Goal: Task Accomplishment & Management: Manage account settings

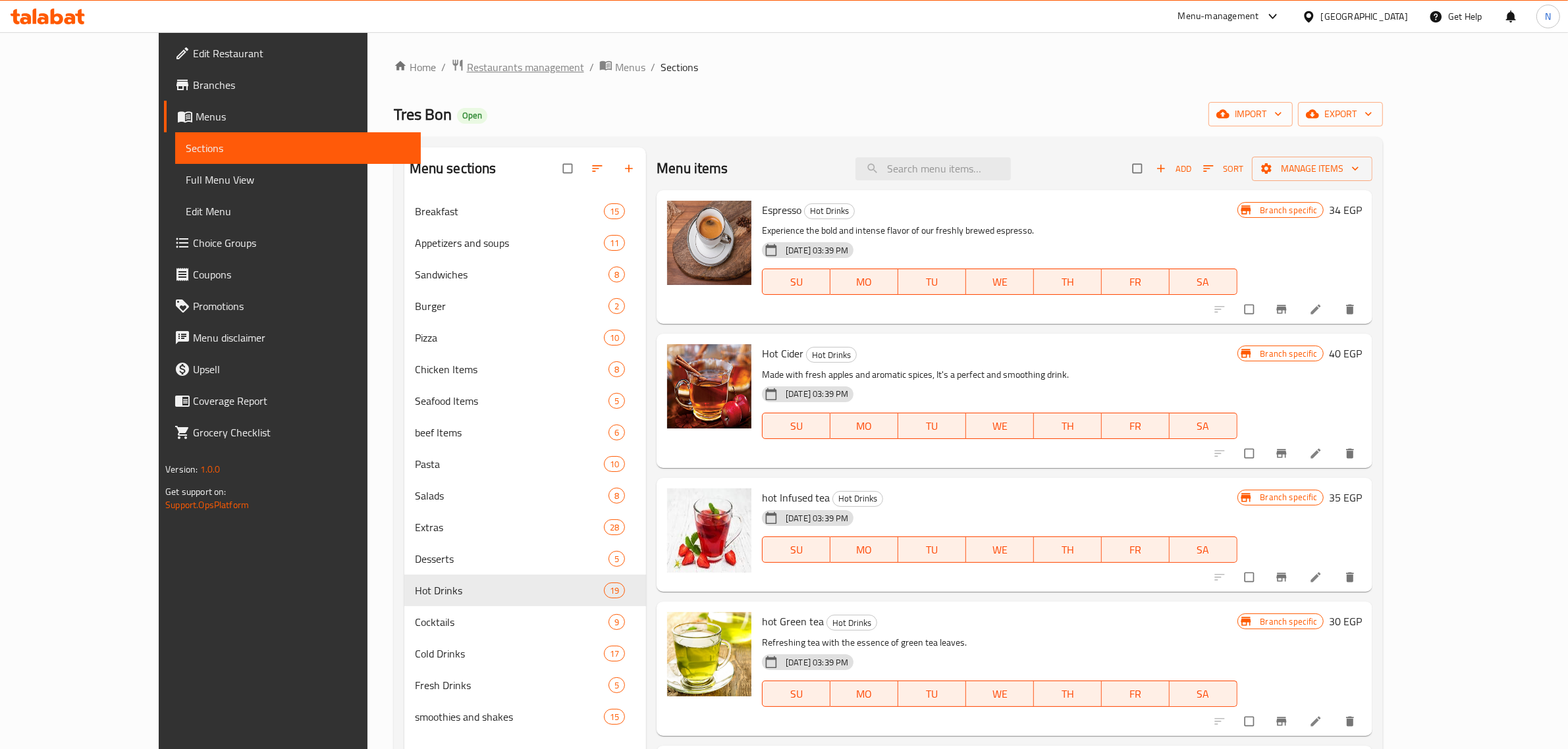
click at [467, 73] on span "Restaurants management" at bounding box center [525, 67] width 117 height 16
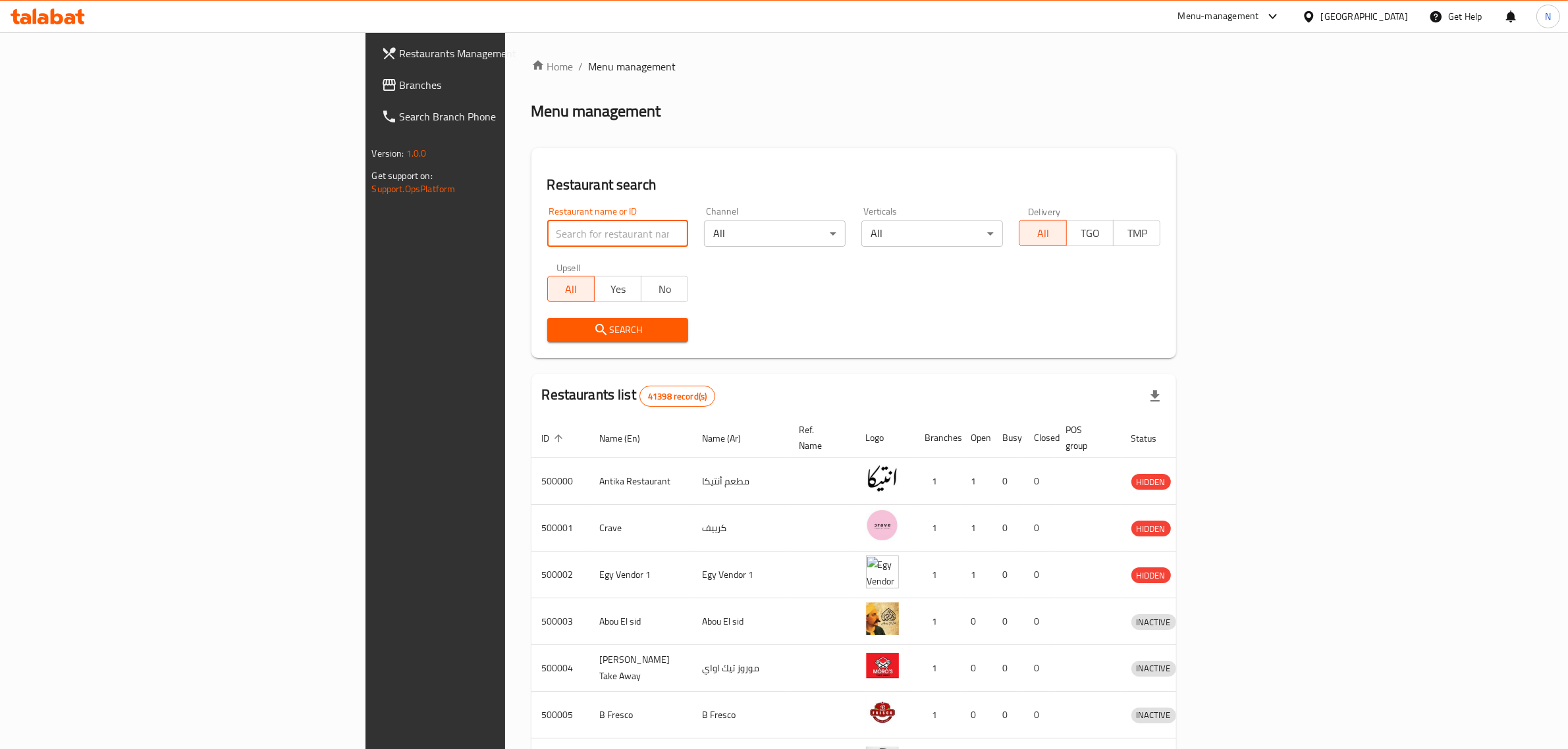
click at [547, 229] on input "search" at bounding box center [618, 233] width 141 height 26
paste input "654470"
type input "654470"
click button "Search" at bounding box center [618, 330] width 141 height 24
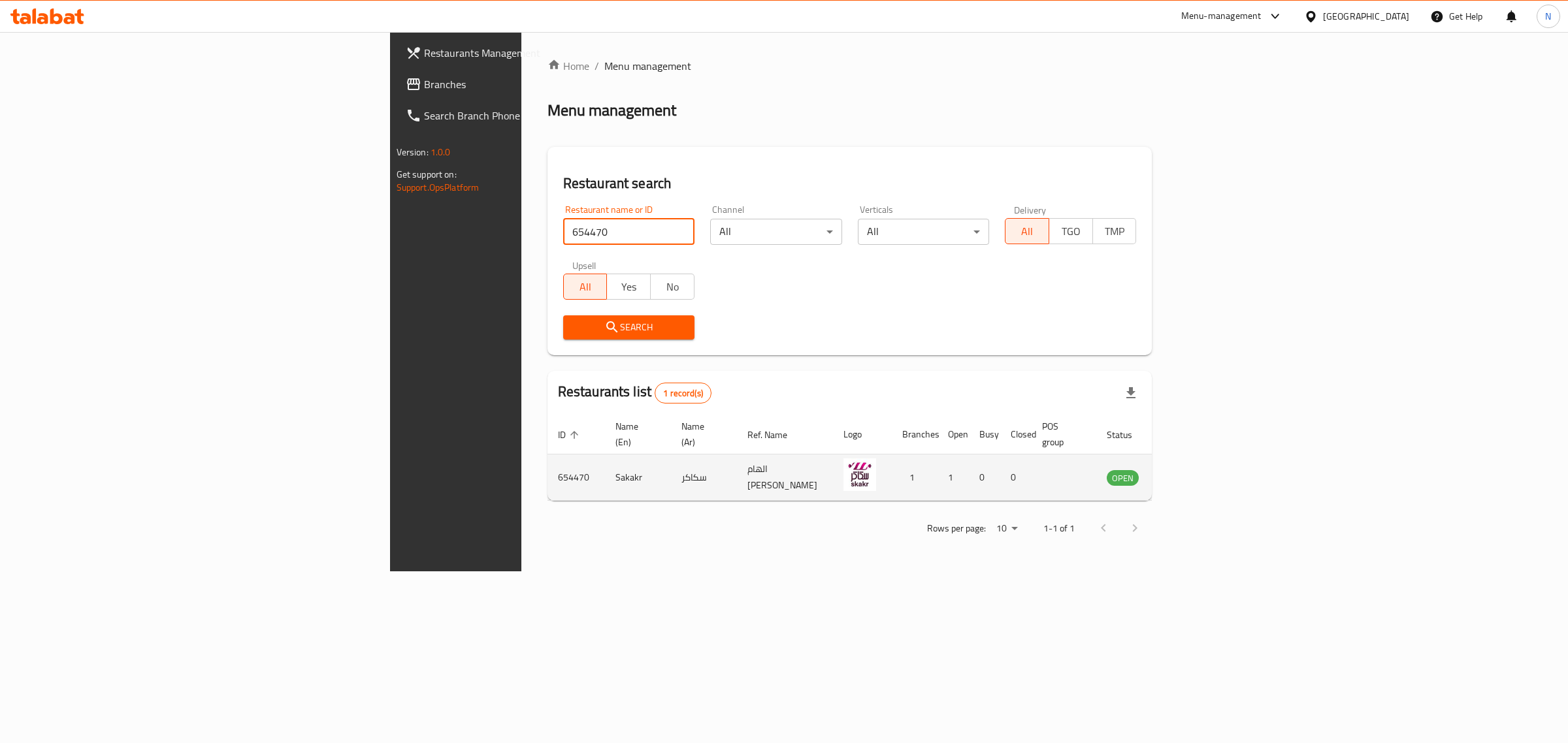
click at [1191, 470] on icon "enhanced table" at bounding box center [1184, 478] width 16 height 16
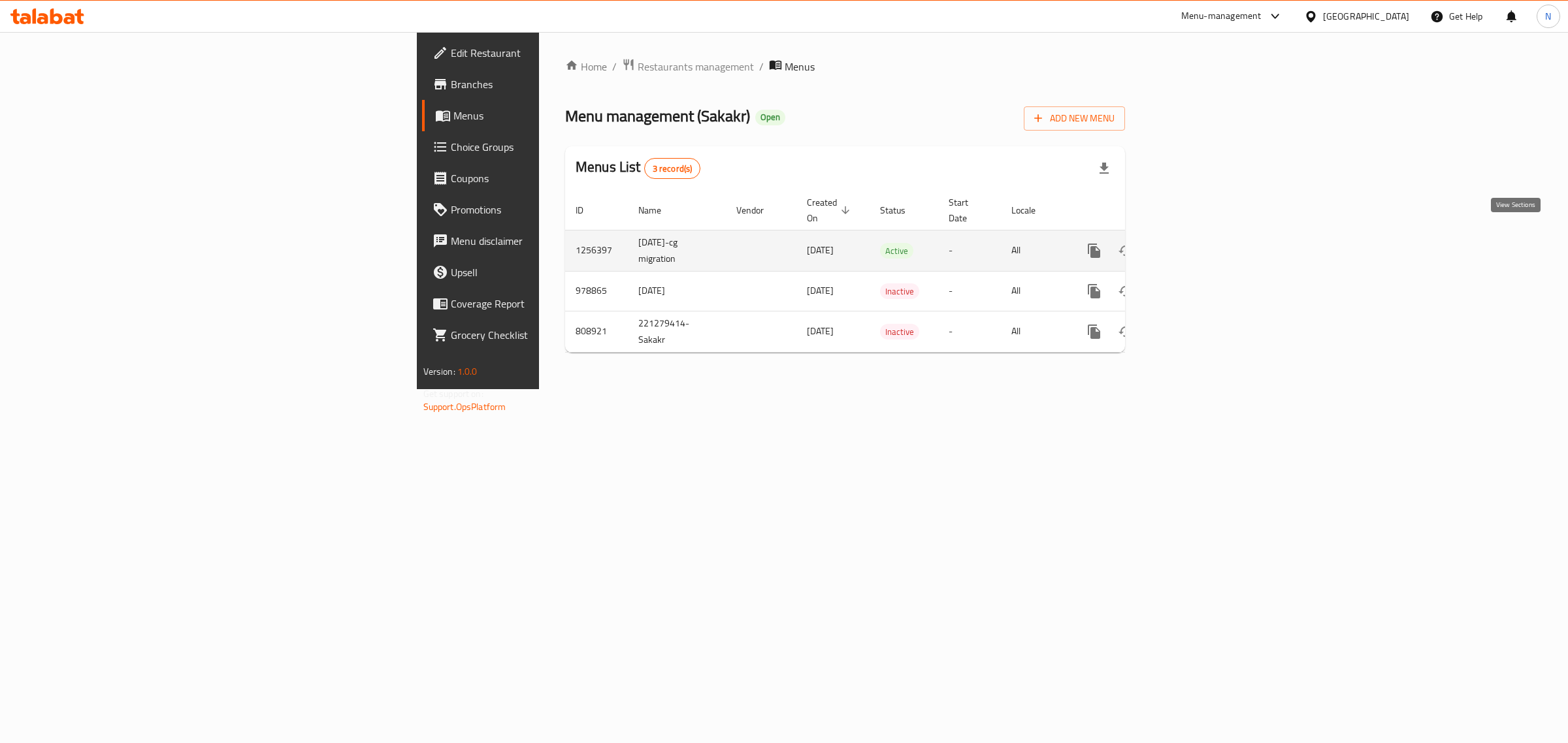
click at [1196, 243] on icon "enhanced table" at bounding box center [1189, 251] width 16 height 16
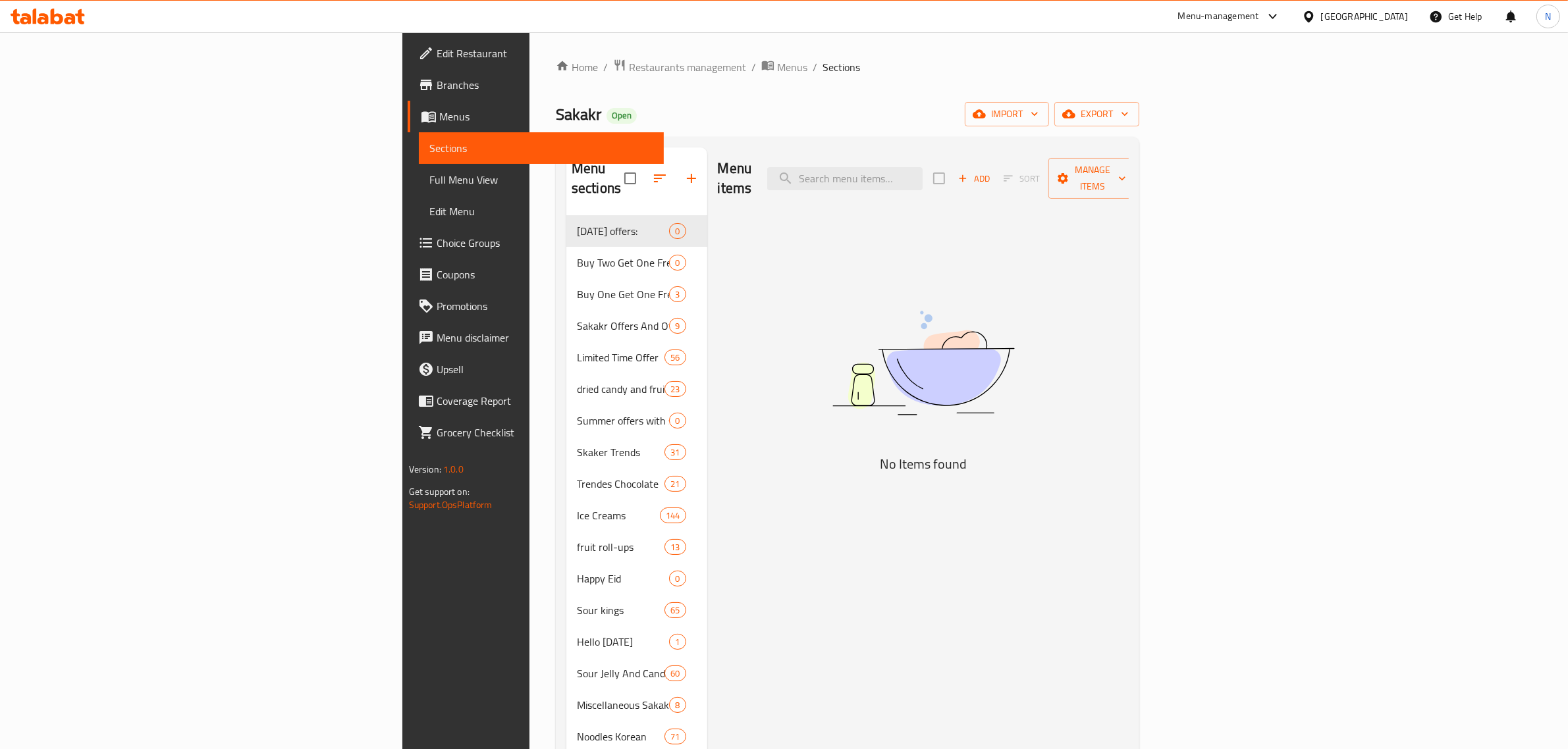
click at [1075, 119] on icon "button" at bounding box center [1069, 114] width 13 height 9
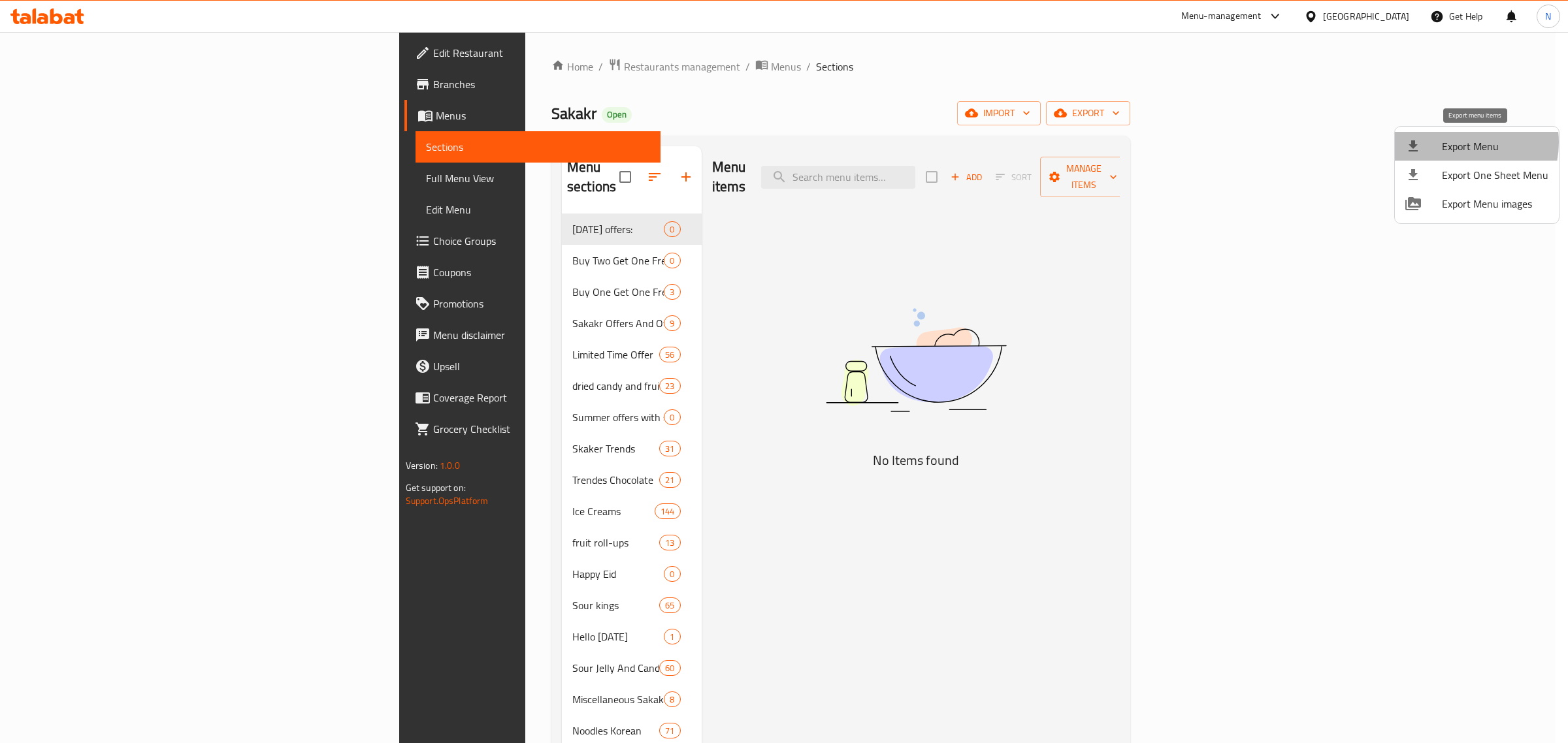
click at [1460, 142] on span "Export Menu" at bounding box center [1496, 146] width 106 height 16
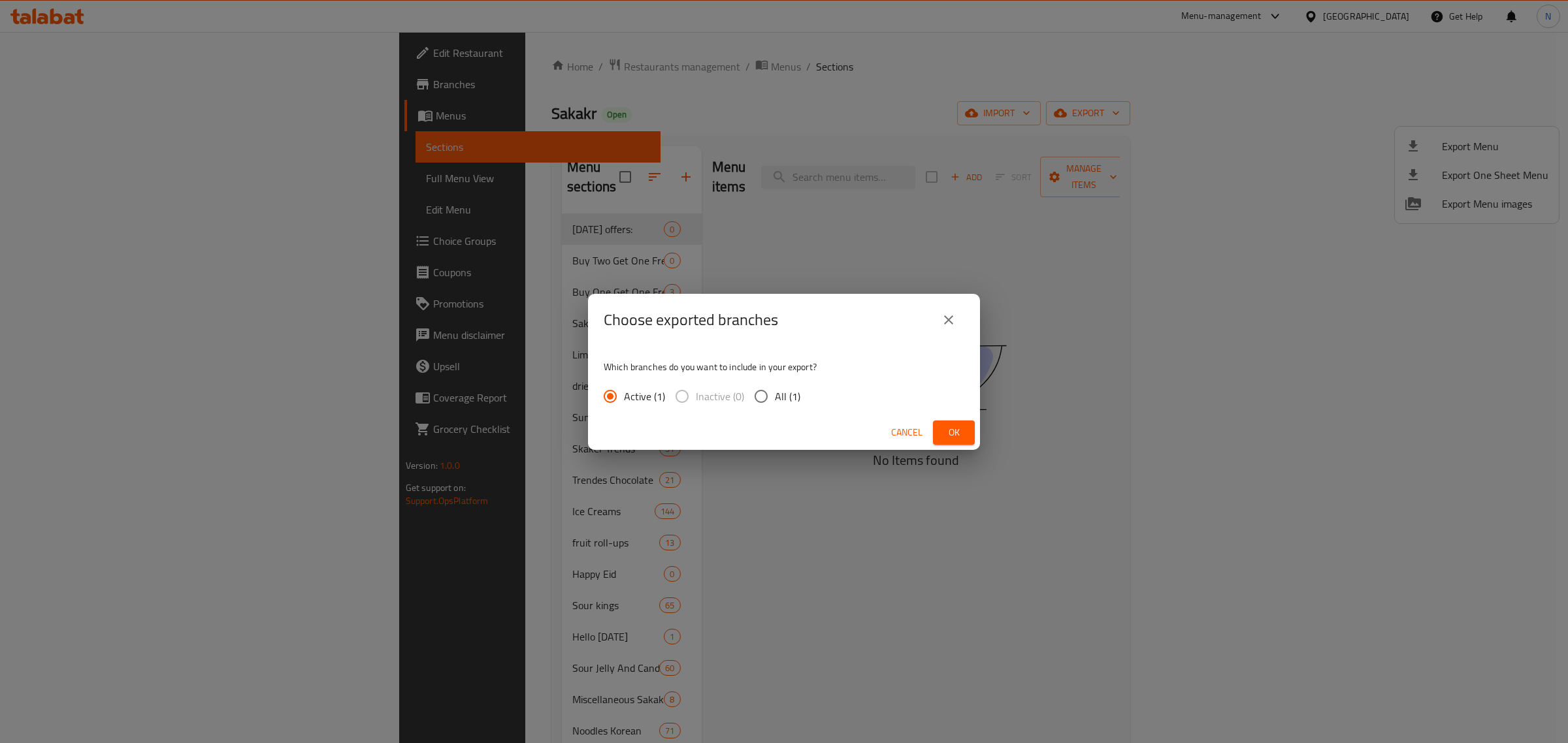
click at [779, 401] on span "All (1)" at bounding box center [787, 397] width 25 height 16
click at [775, 401] on input "All (1)" at bounding box center [761, 396] width 27 height 27
radio input "true"
click at [956, 429] on span "Ok" at bounding box center [954, 433] width 21 height 17
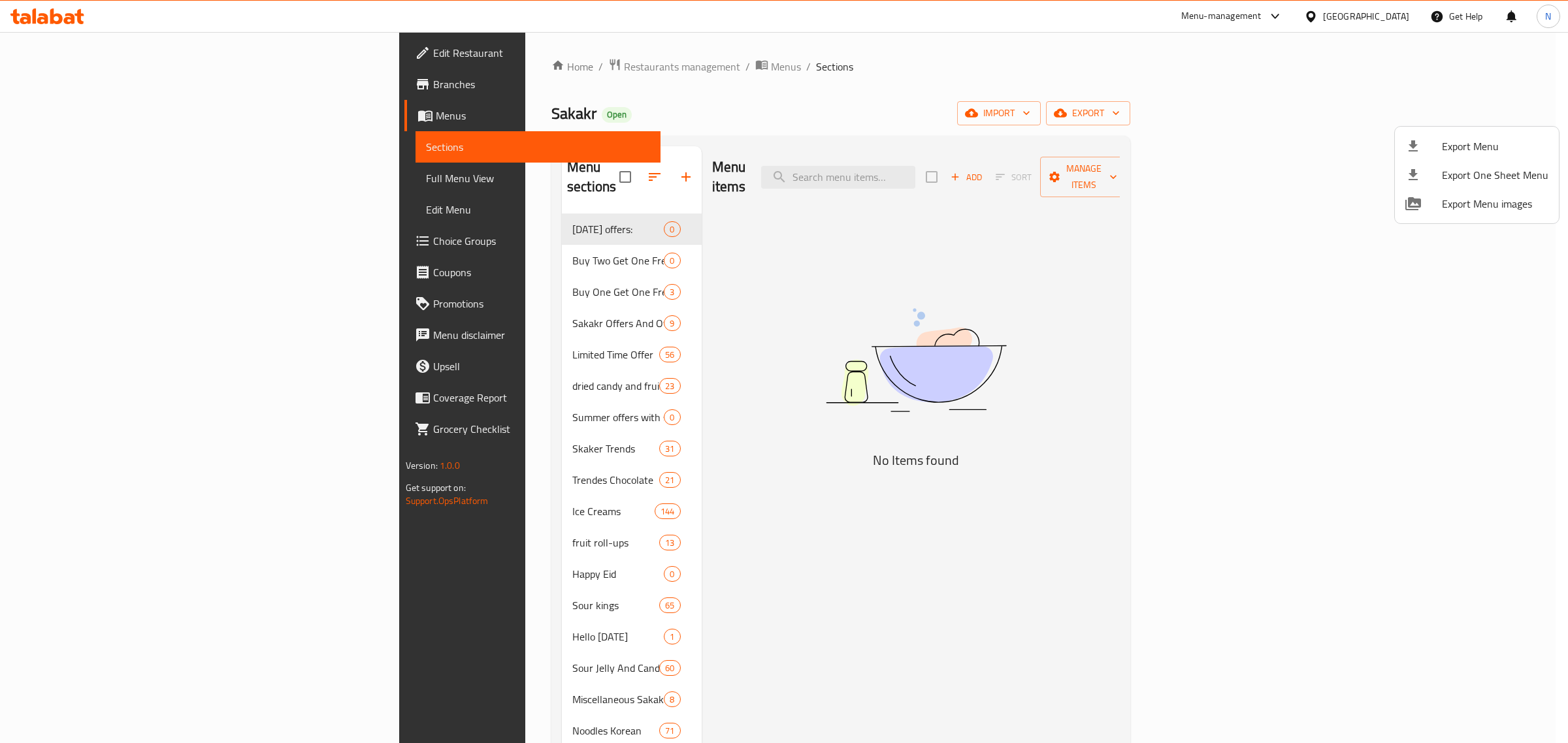
click at [465, 304] on div at bounding box center [784, 372] width 1568 height 743
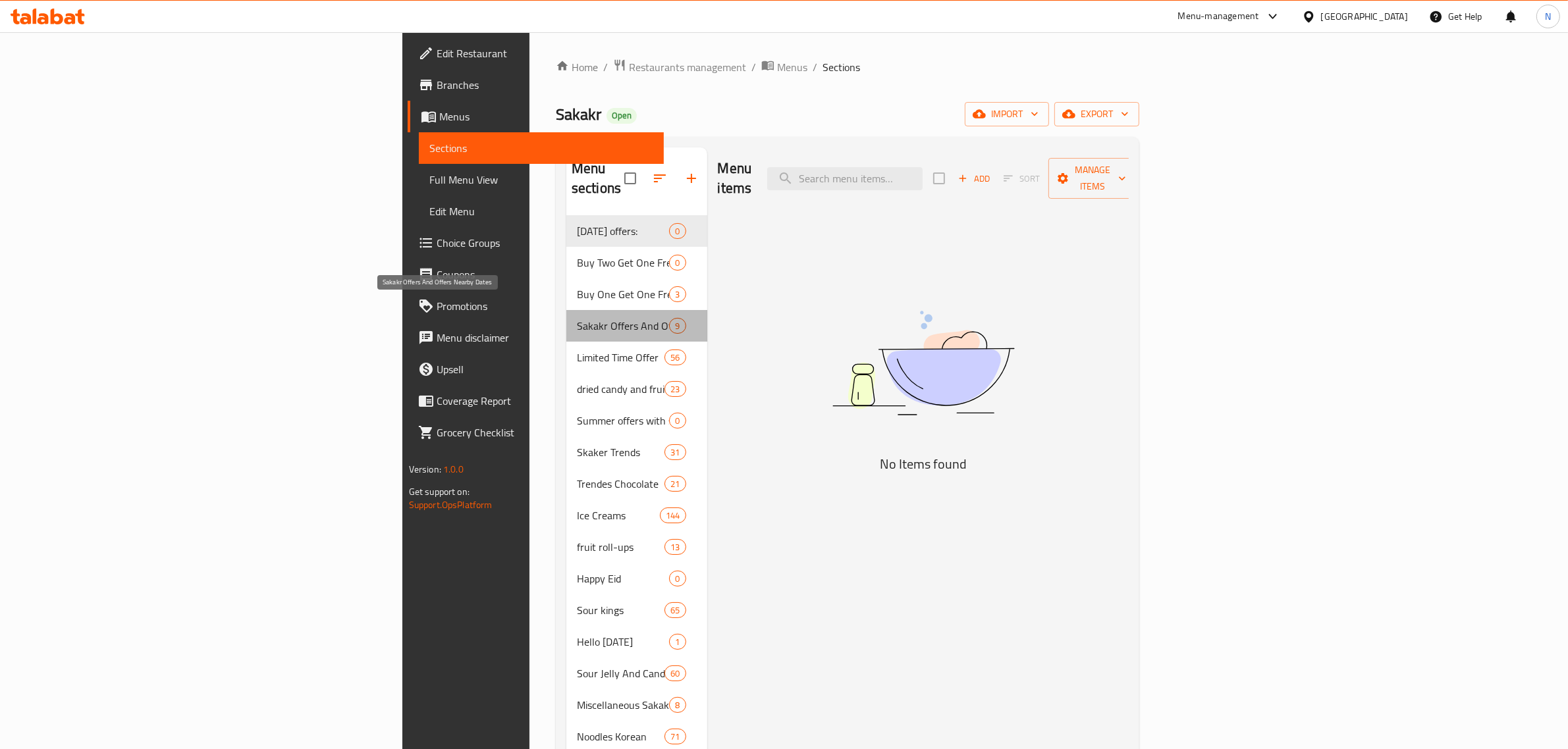
click at [577, 318] on span "Sakakr Offers And Offers Nearby Dates" at bounding box center [623, 326] width 92 height 16
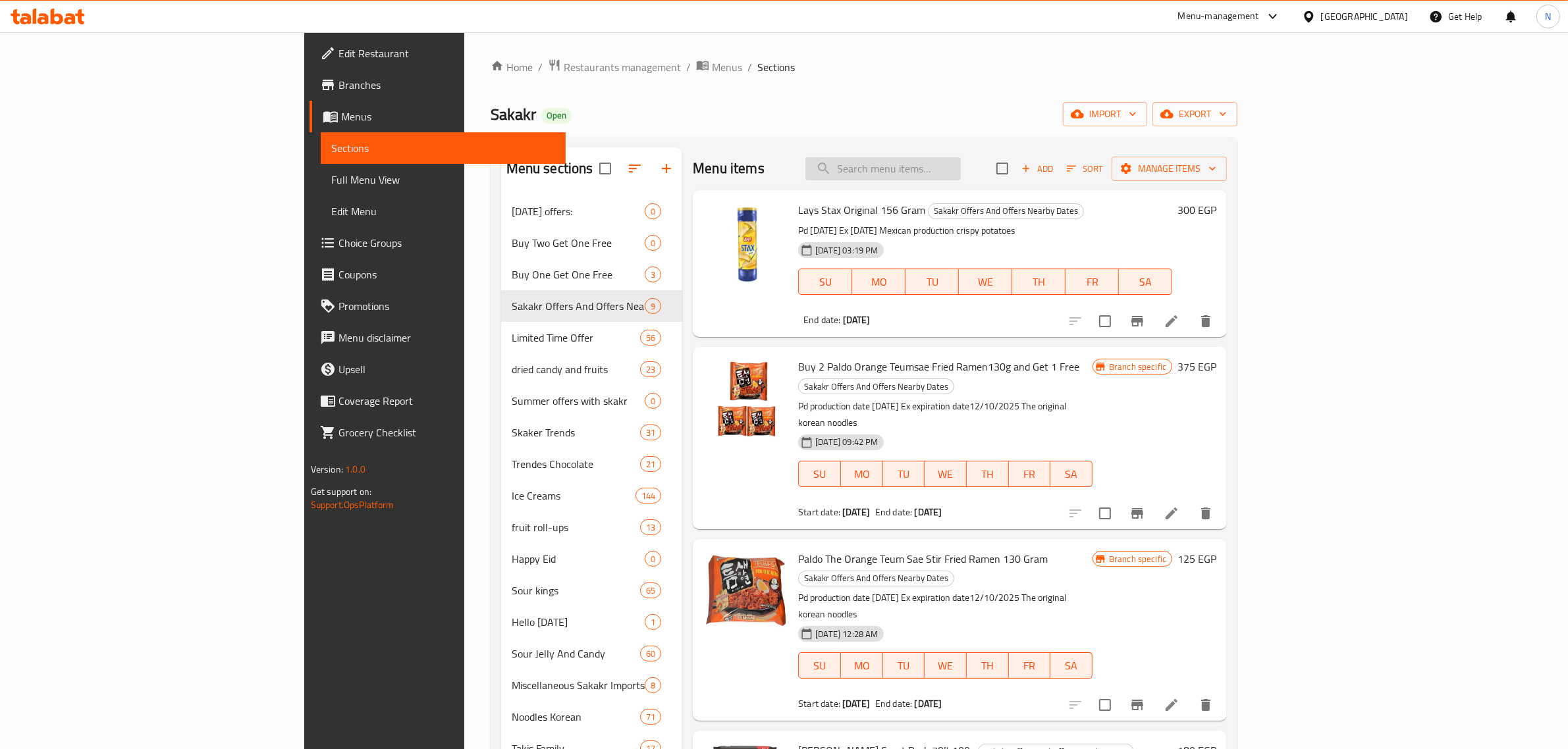
click at [961, 178] on input "search" at bounding box center [883, 169] width 155 height 23
paste input "سكريمرز"
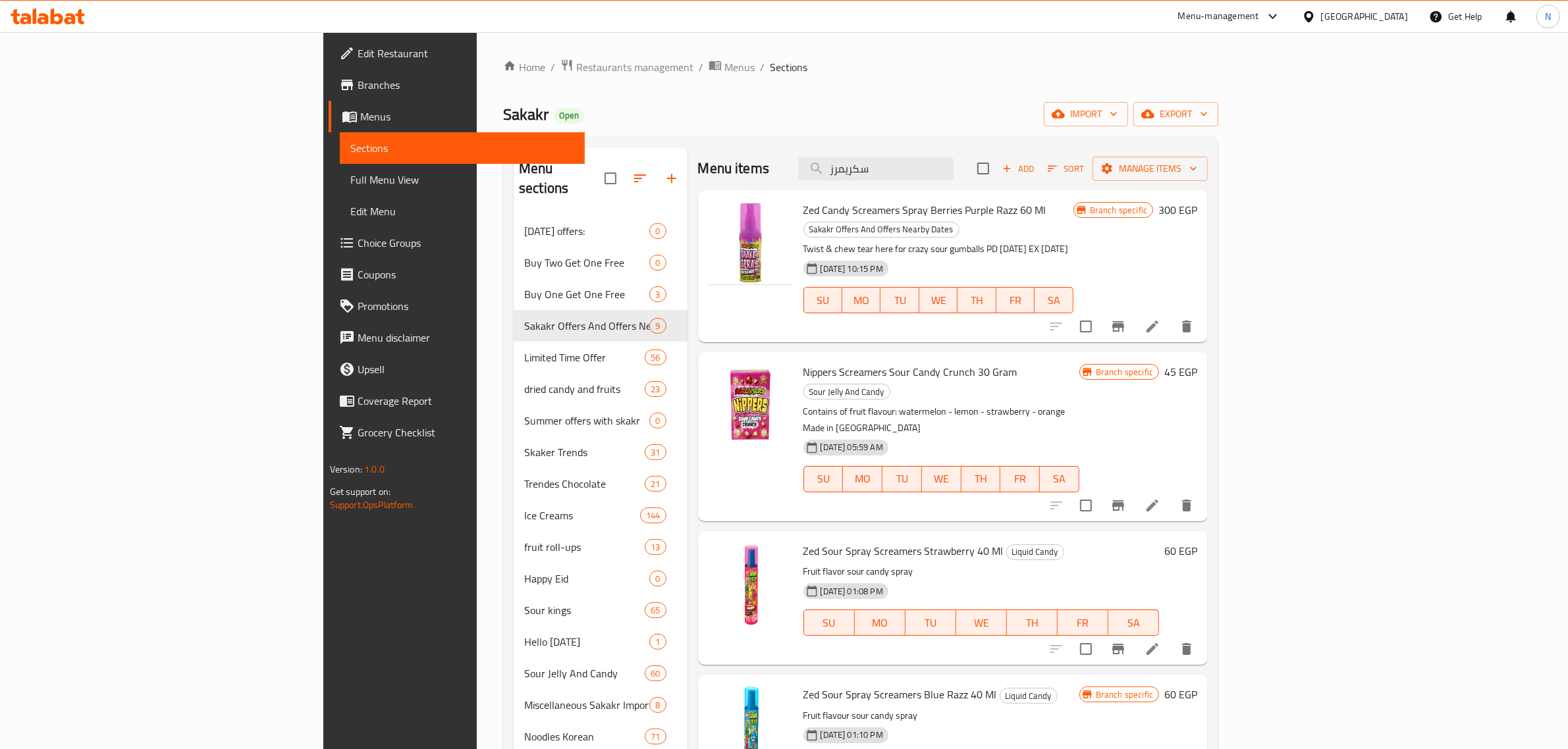
type input "سكريمرز"
click at [358, 86] on span "Branches" at bounding box center [466, 85] width 217 height 16
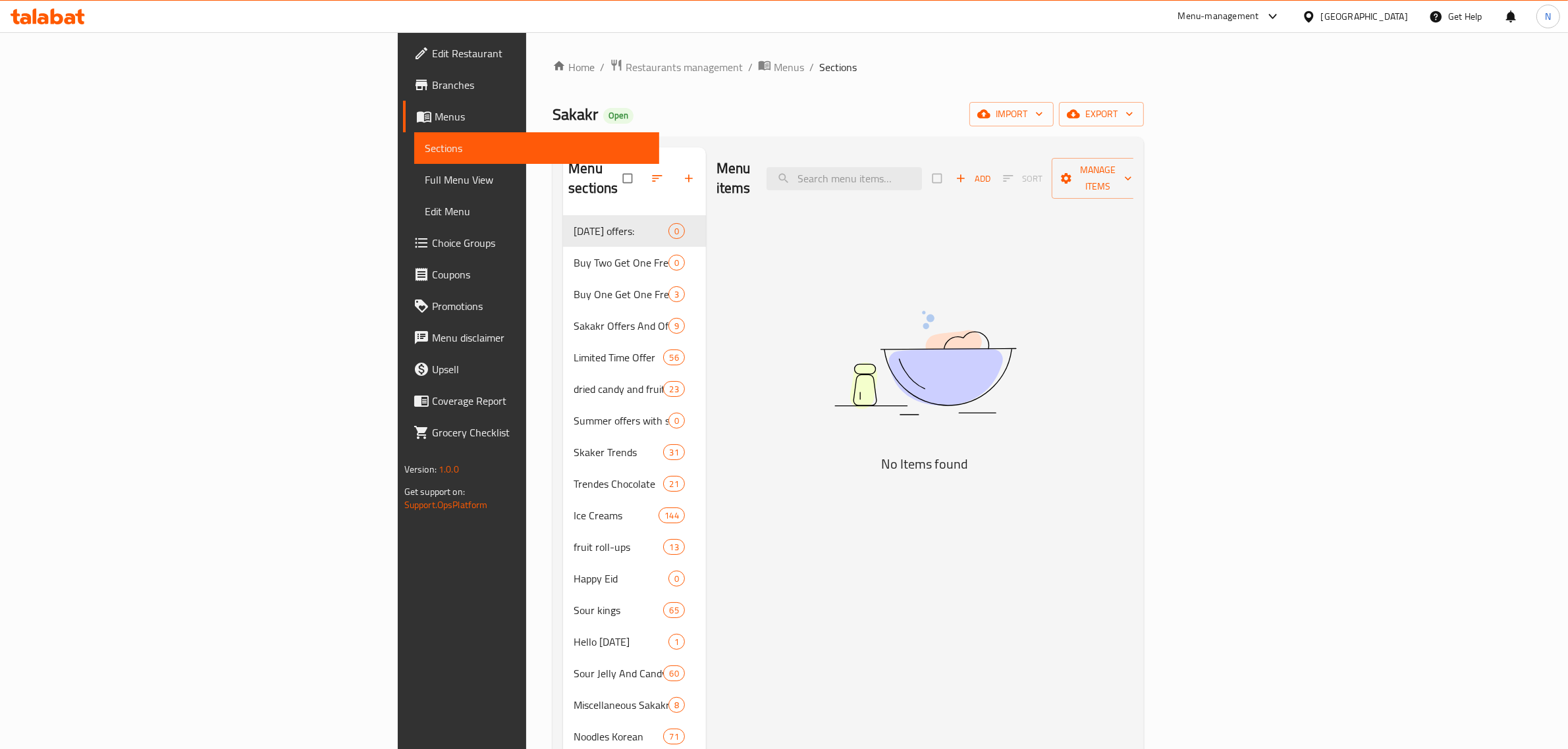
click at [1259, 12] on div "Menu-management" at bounding box center [1218, 17] width 81 height 16
click at [1210, 89] on div "Agent Campaigns Center" at bounding box center [1209, 89] width 99 height 15
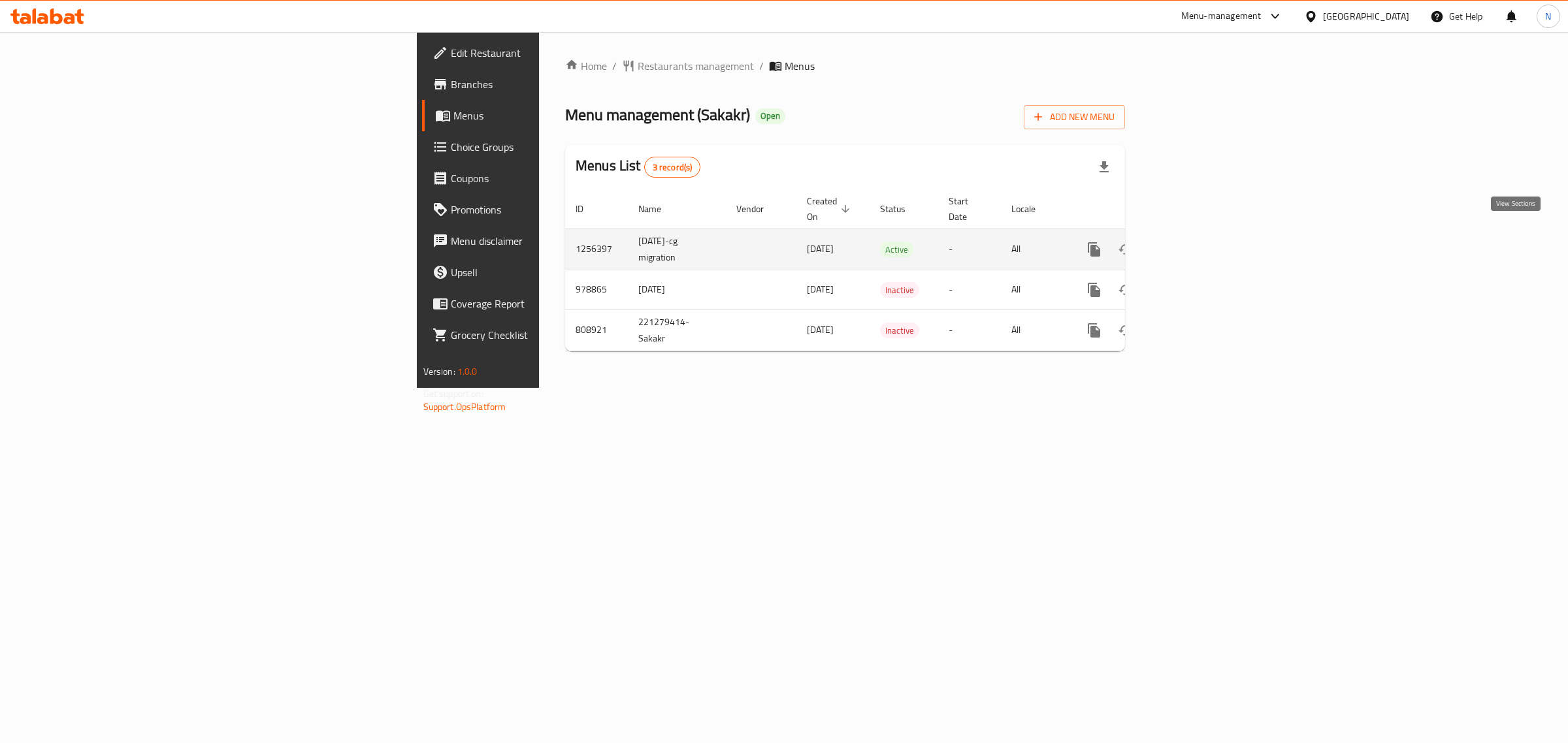
click at [1196, 242] on icon "enhanced table" at bounding box center [1189, 250] width 16 height 16
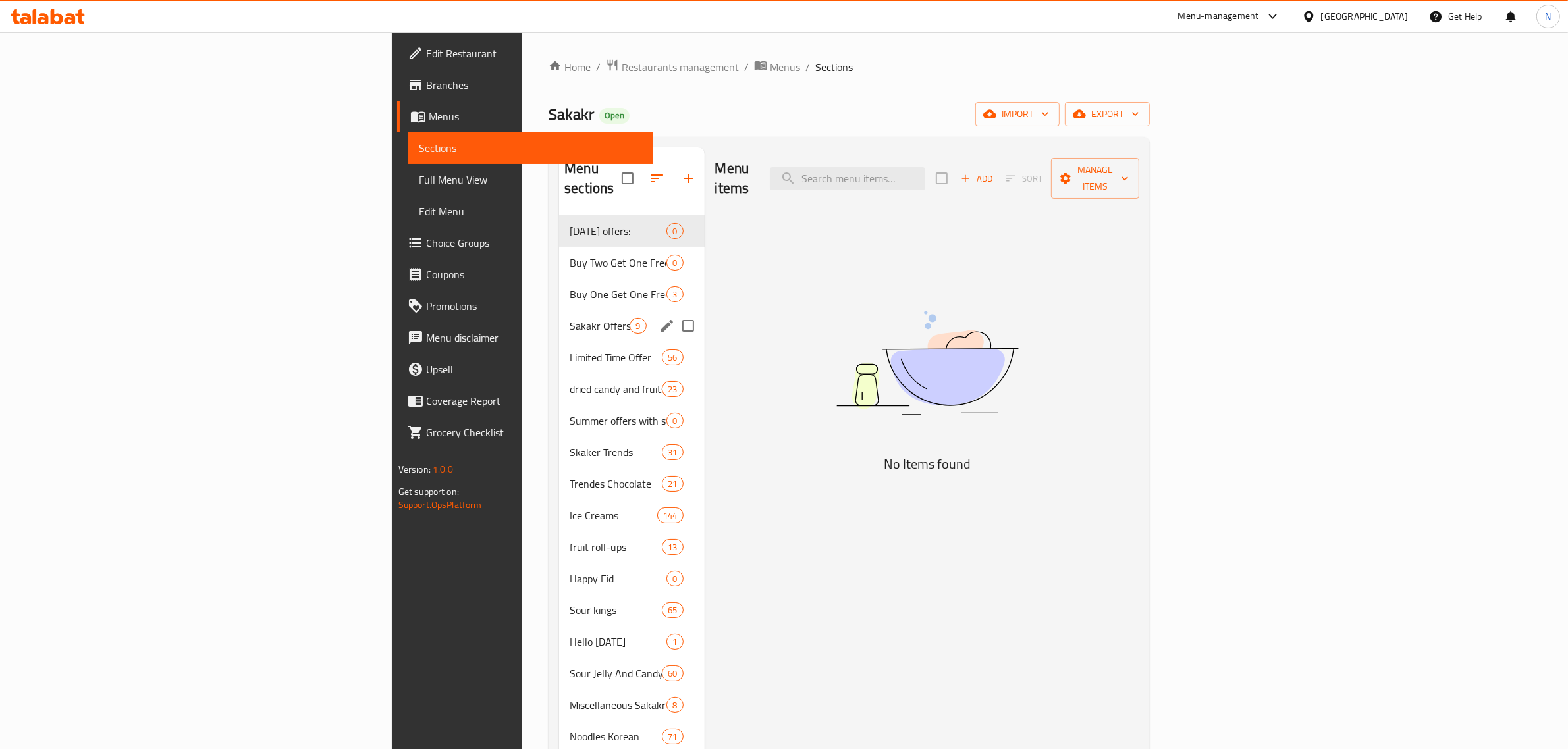
click at [559, 316] on div "Sakakr Offers And Offers Nearby Dates 9" at bounding box center [631, 326] width 145 height 31
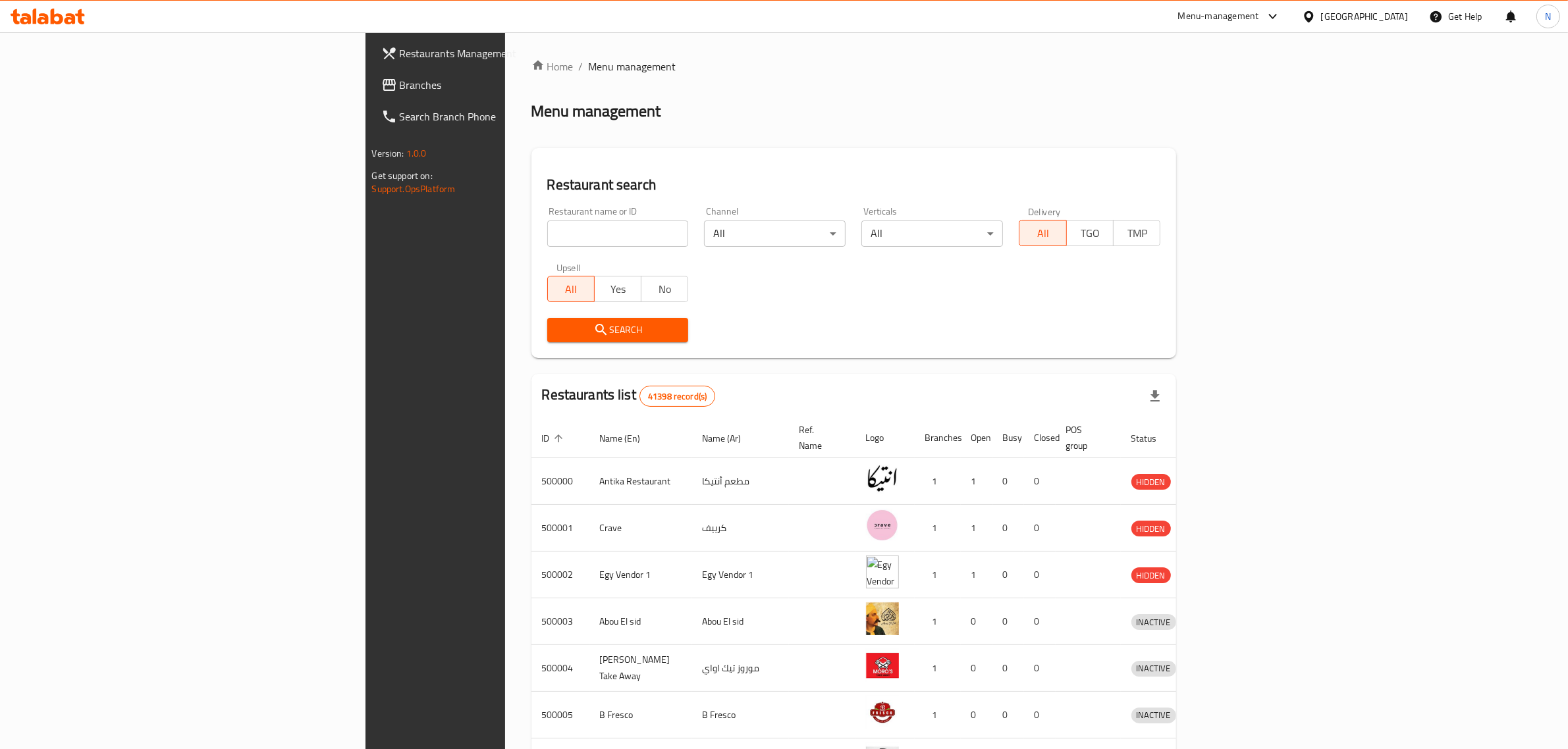
click at [547, 231] on input "search" at bounding box center [618, 233] width 141 height 26
paste input "654470"
type input "654470"
click button "Search" at bounding box center [618, 330] width 141 height 24
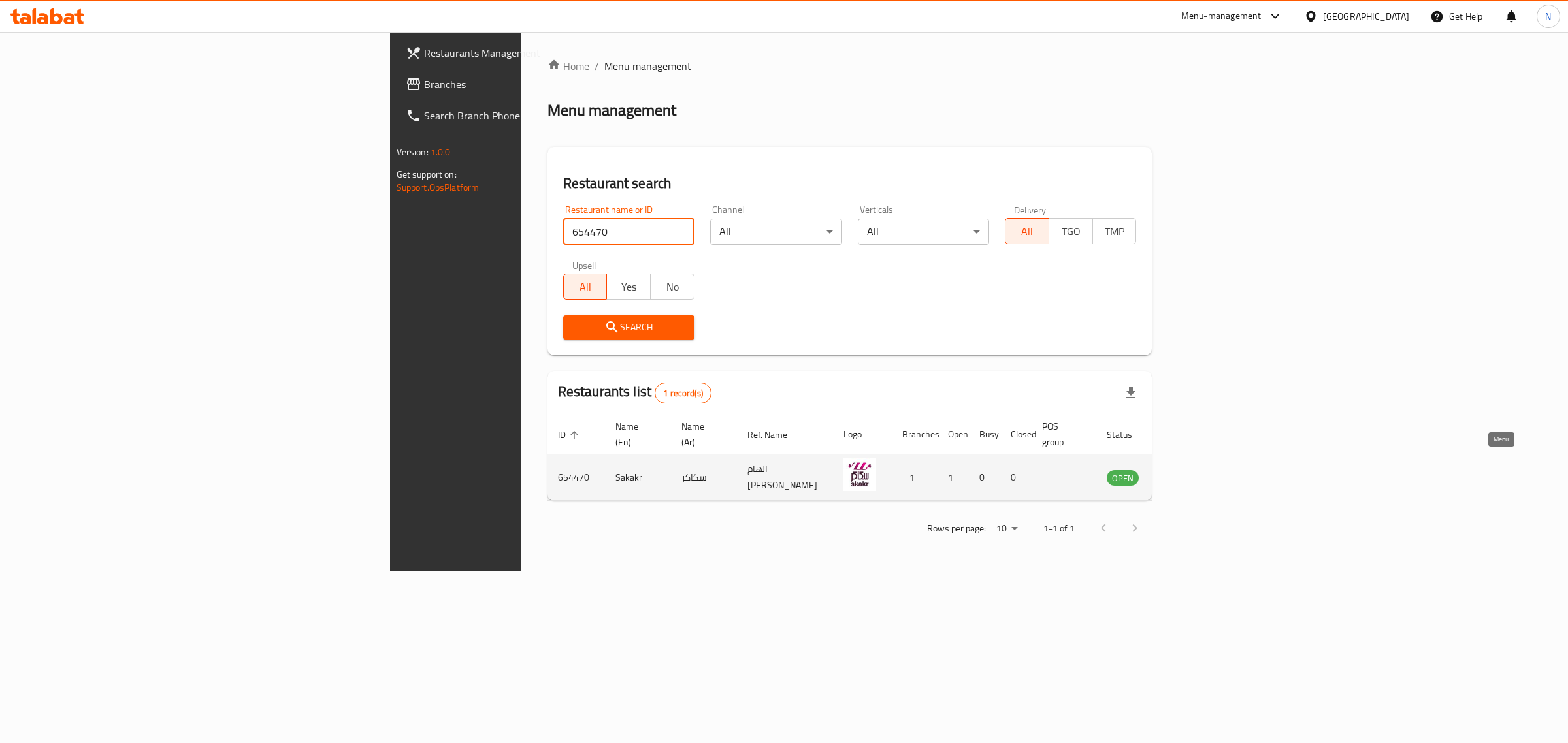
click at [1190, 473] on icon "enhanced table" at bounding box center [1184, 478] width 15 height 11
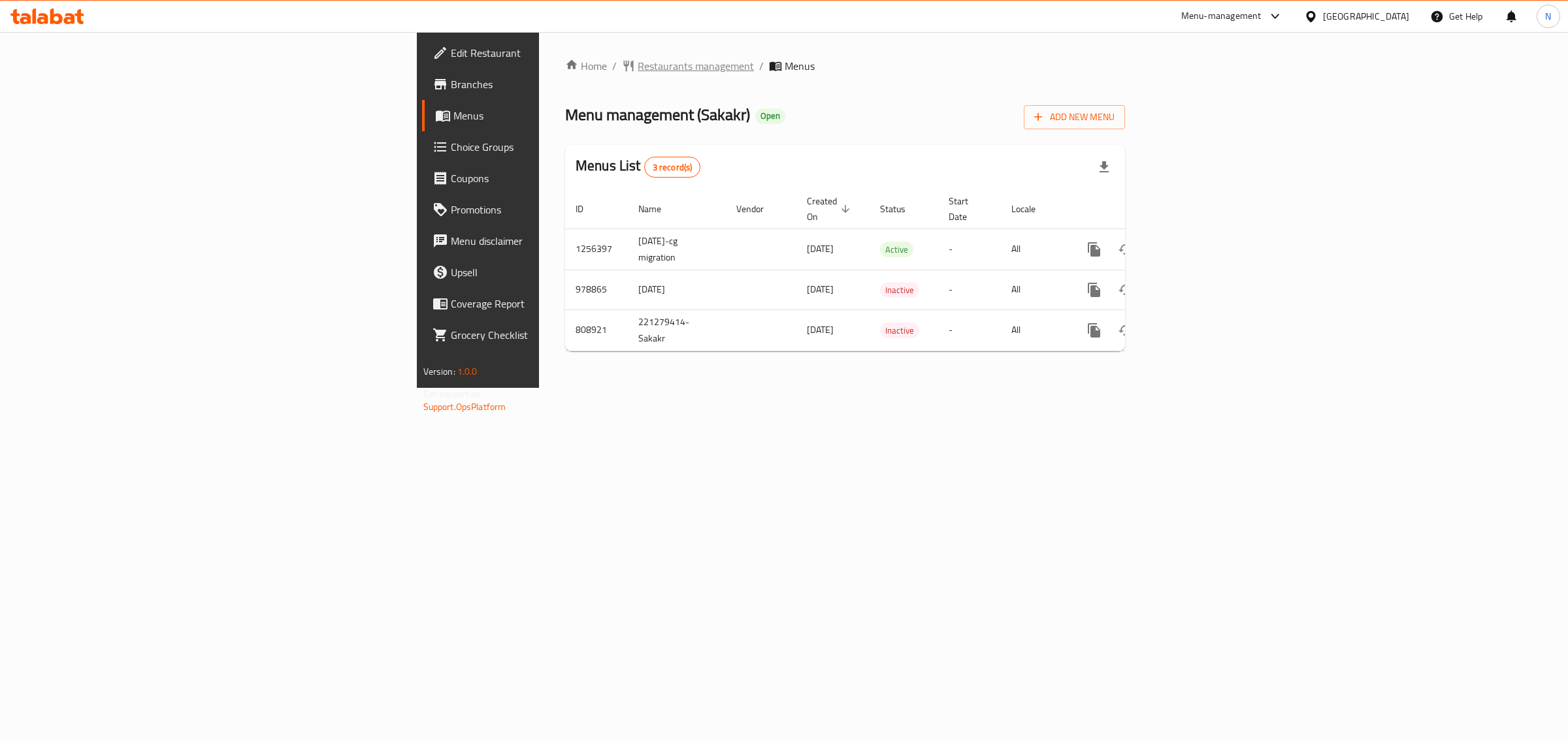
click at [638, 72] on span "Restaurants management" at bounding box center [696, 66] width 116 height 16
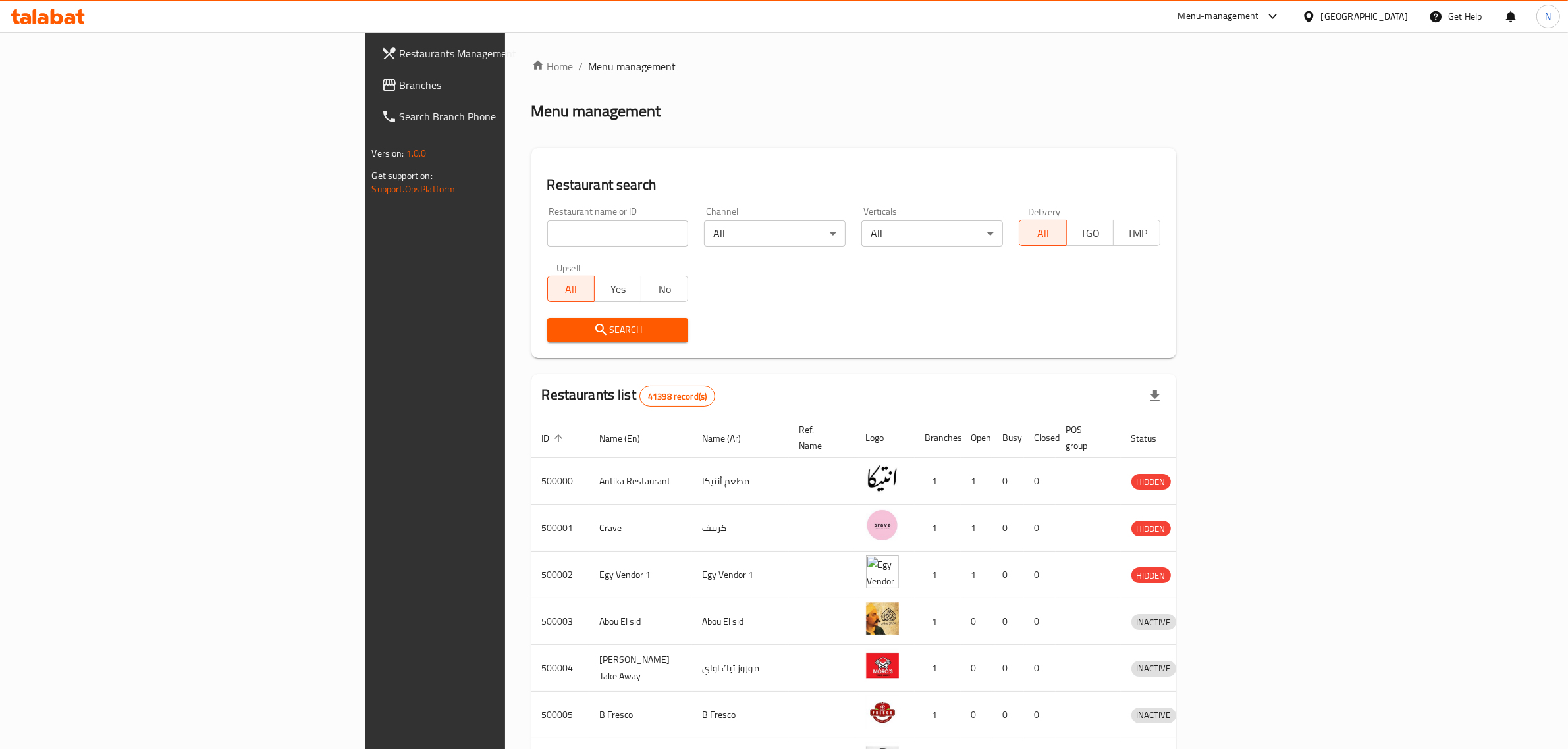
click at [539, 249] on div "Restaurant name or ID Restaurant name or ID" at bounding box center [618, 227] width 157 height 56
click at [539, 248] on div "Restaurant name or ID Restaurant name or ID" at bounding box center [618, 227] width 157 height 56
click at [547, 242] on input "search" at bounding box center [618, 233] width 141 height 26
paste input "654470"
type input "654470"
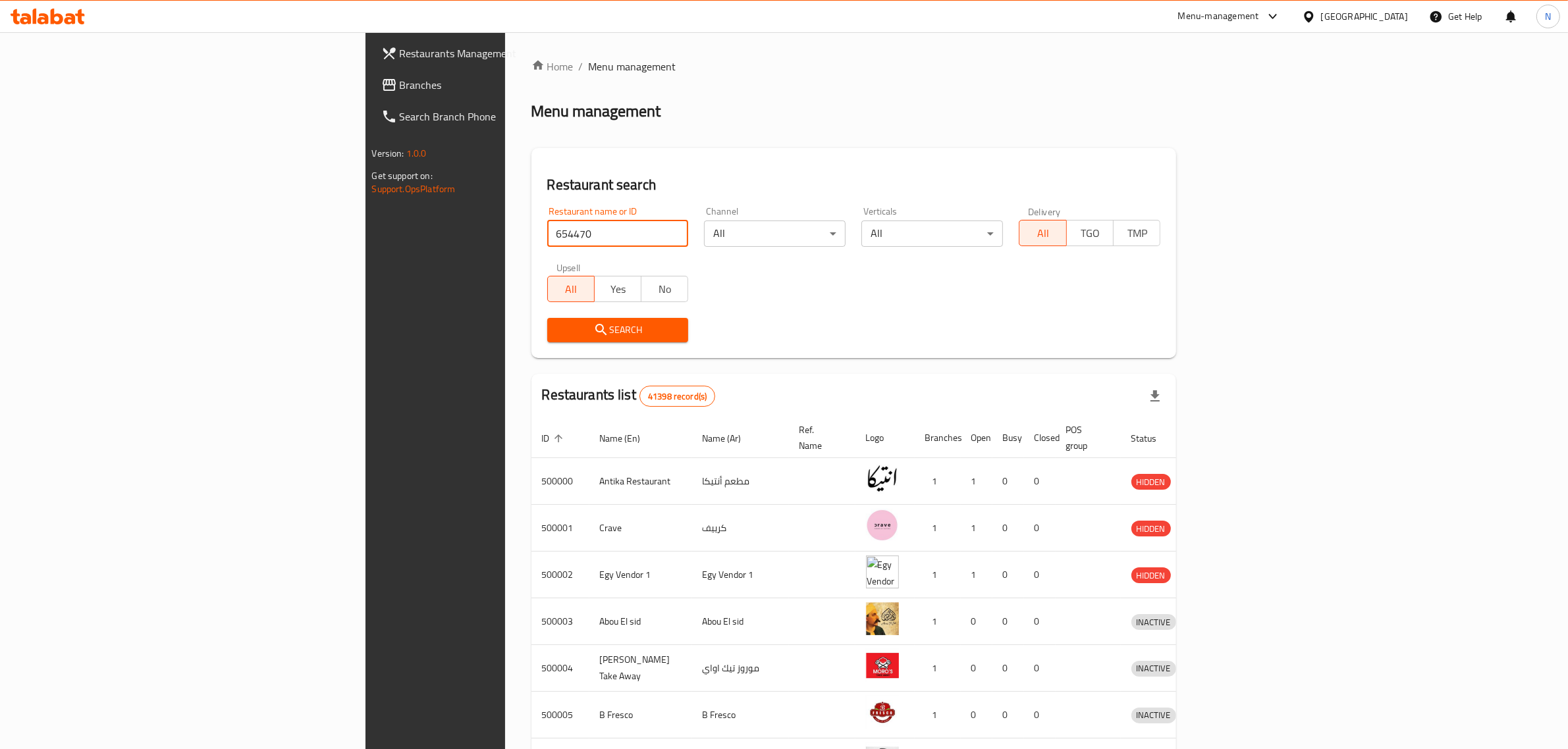
click button "Search" at bounding box center [618, 330] width 141 height 24
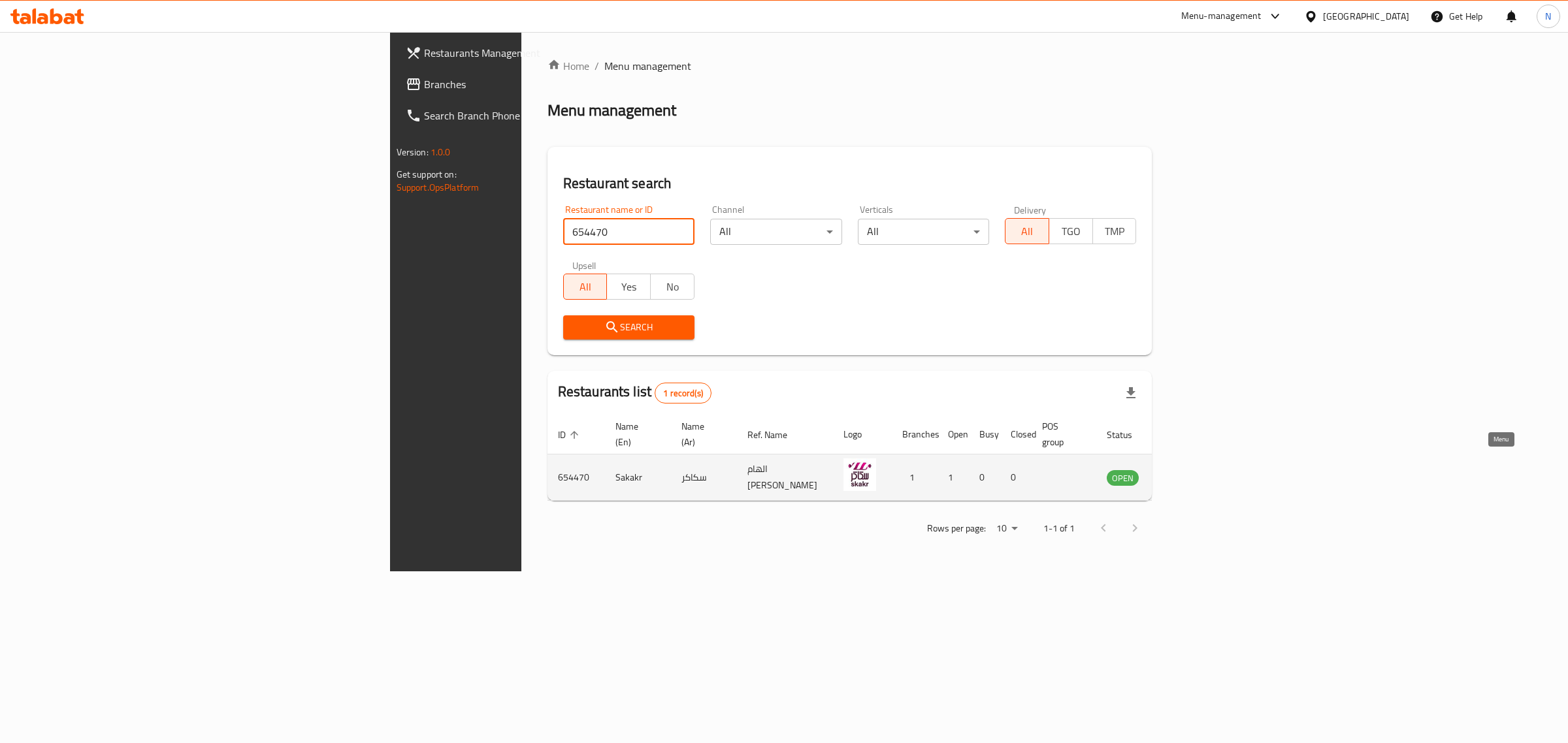
click at [1191, 470] on icon "enhanced table" at bounding box center [1184, 478] width 16 height 16
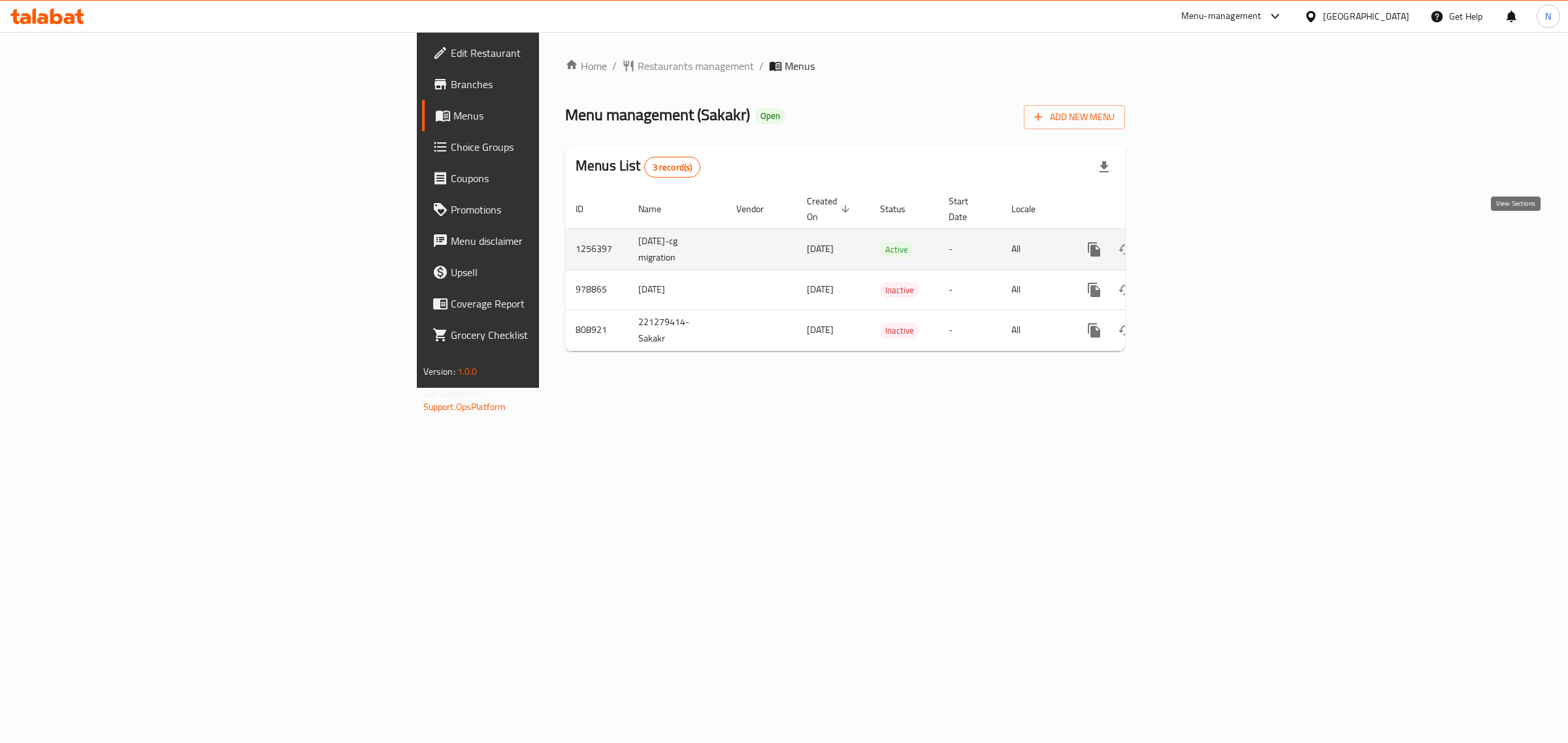
click at [1196, 242] on icon "enhanced table" at bounding box center [1189, 250] width 16 height 16
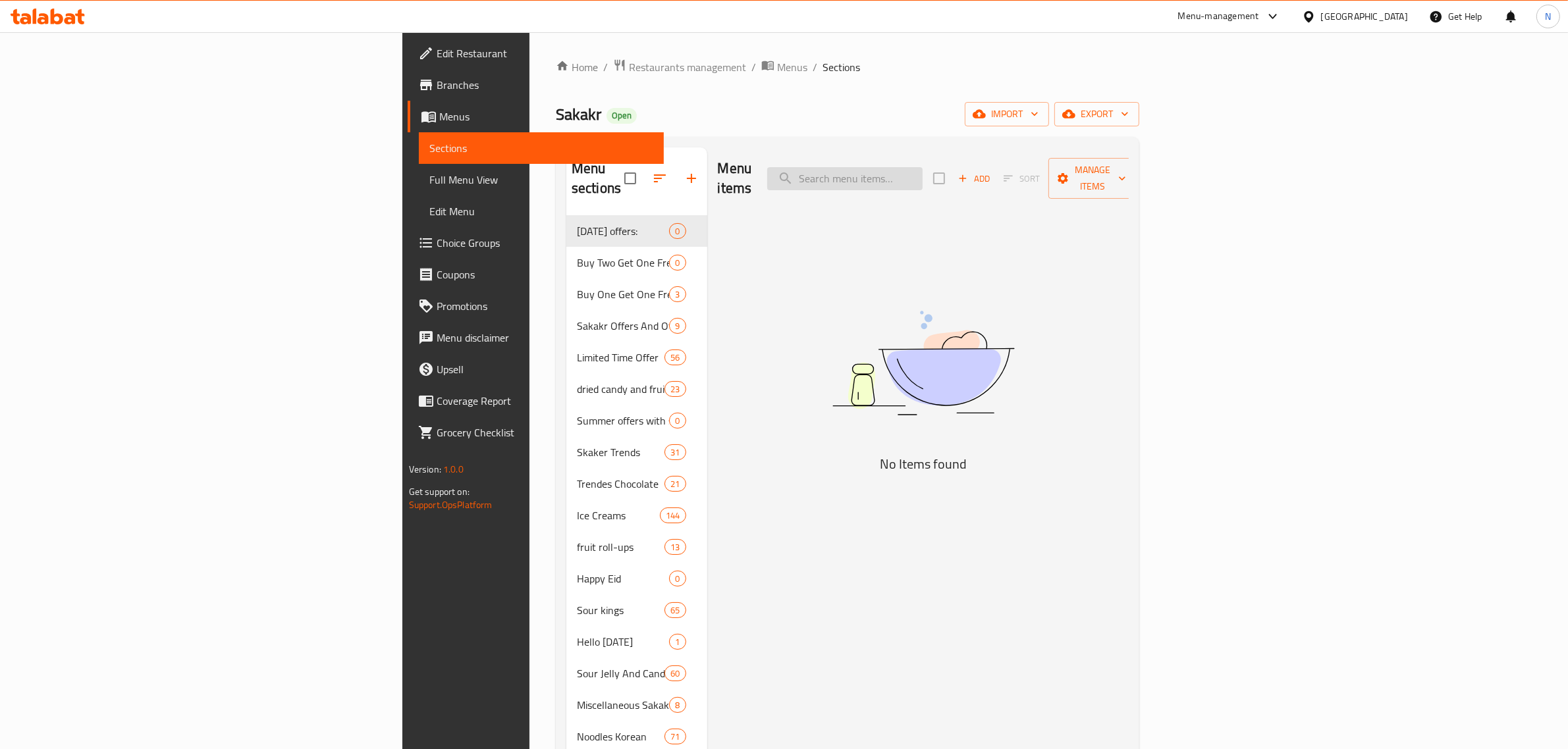
click at [923, 171] on input "search" at bounding box center [845, 179] width 155 height 23
paste input "زيد كاندي سكريمرز سبراي توت بنفسجي راز 60 مل"
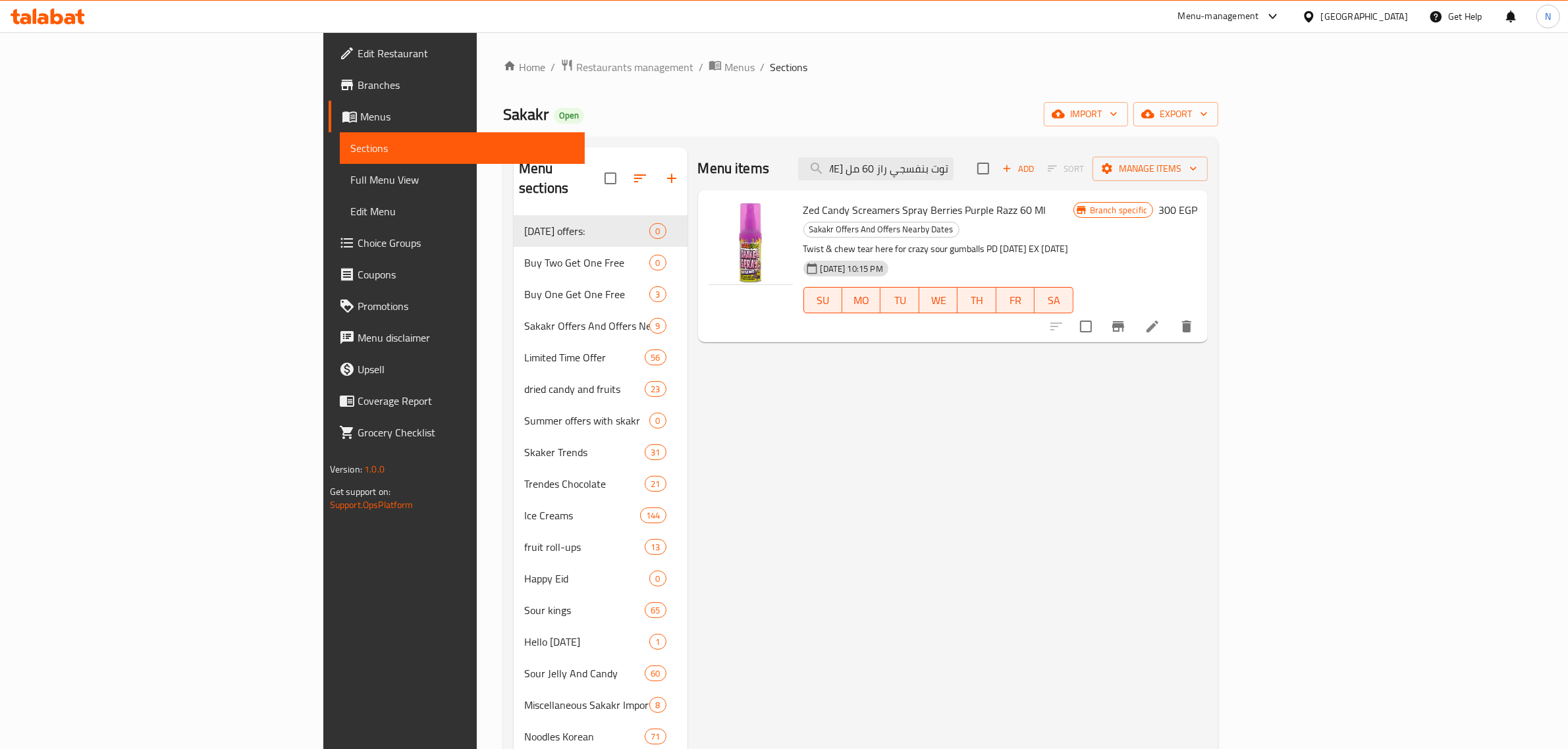
click at [902, 215] on span "Zed Candy Screamers Spray Berries Purple Razz 60 Ml" at bounding box center [925, 210] width 243 height 19
copy h6 "Zed Candy Screamers Spray Berries Purple Razz 60 Ml"
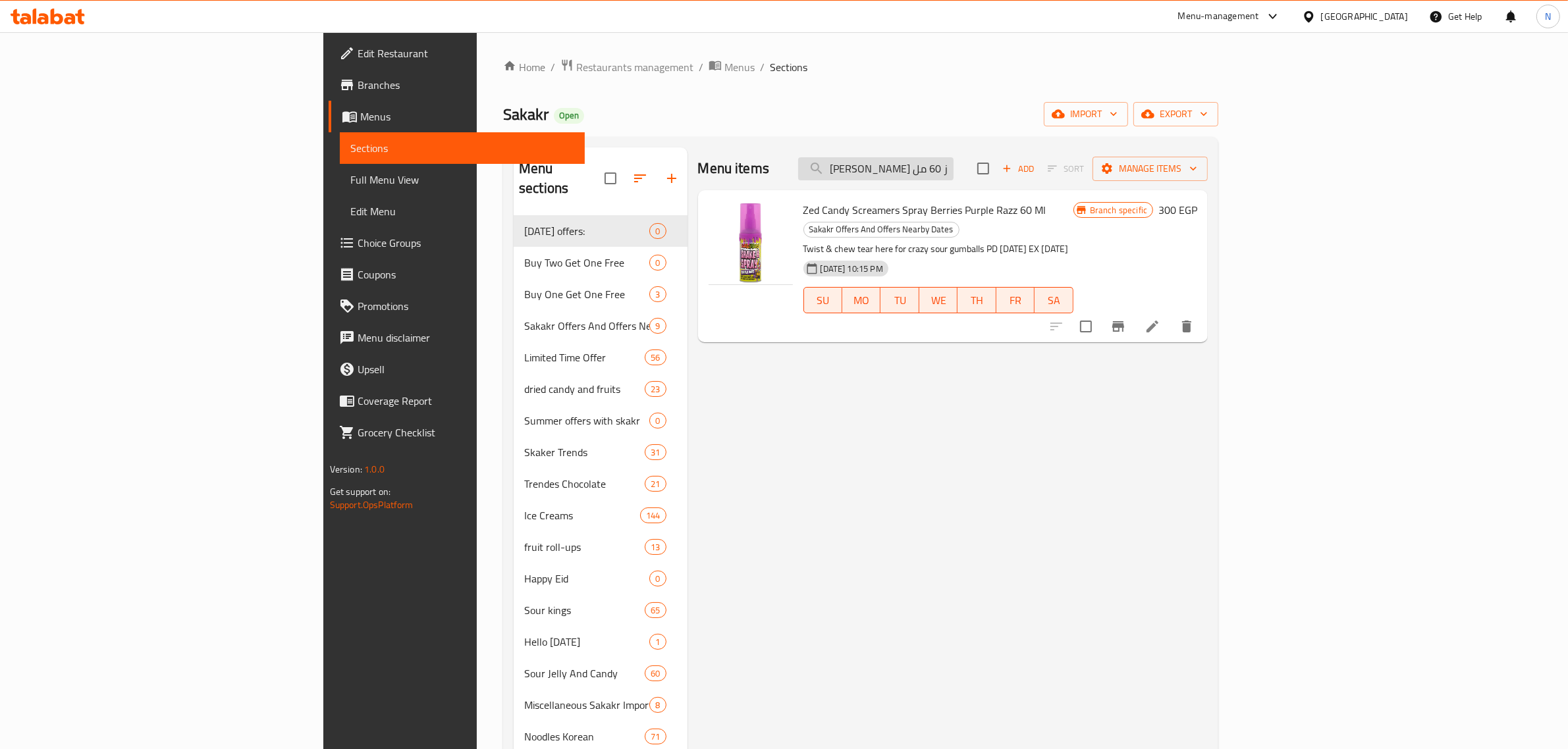
click at [954, 176] on input "زيد كاندي سكريمرز سبراي توت بنفسجي راز 60 مل" at bounding box center [876, 169] width 155 height 23
paste input "ميزون بيرييه فراو"
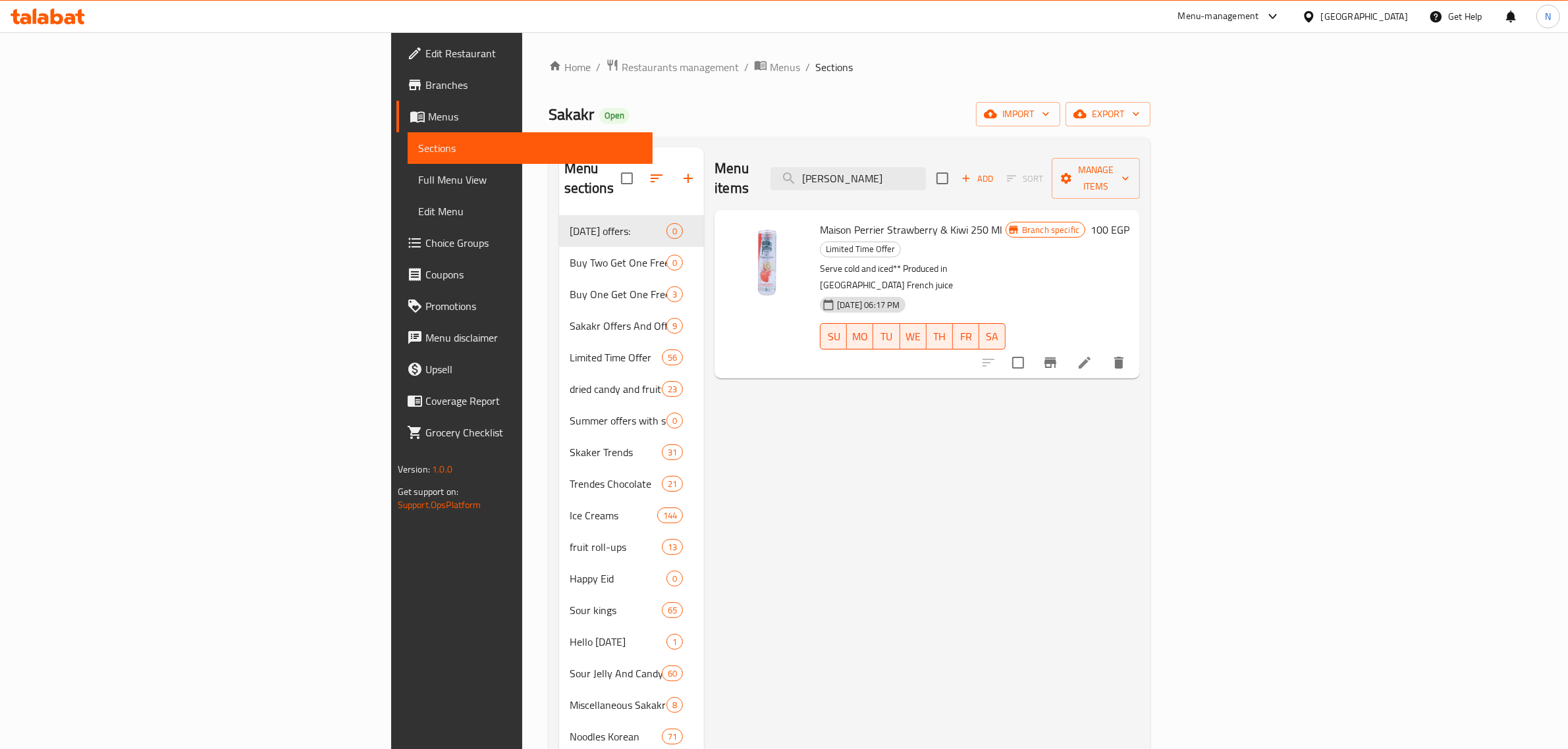
click at [843, 220] on span "Maison Perrier Strawberry & Kiwi 250 Ml" at bounding box center [911, 229] width 182 height 19
copy h6 "Maison Perrier Strawberry & Kiwi 250 Ml"
click at [1058, 355] on icon "Branch-specific-item" at bounding box center [1051, 363] width 16 height 16
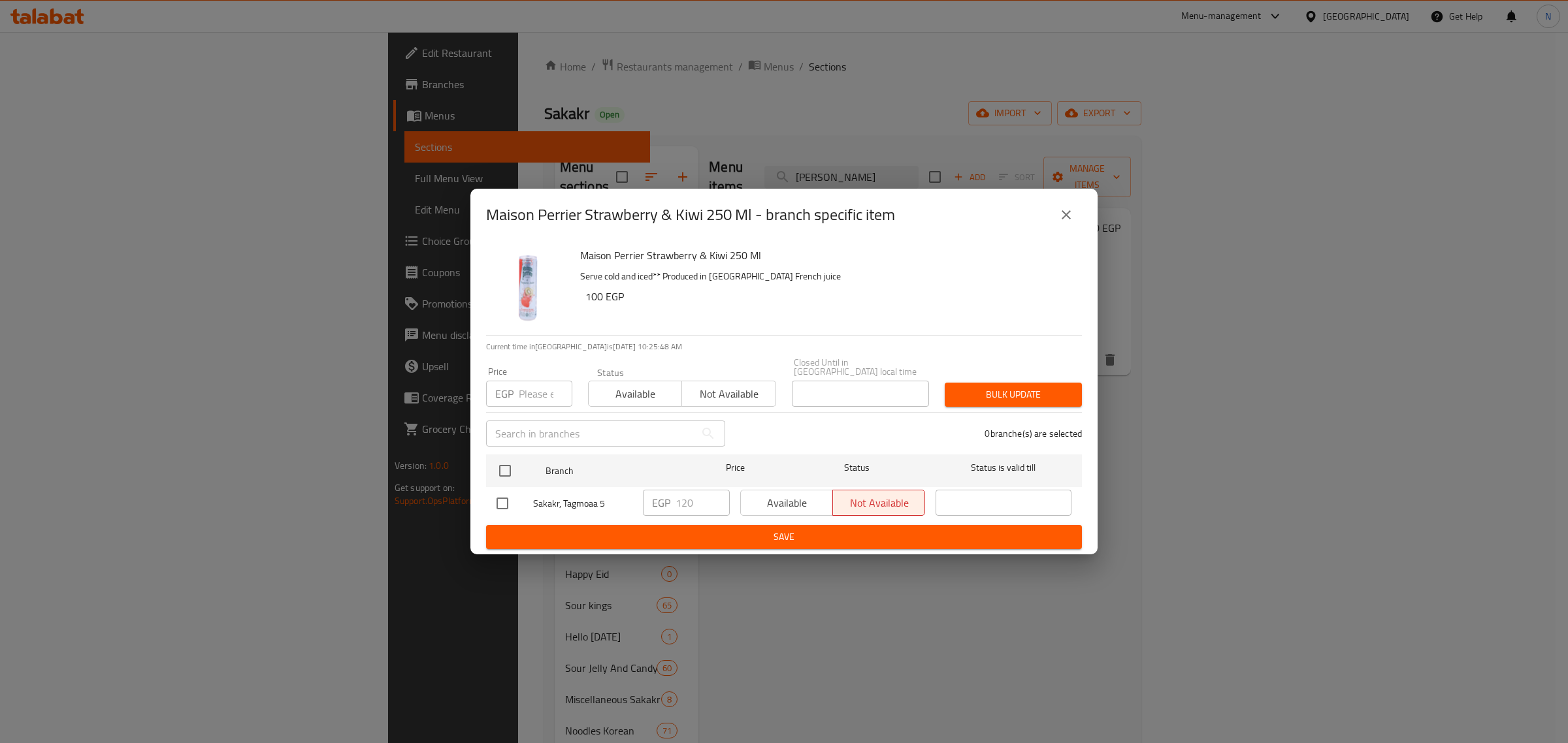
click at [1076, 219] on button "close" at bounding box center [1066, 215] width 31 height 31
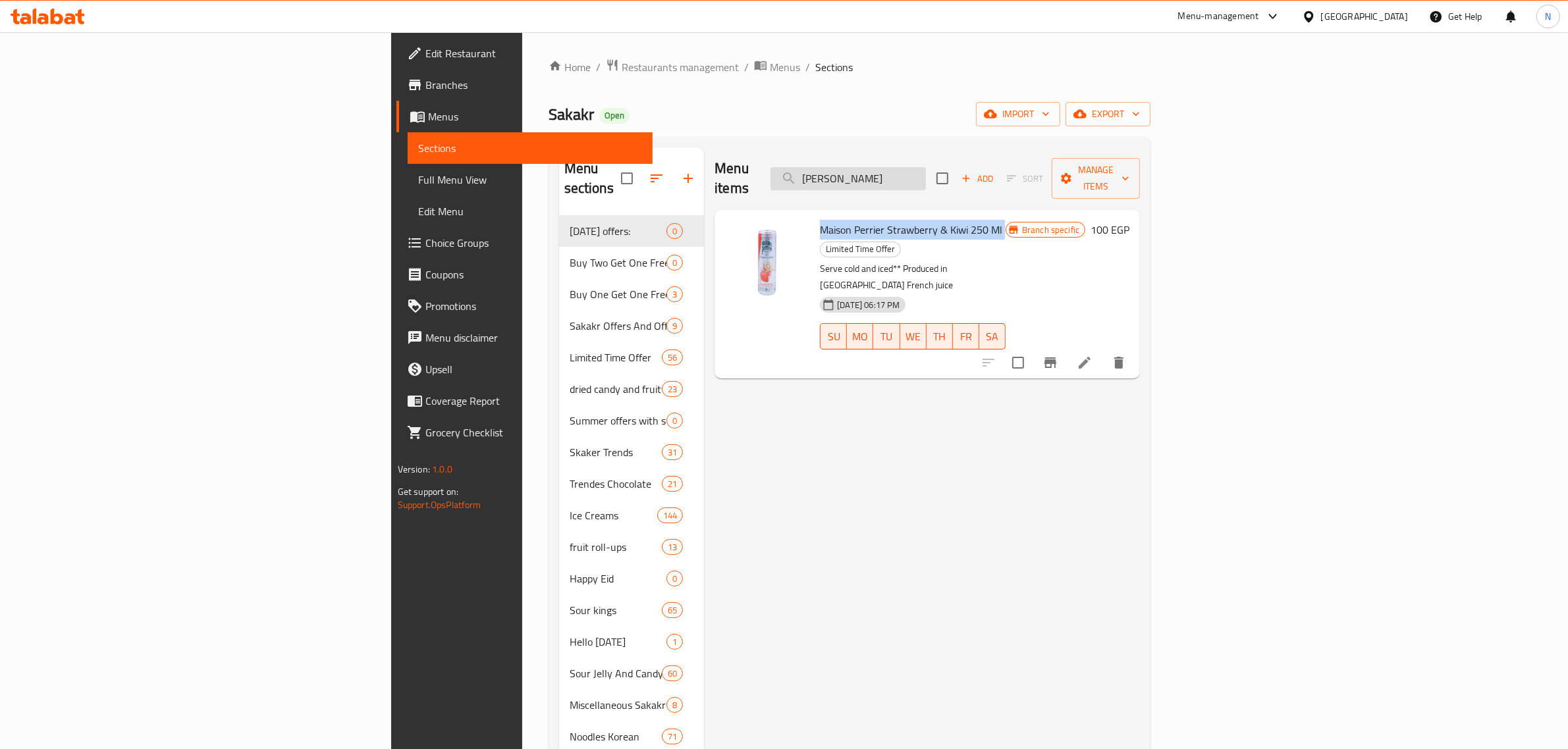
click at [926, 167] on input "ميزون بيرييه فراول" at bounding box center [848, 179] width 155 height 23
paste input "ايسون بيرييه ليمون"
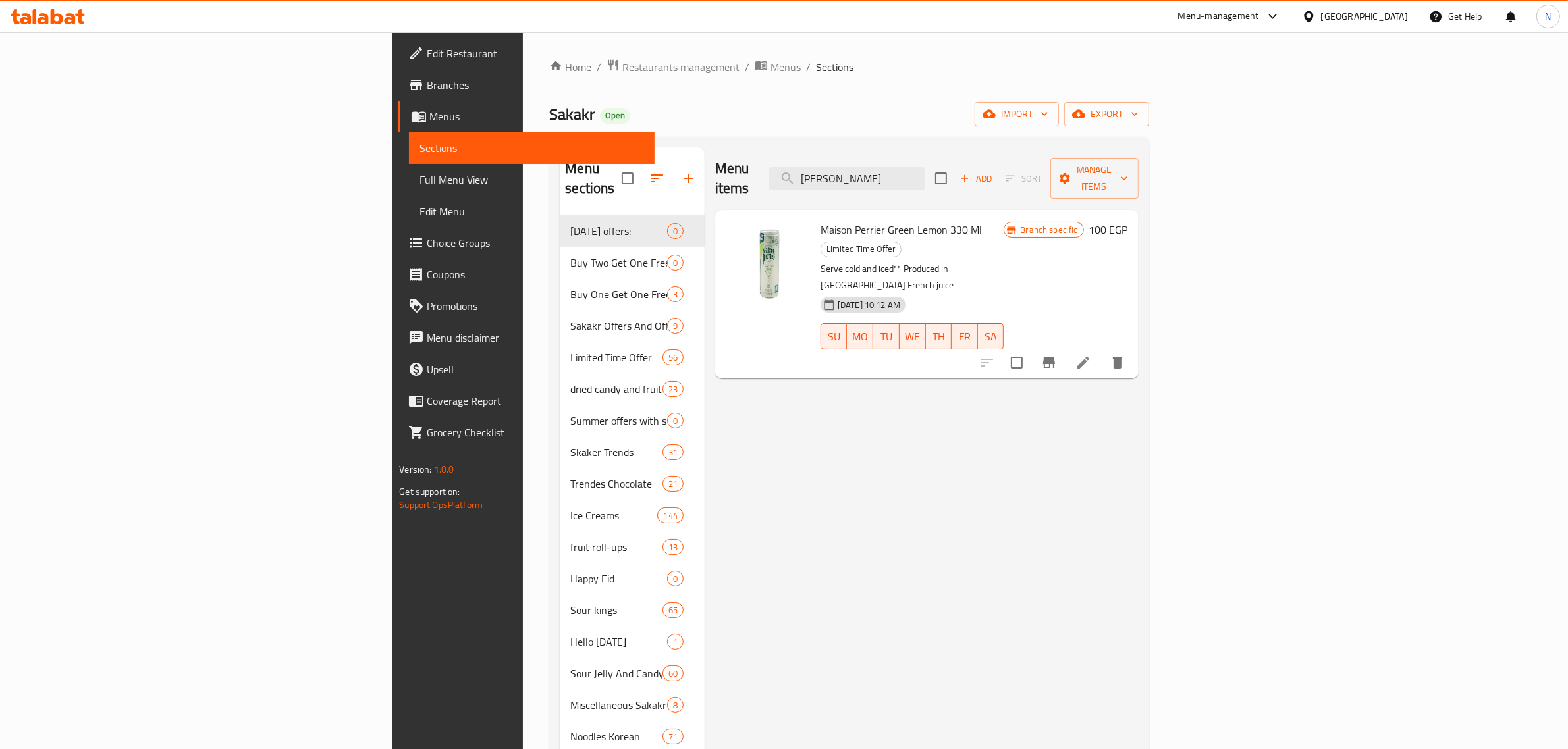
click at [830, 220] on span "Maison Perrier Green Lemon 330 Ml" at bounding box center [901, 229] width 161 height 19
copy h6 "Maison Perrier Green Lemon 330 Ml"
click at [925, 172] on input "مايسون بيرييه ليمون" at bounding box center [847, 179] width 155 height 23
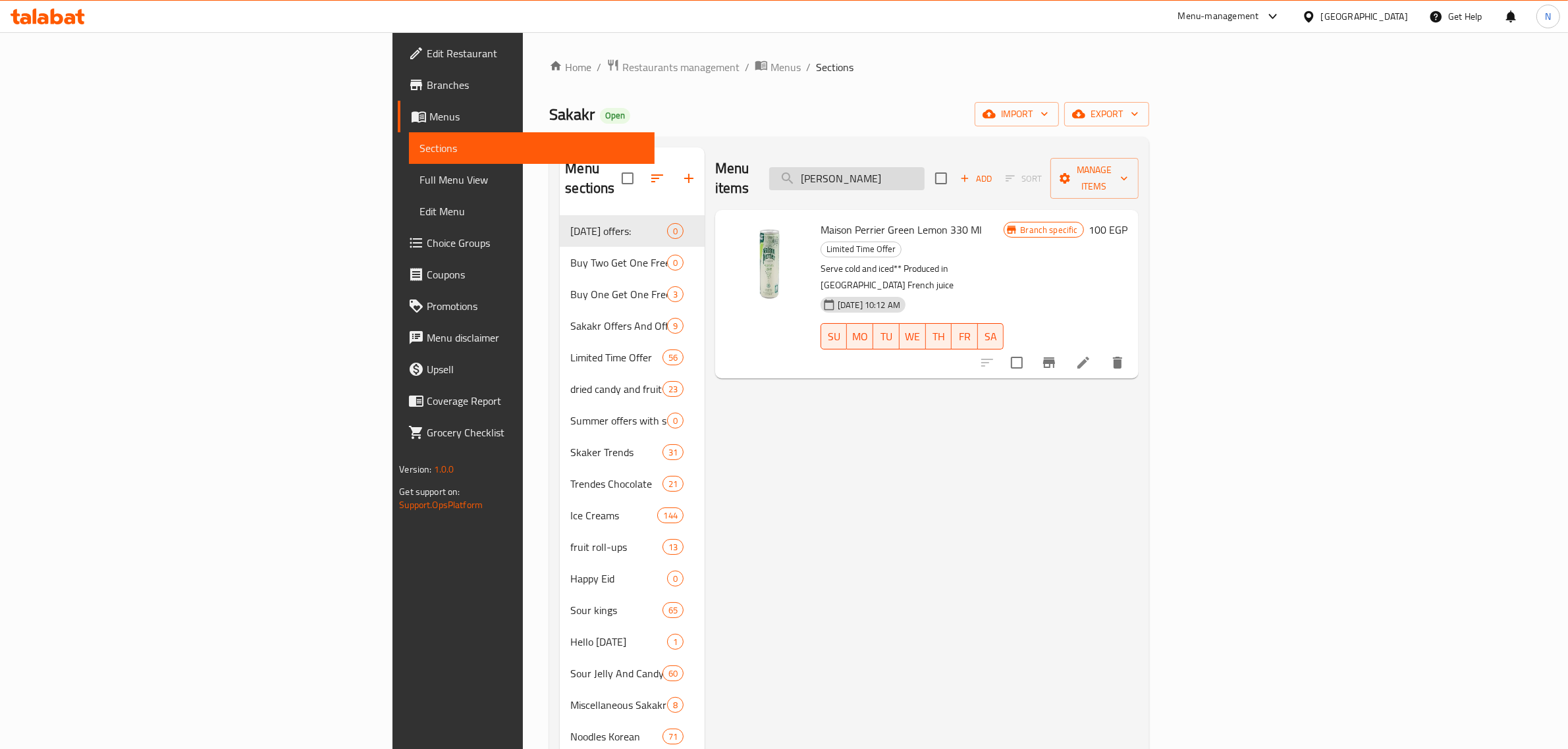
click at [925, 172] on input "مايسون بيرييه ليمون" at bounding box center [847, 179] width 155 height 23
paste input "يزون بيرييه بنكهة الليمو"
click at [837, 220] on span "Maison Perrier Lemon Flavour 330 Ml" at bounding box center [904, 229] width 168 height 19
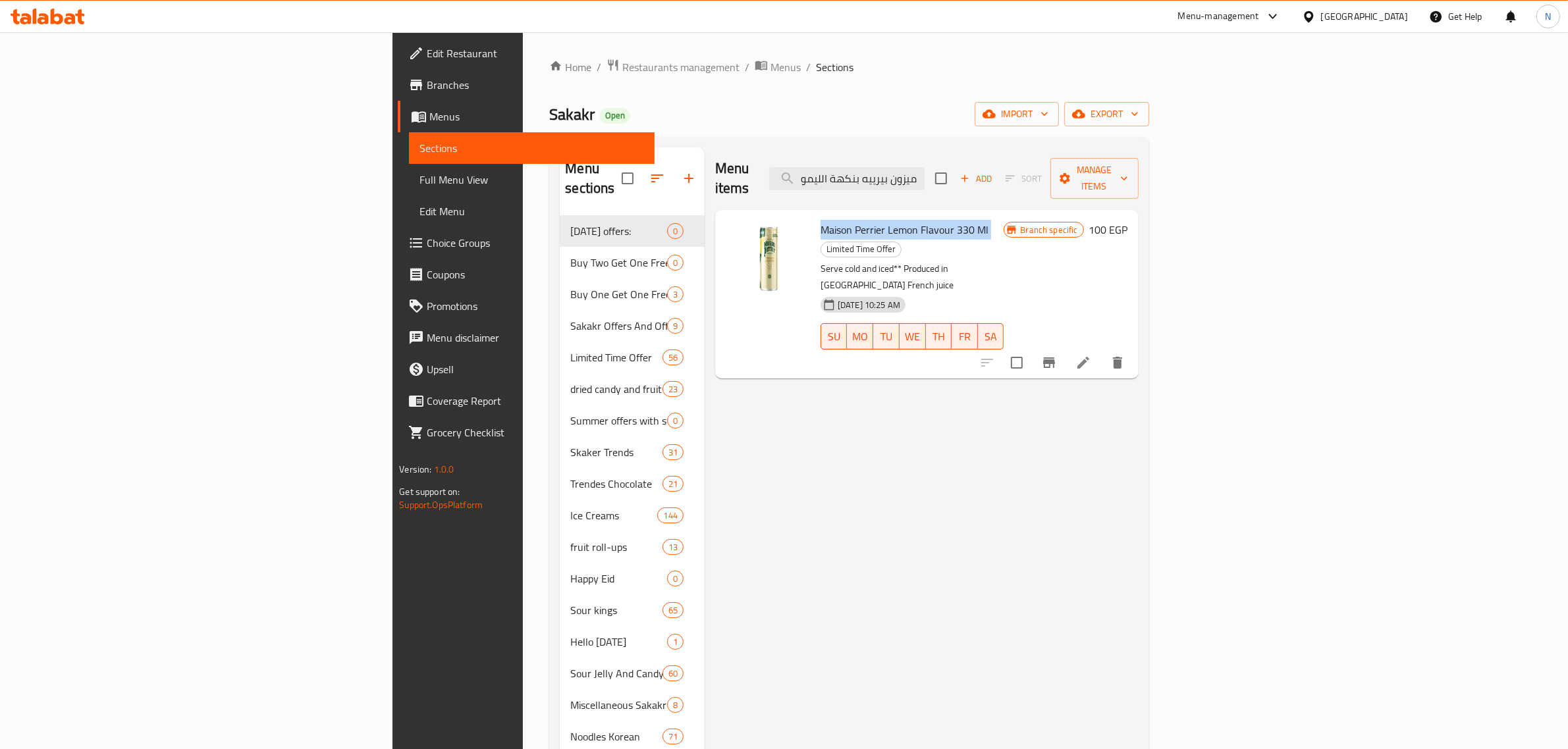
click at [837, 220] on span "Maison Perrier Lemon Flavour 330 Ml" at bounding box center [904, 229] width 168 height 19
copy h6 "Maison Perrier Lemon Flavour 330 Ml"
click at [925, 171] on input "ميزون بيرييه بنكهة الليمو" at bounding box center [847, 179] width 155 height 23
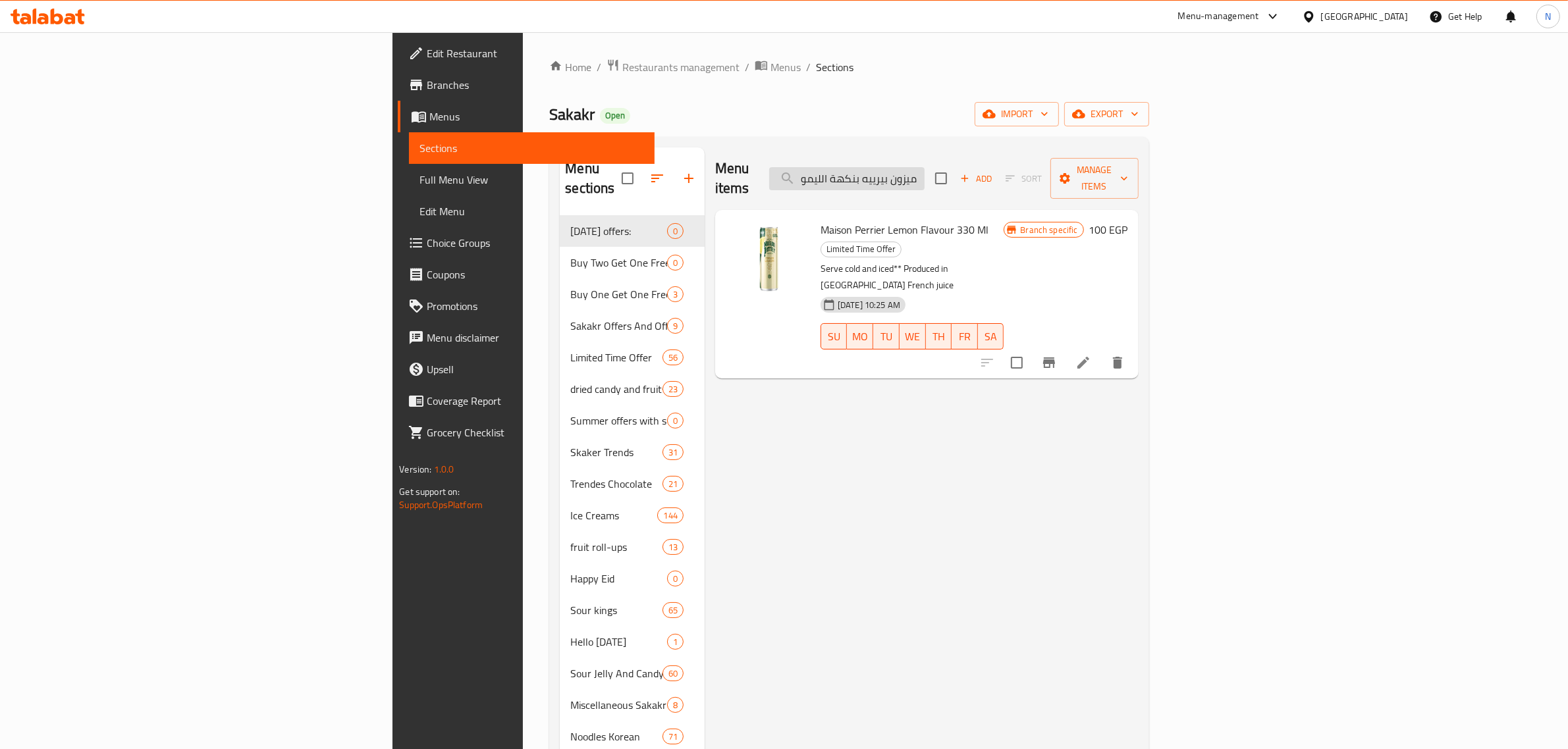
paste input "لليمون حامض"
type input "ميزون بيرييه الليمون حامض"
click at [850, 220] on span "Maison Perrier Citron Lemon & Goyave 250 Ml" at bounding box center [906, 239] width 172 height 38
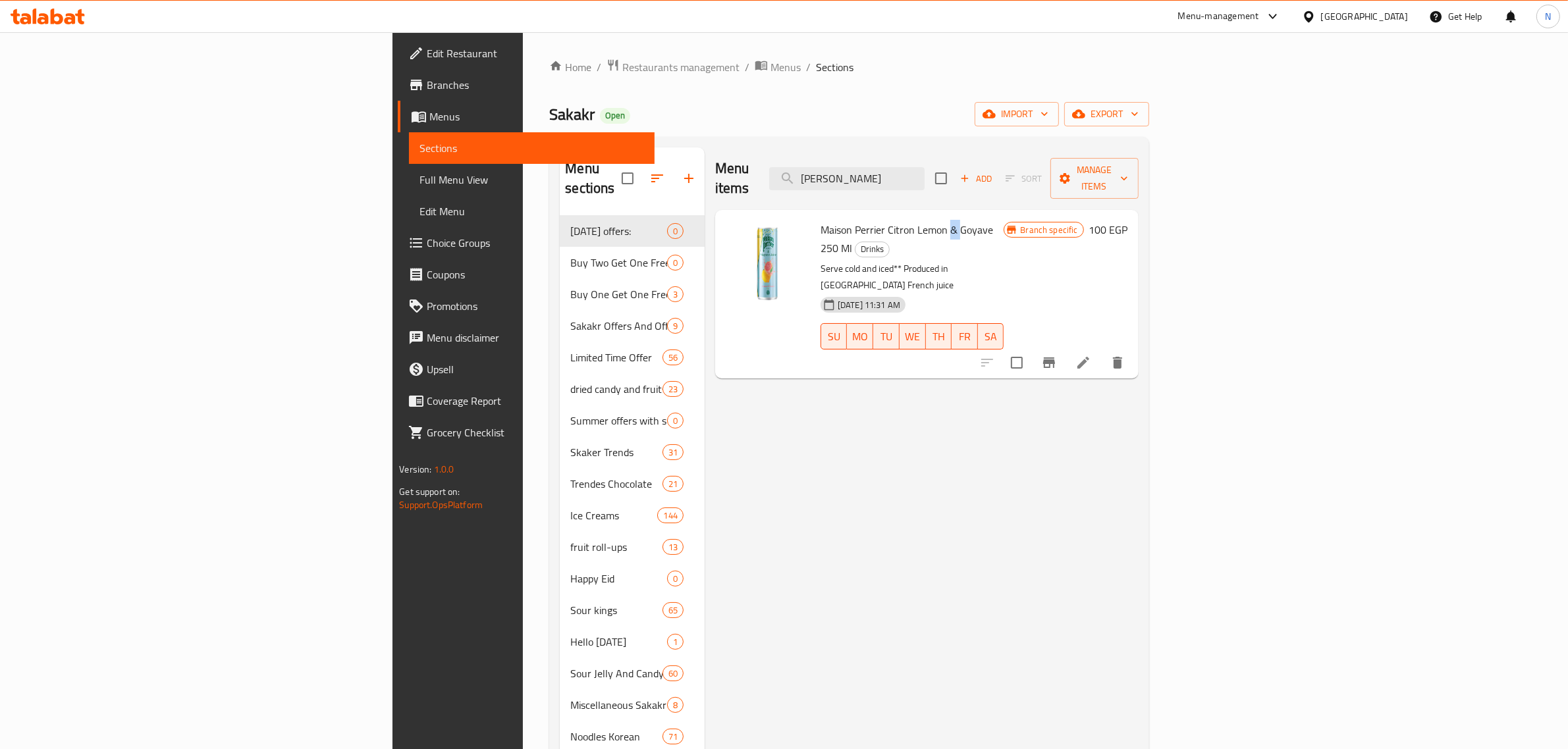
click at [850, 220] on span "Maison Perrier Citron Lemon & Goyave 250 Ml" at bounding box center [906, 239] width 172 height 38
copy h6 "Maison Perrier Citron Lemon & Goyave 250 Ml"
click at [549, 113] on span "Sakakr" at bounding box center [572, 114] width 46 height 29
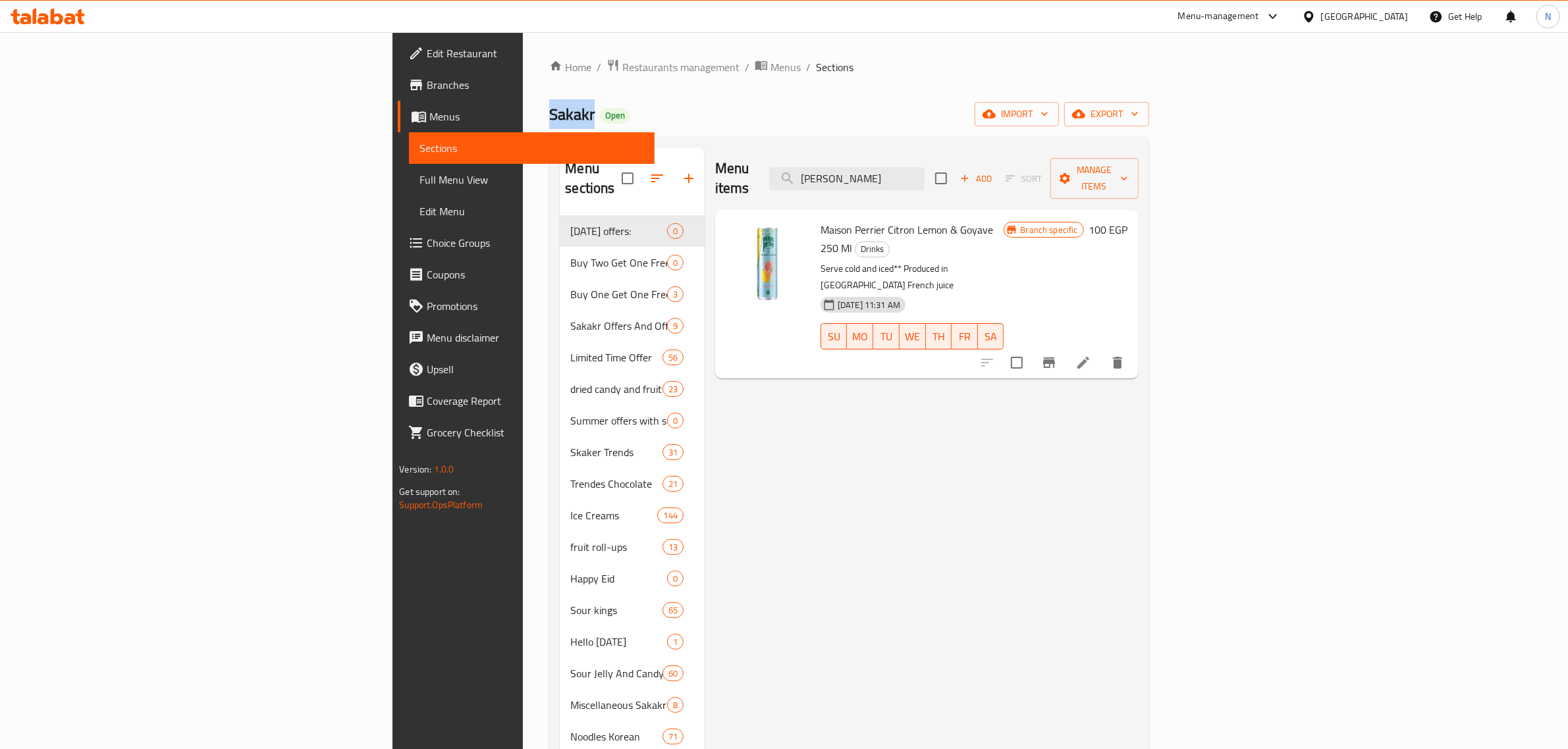
copy span "Sakakr"
click at [1031, 349] on input "checkbox" at bounding box center [1017, 362] width 27 height 27
checkbox input "true"
click at [925, 167] on input "ميزون بيرييه الليمون حامض" at bounding box center [847, 179] width 155 height 23
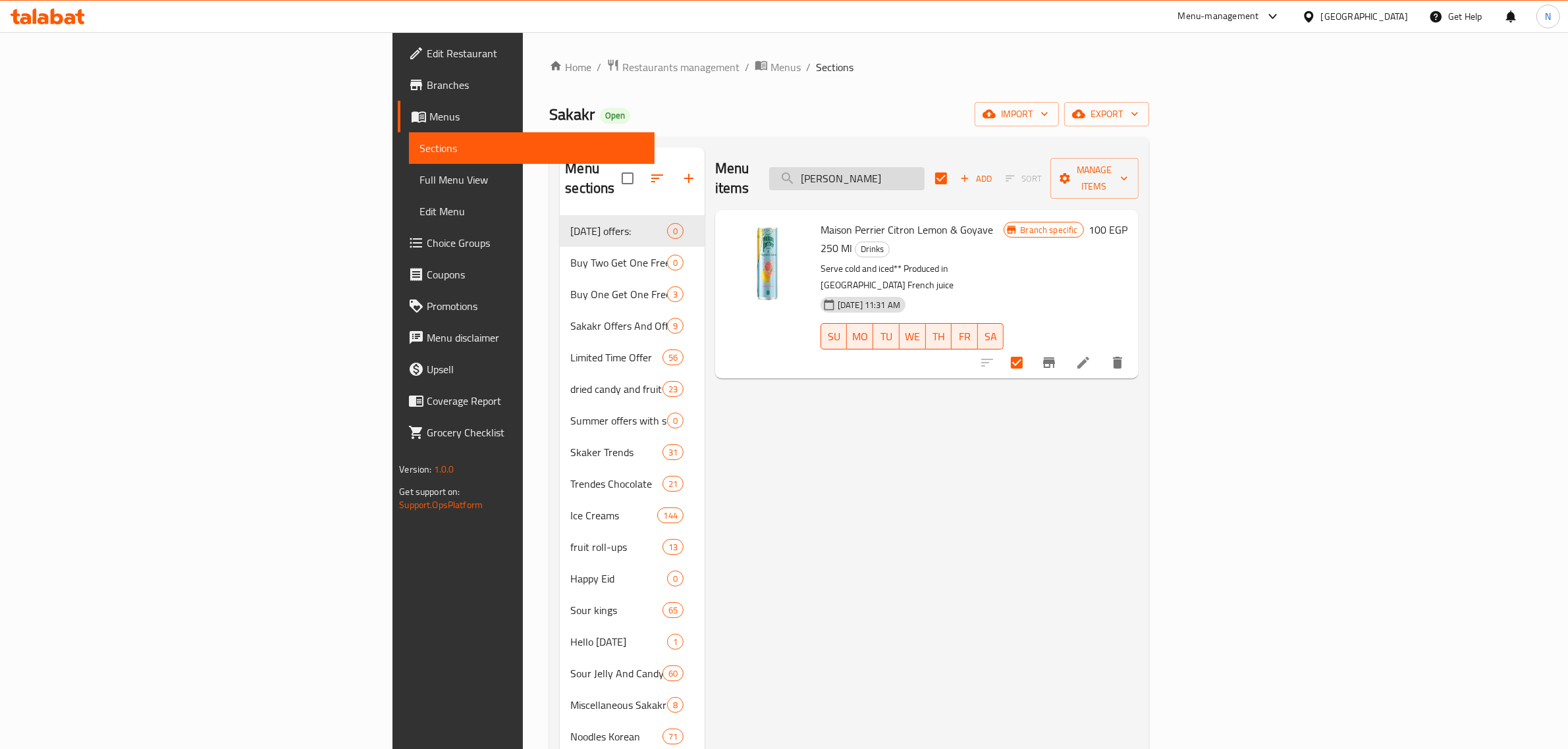
click at [925, 167] on input "ميزون بيرييه الليمون حامض" at bounding box center [847, 179] width 155 height 23
paste input "نكهة الليمون 330 مل"
type input "ميزون بيرييه بنكهة الليمون 330 مل"
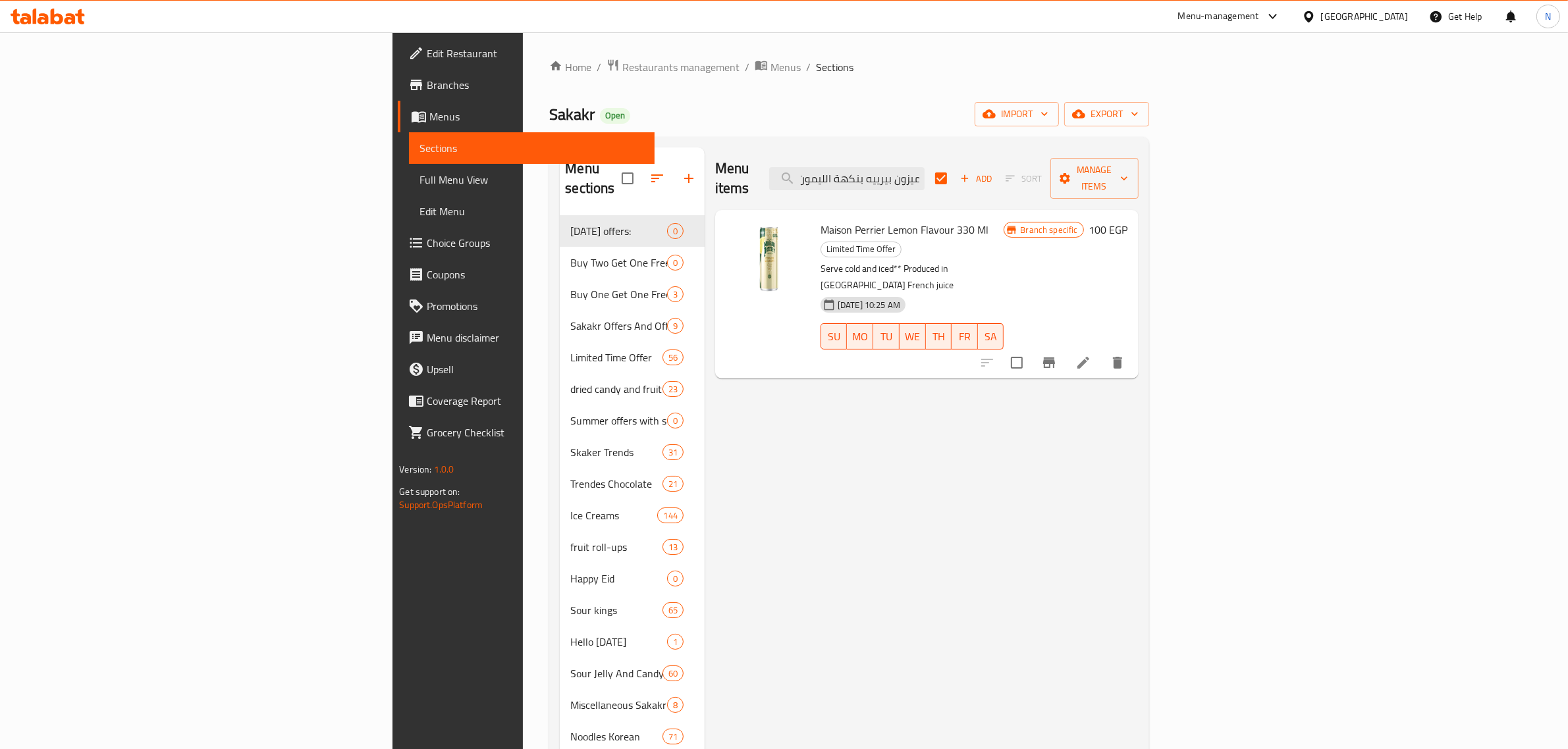
click at [1031, 349] on input "checkbox" at bounding box center [1017, 362] width 27 height 27
checkbox input "true"
checkbox input "false"
click at [925, 175] on input "ميزون بيرييه بنكهة الليمون 330 مل" at bounding box center [847, 179] width 155 height 23
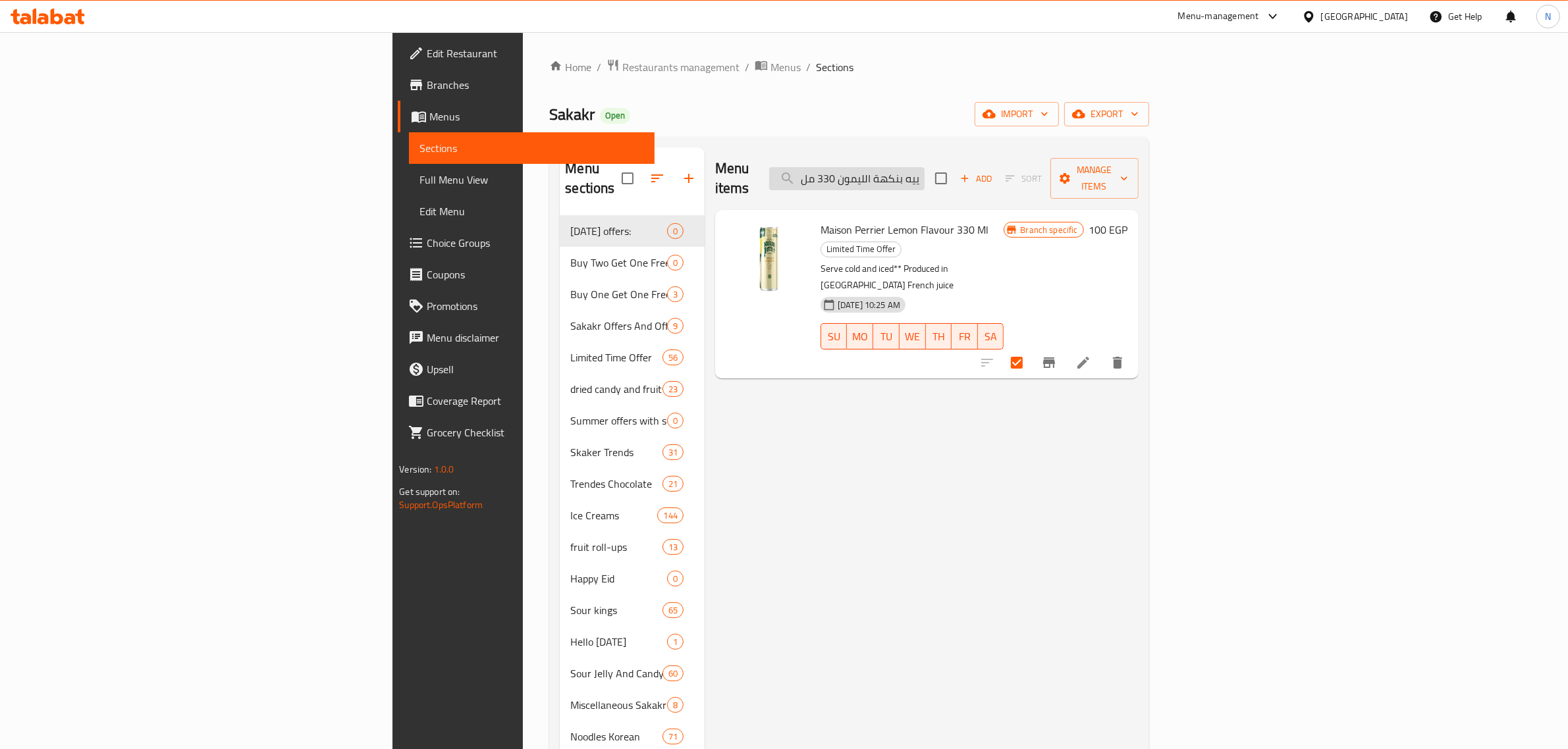
click at [925, 175] on input "ميزون بيرييه بنكهة الليمون 330 مل" at bounding box center [847, 179] width 155 height 23
paste input "ايسون بيرييه ليمون أخضر"
type input "مايسون بيرييه ليمون أخضر 330 مل"
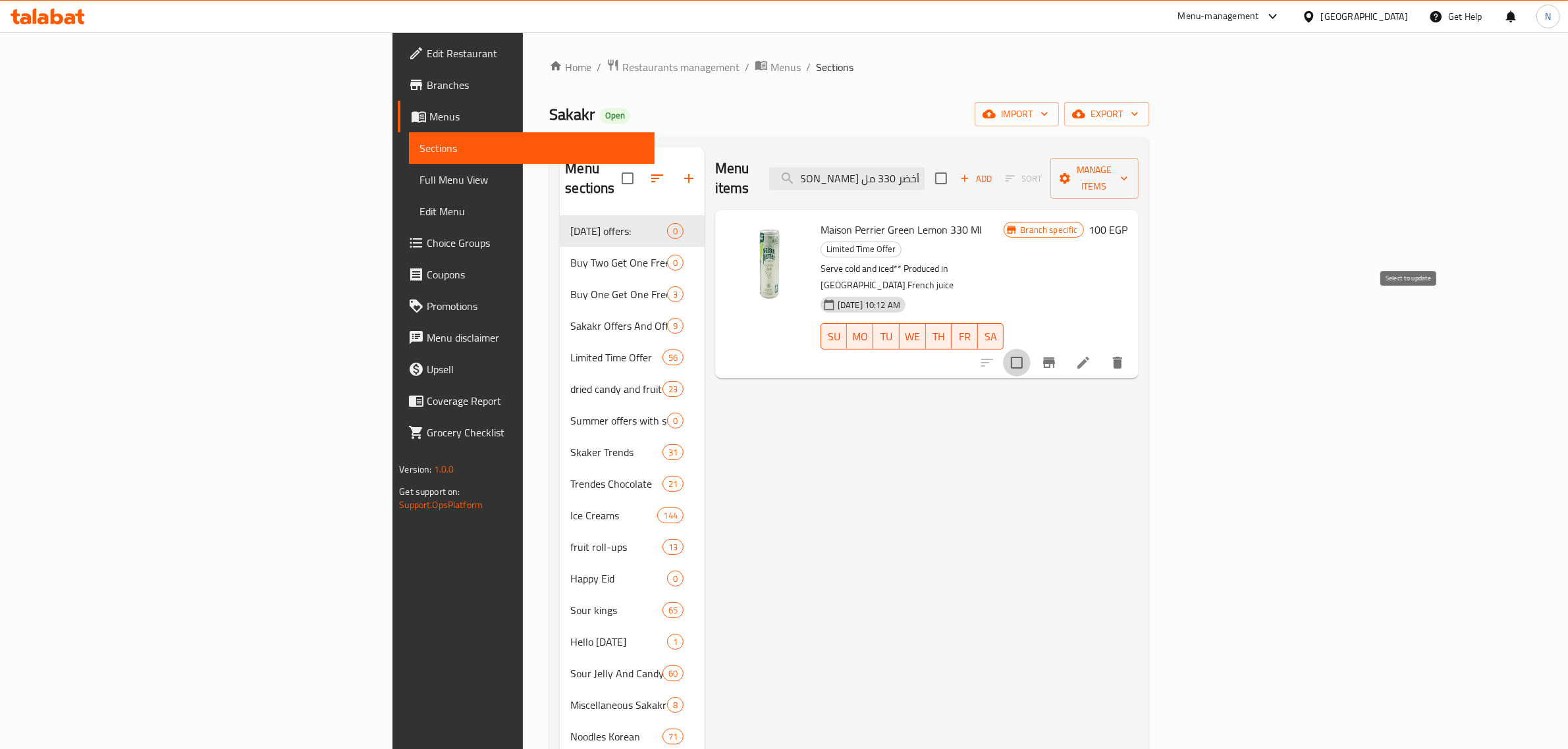
click at [1031, 349] on input "checkbox" at bounding box center [1017, 362] width 27 height 27
checkbox input "true"
click at [925, 167] on input "مايسون بيرييه ليمون أخضر 330 مل" at bounding box center [847, 179] width 155 height 23
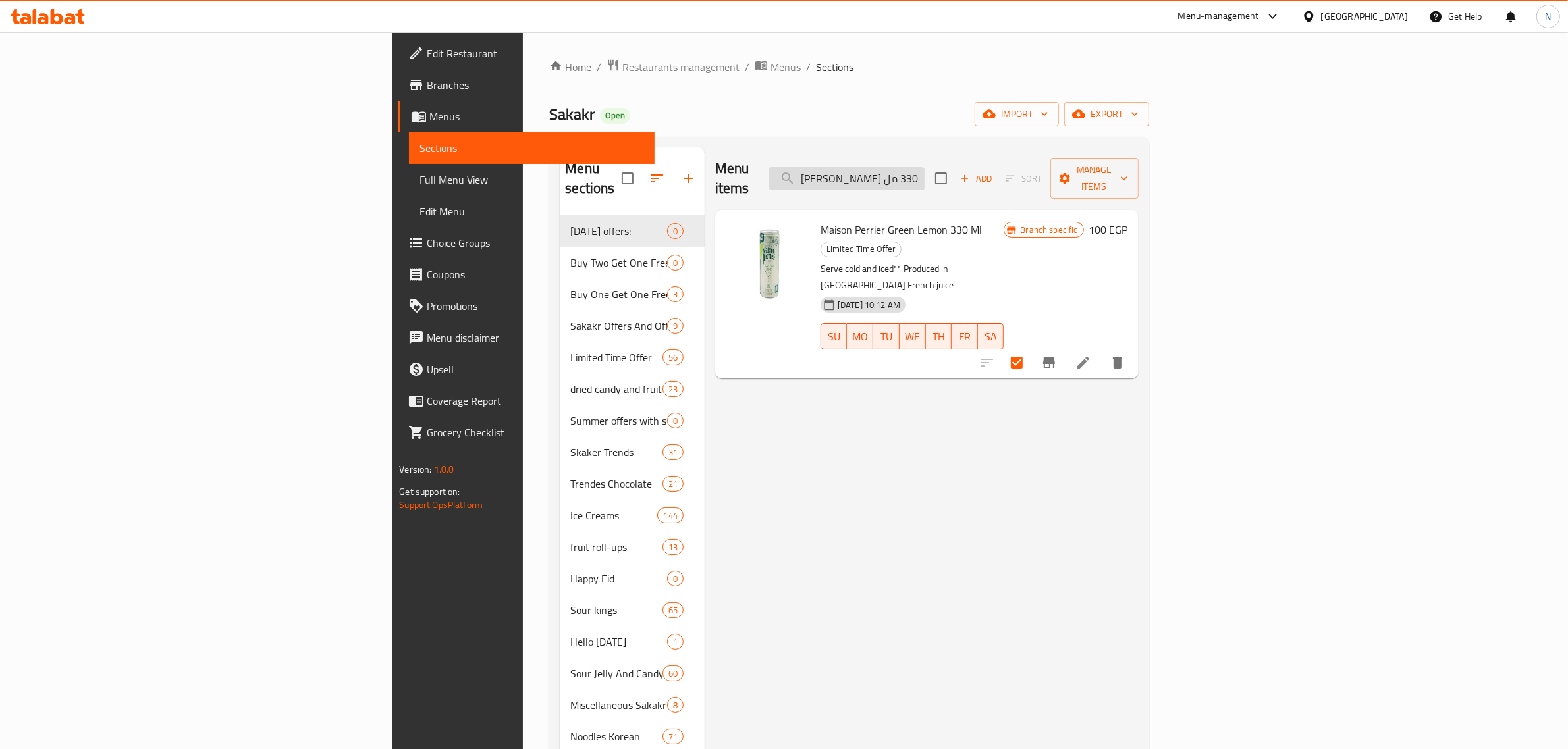
click at [925, 167] on input "مايسون بيرييه ليمون أخضر 330 مل" at bounding box center [847, 179] width 155 height 23
paste input "يزون بيرييه فراو"
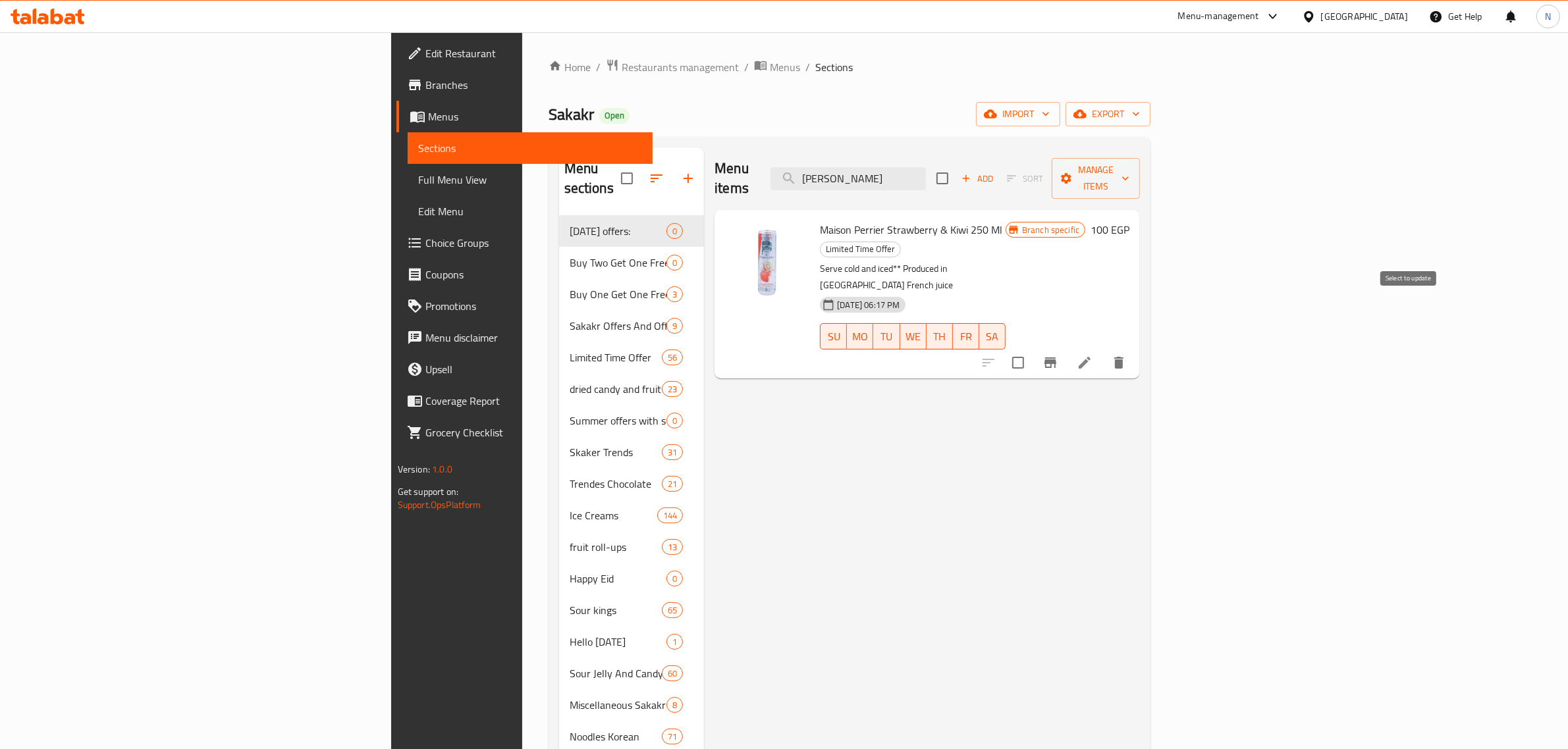
type input "ميزون بيرييه فراول"
click at [1032, 349] on input "checkbox" at bounding box center [1018, 362] width 27 height 27
click at [1129, 170] on span "Manage items" at bounding box center [1096, 178] width 67 height 33
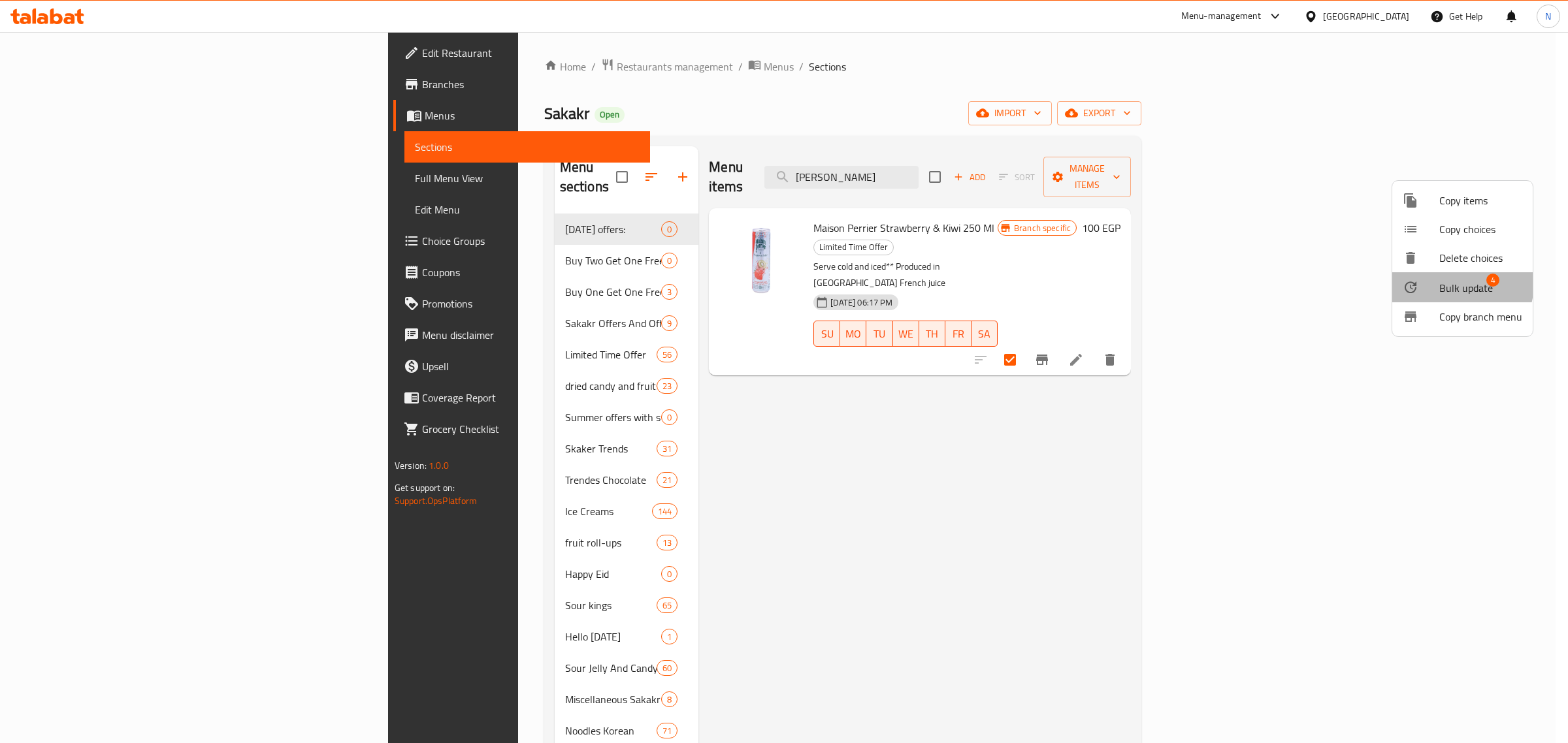
click at [1442, 282] on span "Bulk update" at bounding box center [1466, 288] width 54 height 16
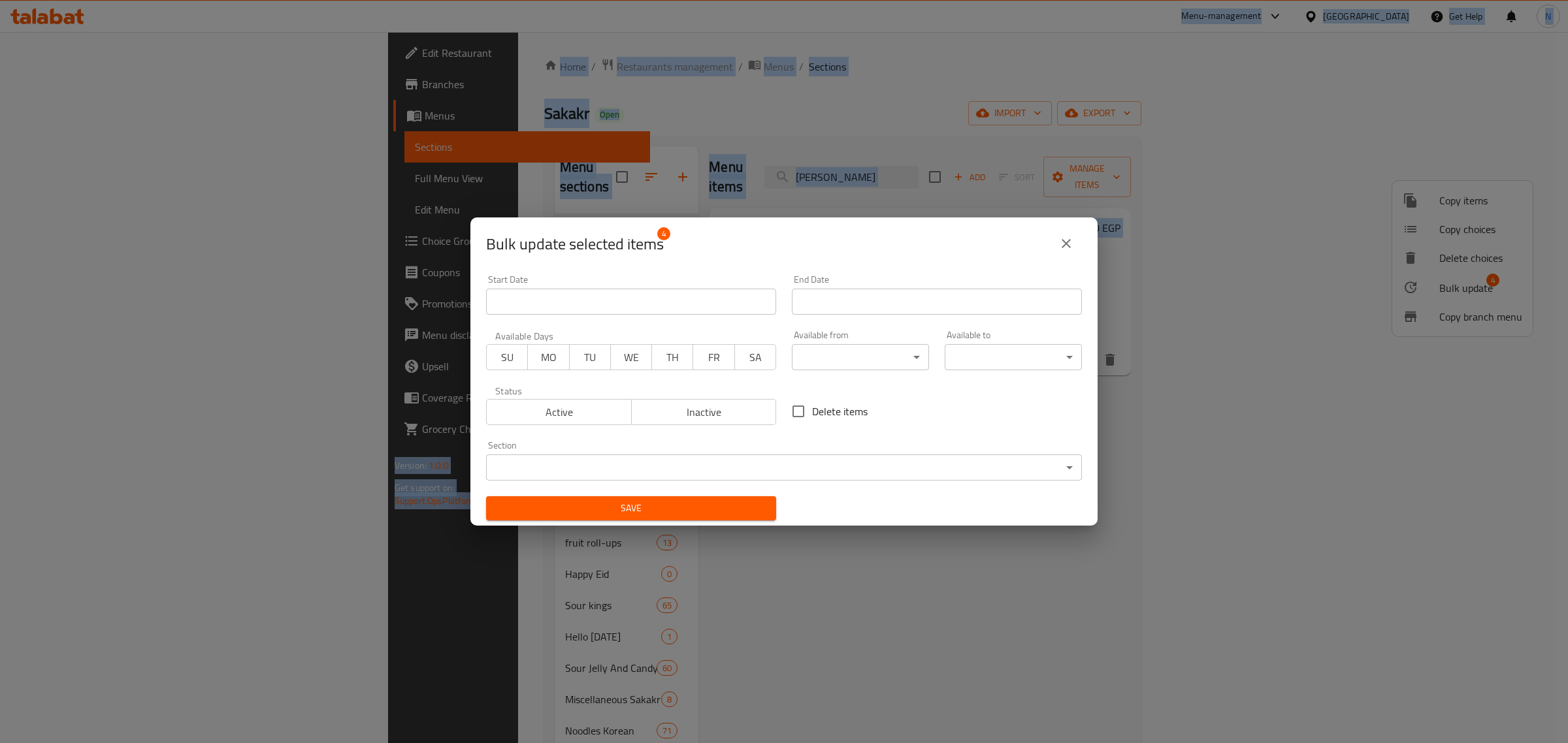
click at [616, 461] on body "​ Menu-management Egypt Get Help N Edit Restaurant Branches Menus Sections Full…" at bounding box center [784, 387] width 1568 height 711
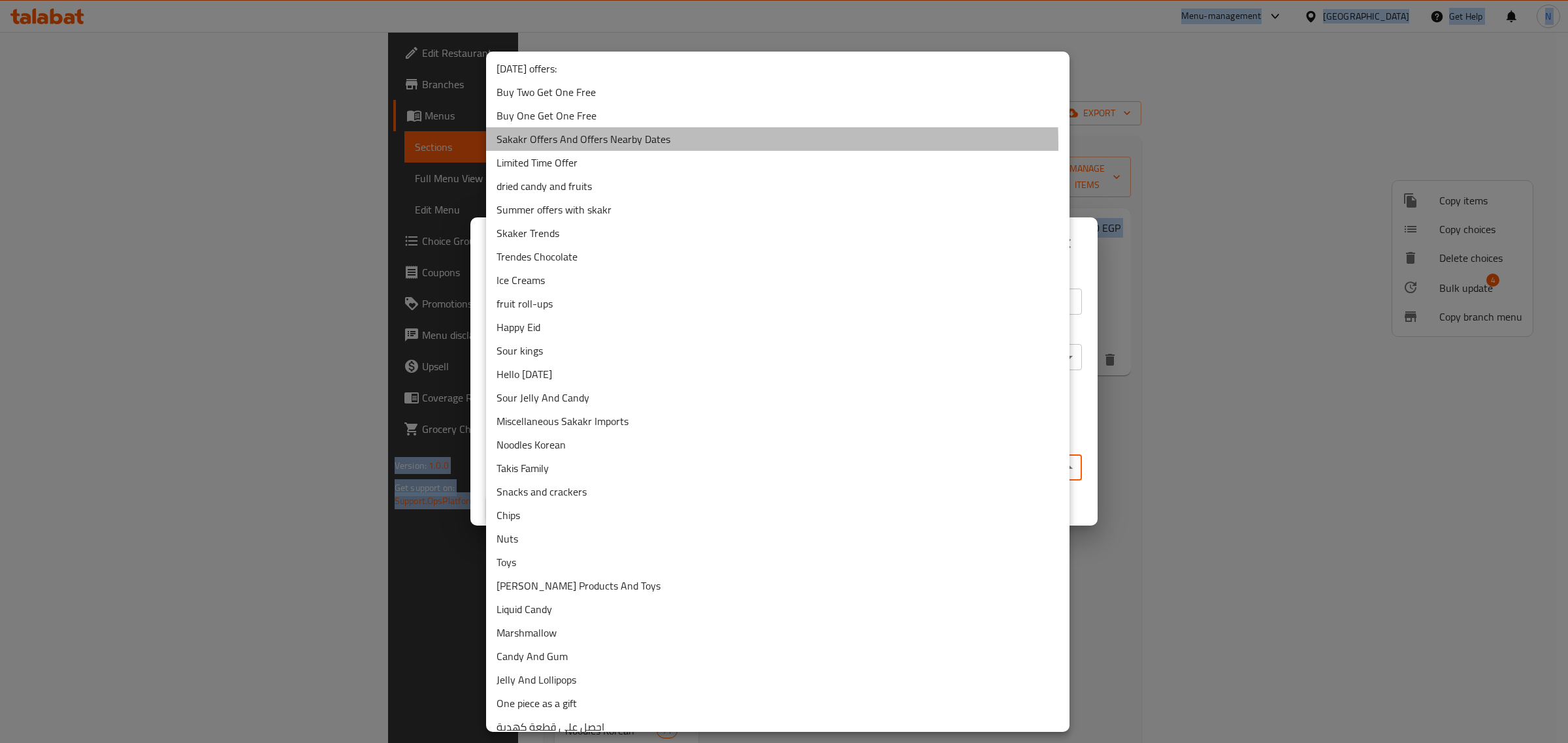
click at [610, 145] on li "Sakakr Offers And Offers Nearby Dates" at bounding box center [778, 139] width 584 height 23
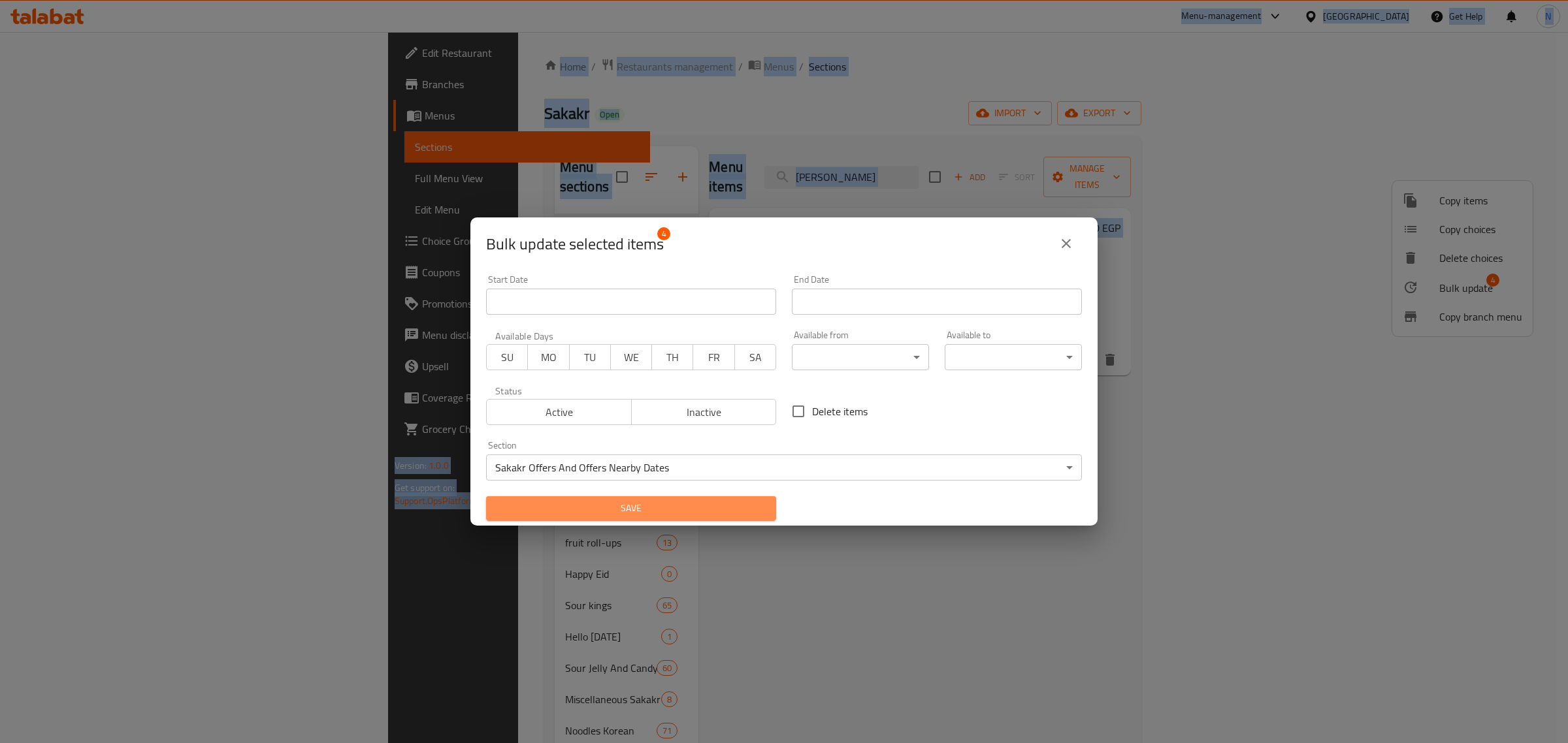
click at [658, 498] on button "Save" at bounding box center [631, 508] width 290 height 24
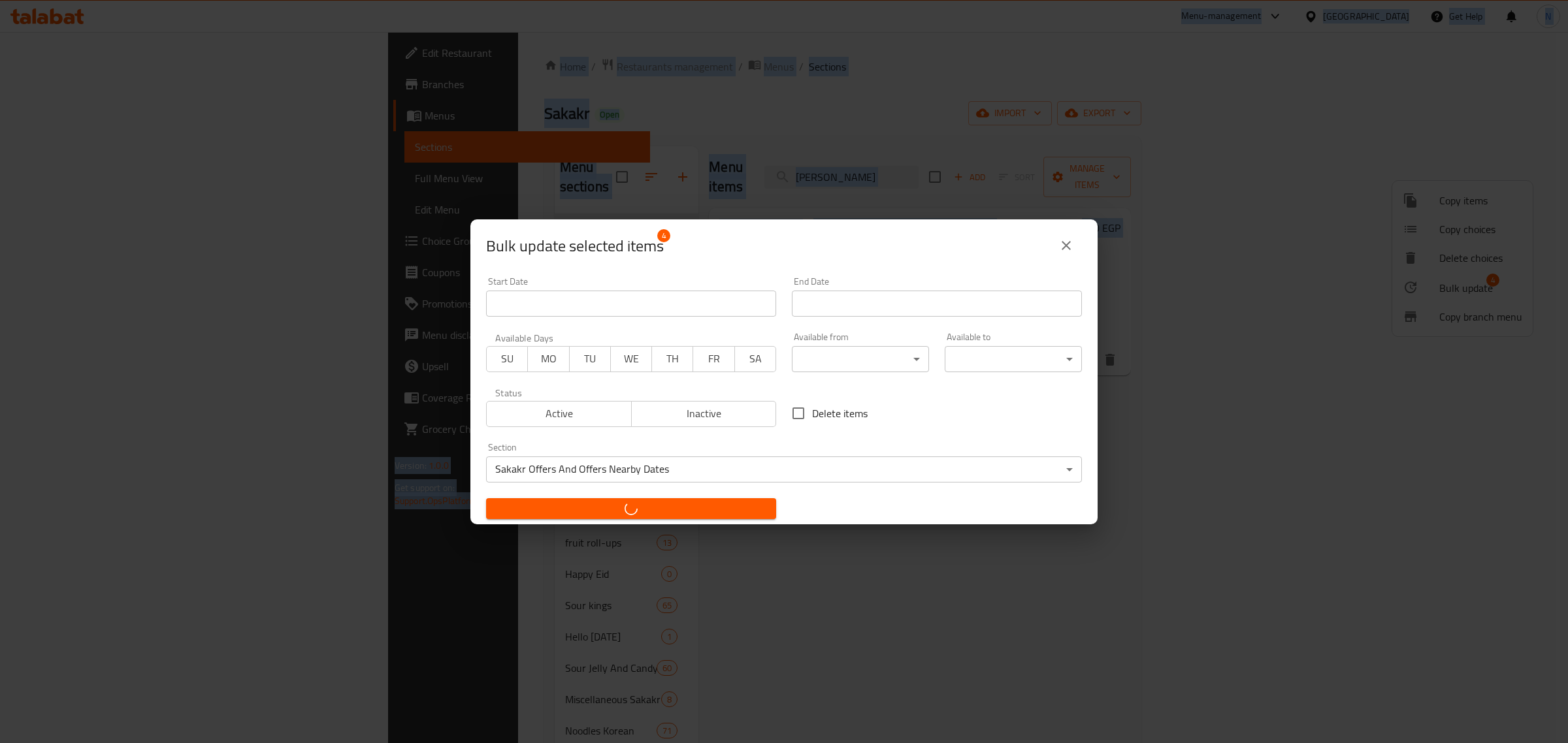
checkbox input "false"
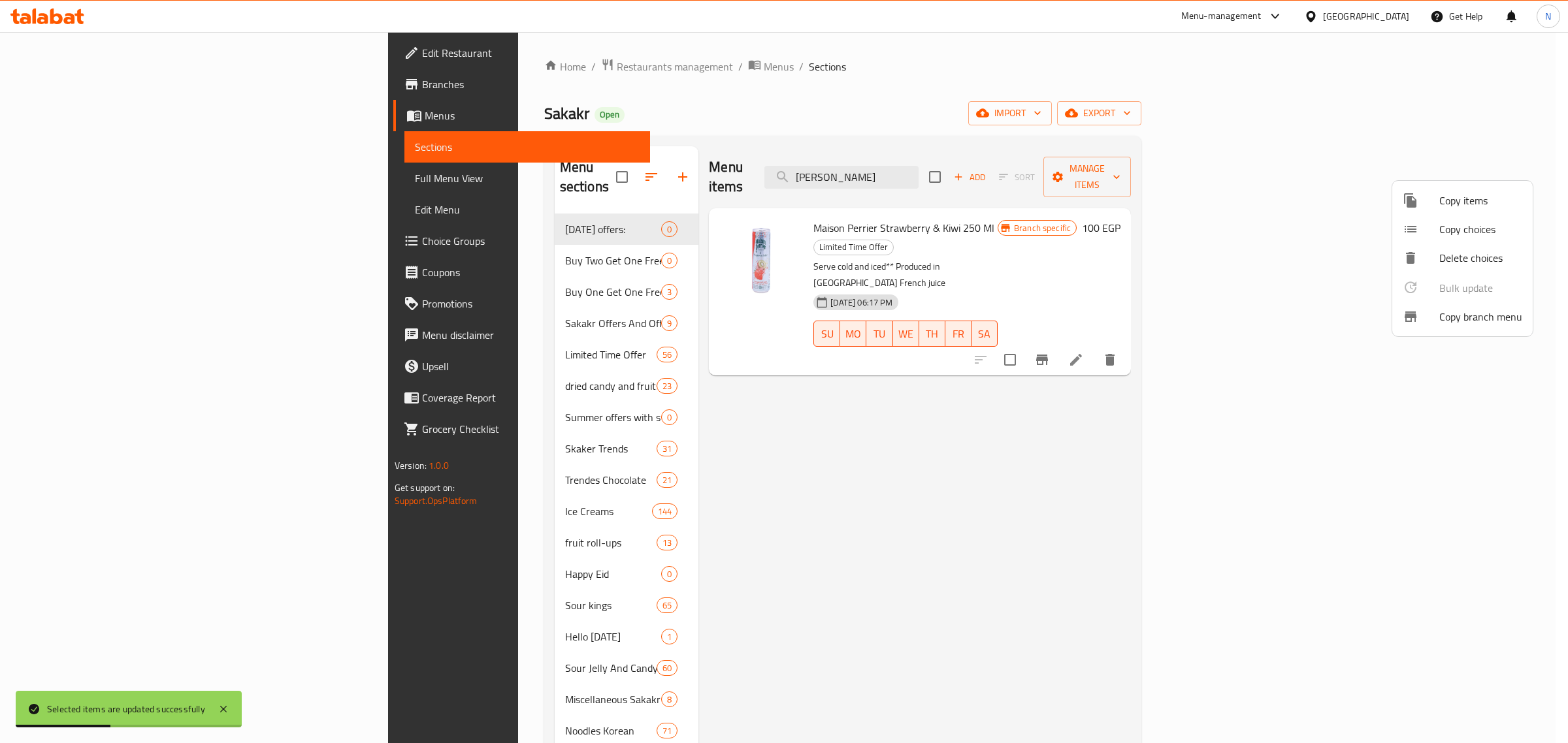
click at [446, 305] on div at bounding box center [784, 372] width 1568 height 743
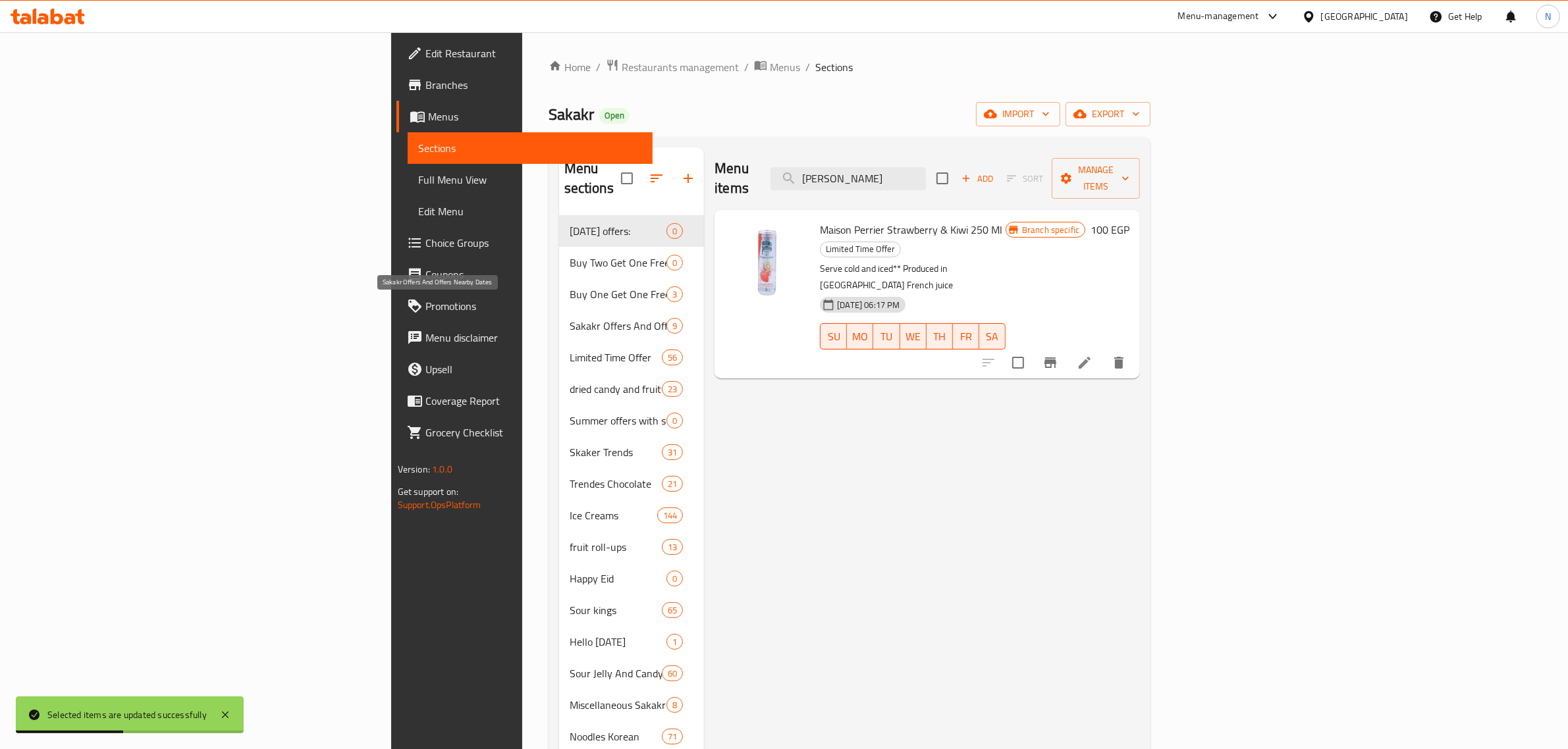
click at [570, 318] on span "Sakakr Offers And Offers Nearby Dates" at bounding box center [618, 326] width 96 height 16
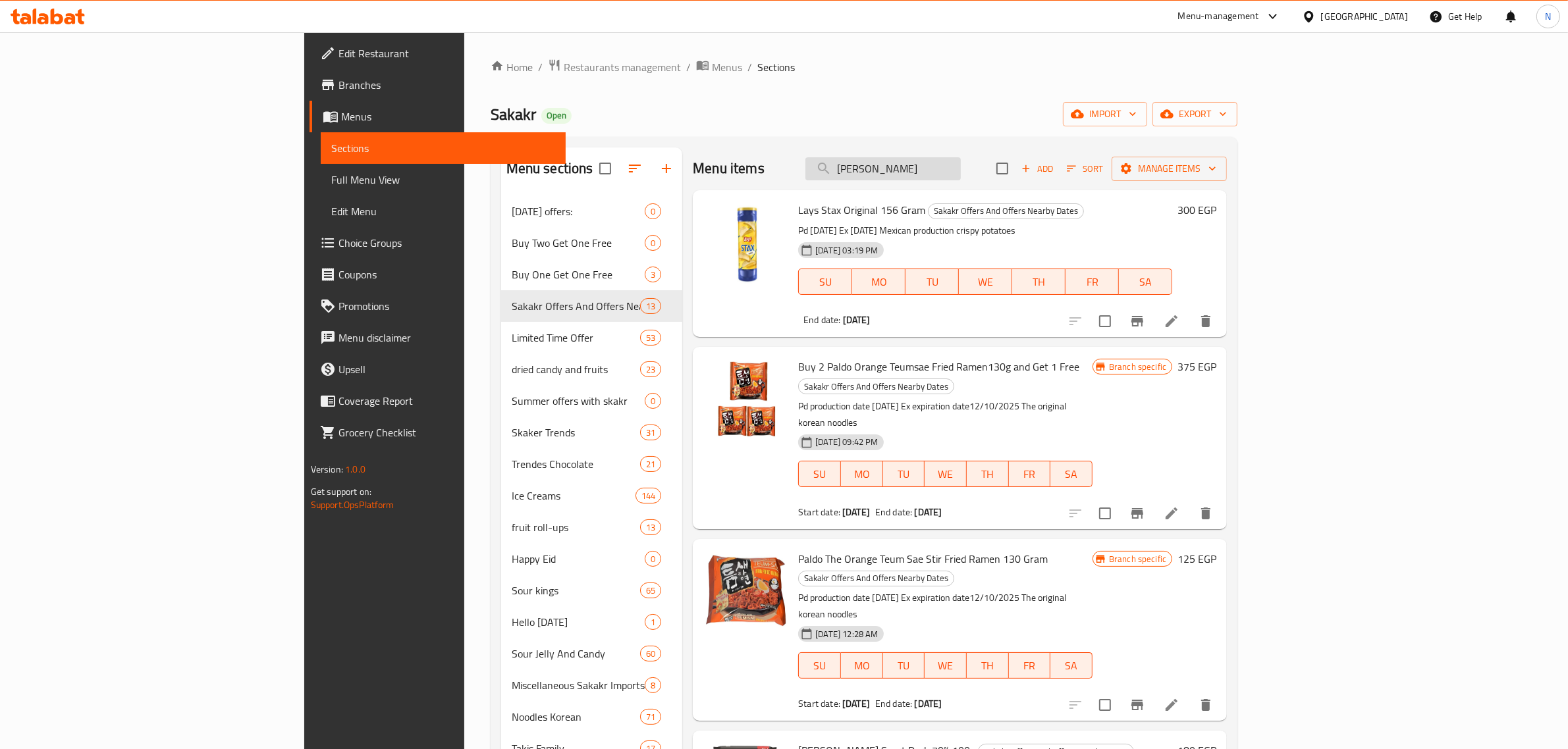
click at [961, 169] on input "ميزون بيرييه فراول" at bounding box center [883, 169] width 155 height 23
click at [961, 168] on input "ميزون بيرييه فراول" at bounding box center [883, 169] width 155 height 23
paste input "زيد كاندي سكريمرز"
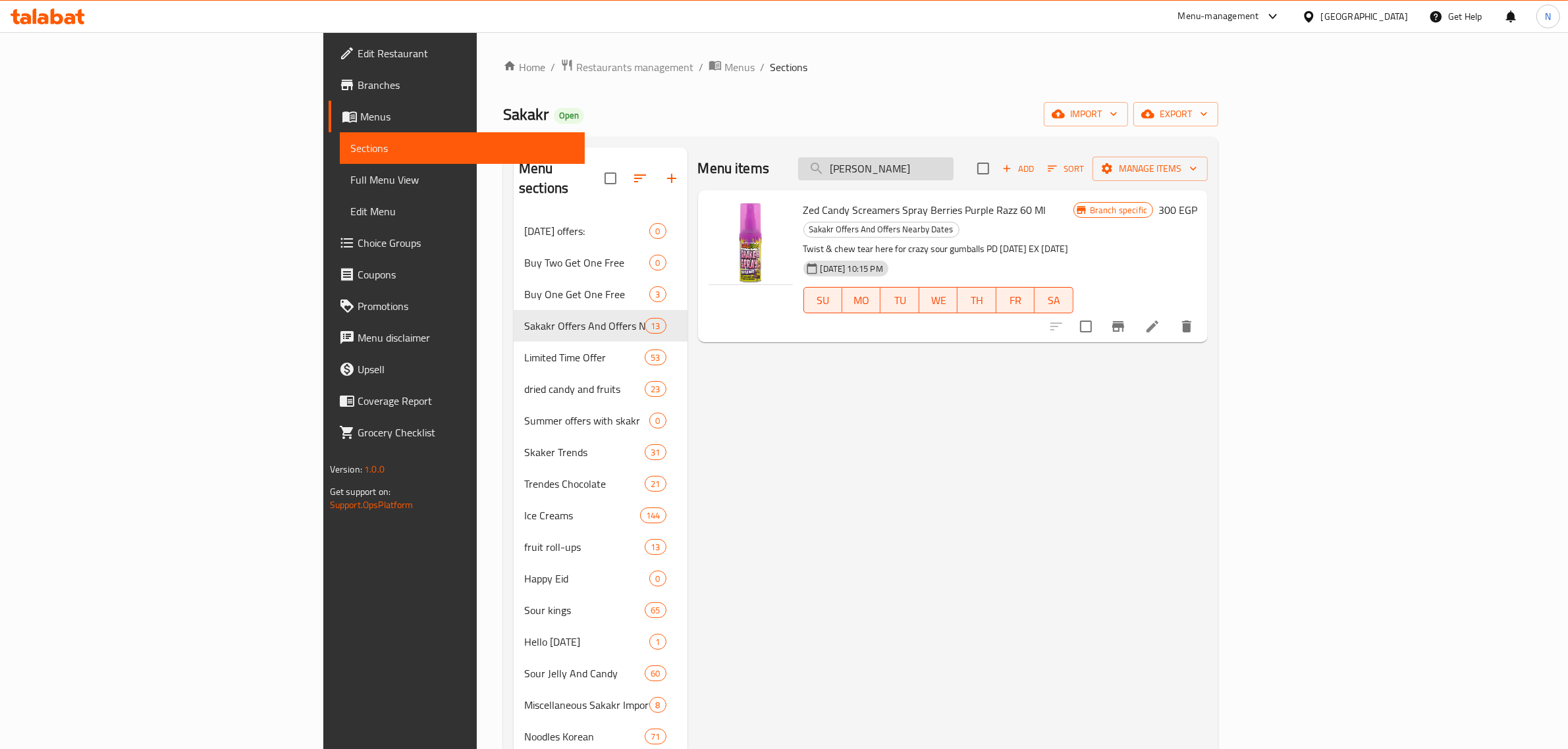
click at [954, 165] on input "زيد كاندي سكريمرز" at bounding box center [876, 169] width 155 height 23
paste input "ميزون بيرييه فراول"
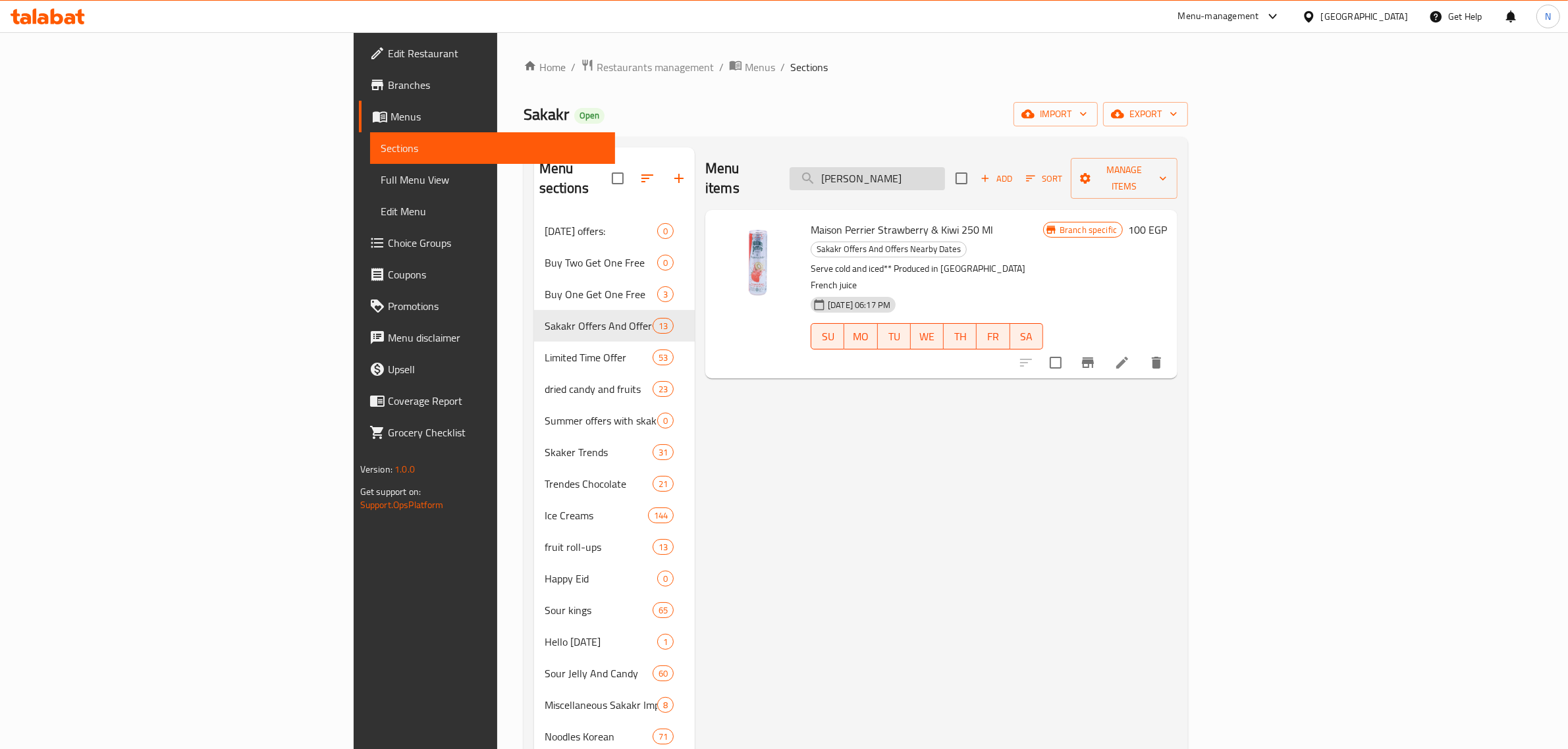
click at [945, 176] on input "ميزون بيرييه فراول" at bounding box center [867, 179] width 155 height 23
paste input "ايسون بيرييه ليمون أخض"
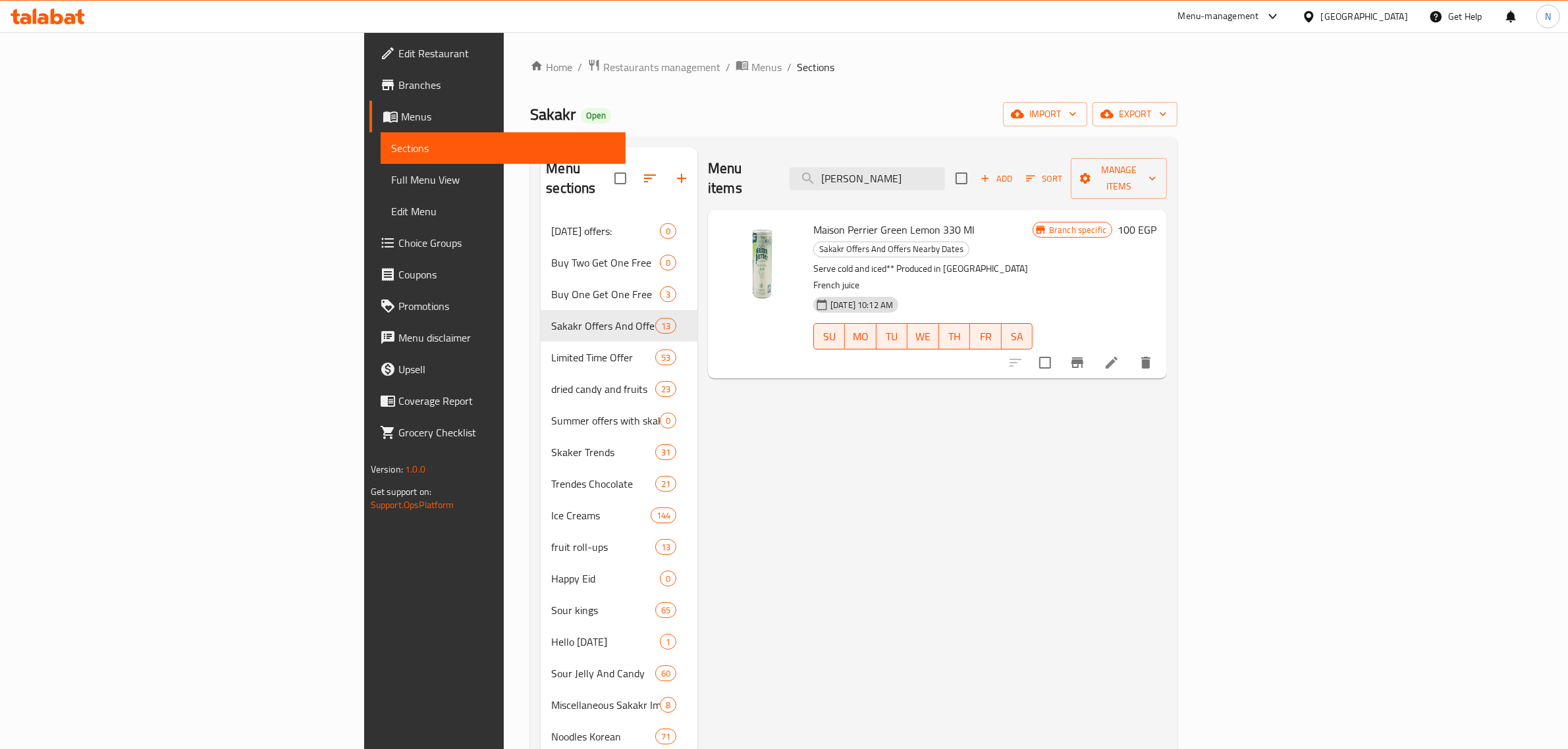
click at [1021, 182] on div "Menu items مايسون بيرييه ليمون أخض Add Sort Manage items" at bounding box center [937, 178] width 459 height 62
click at [945, 170] on input "مايسون بيرييه ليمون أخض" at bounding box center [867, 179] width 155 height 23
paste input "يزون بيرييه بنكهة الليمو"
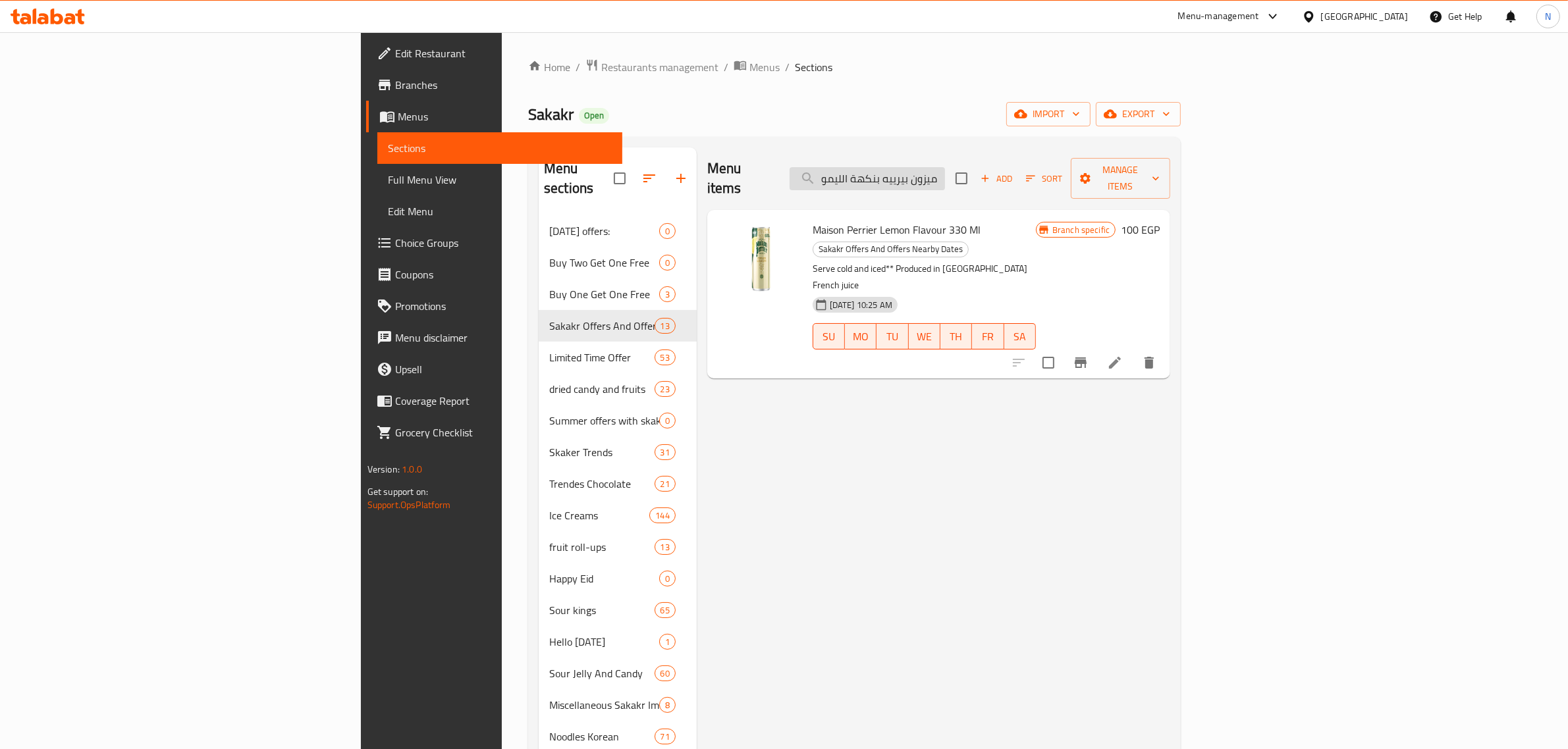
click at [945, 173] on input "ميزون بيرييه بنكهة الليمو" at bounding box center [867, 179] width 155 height 23
paste input "لليمون حامض"
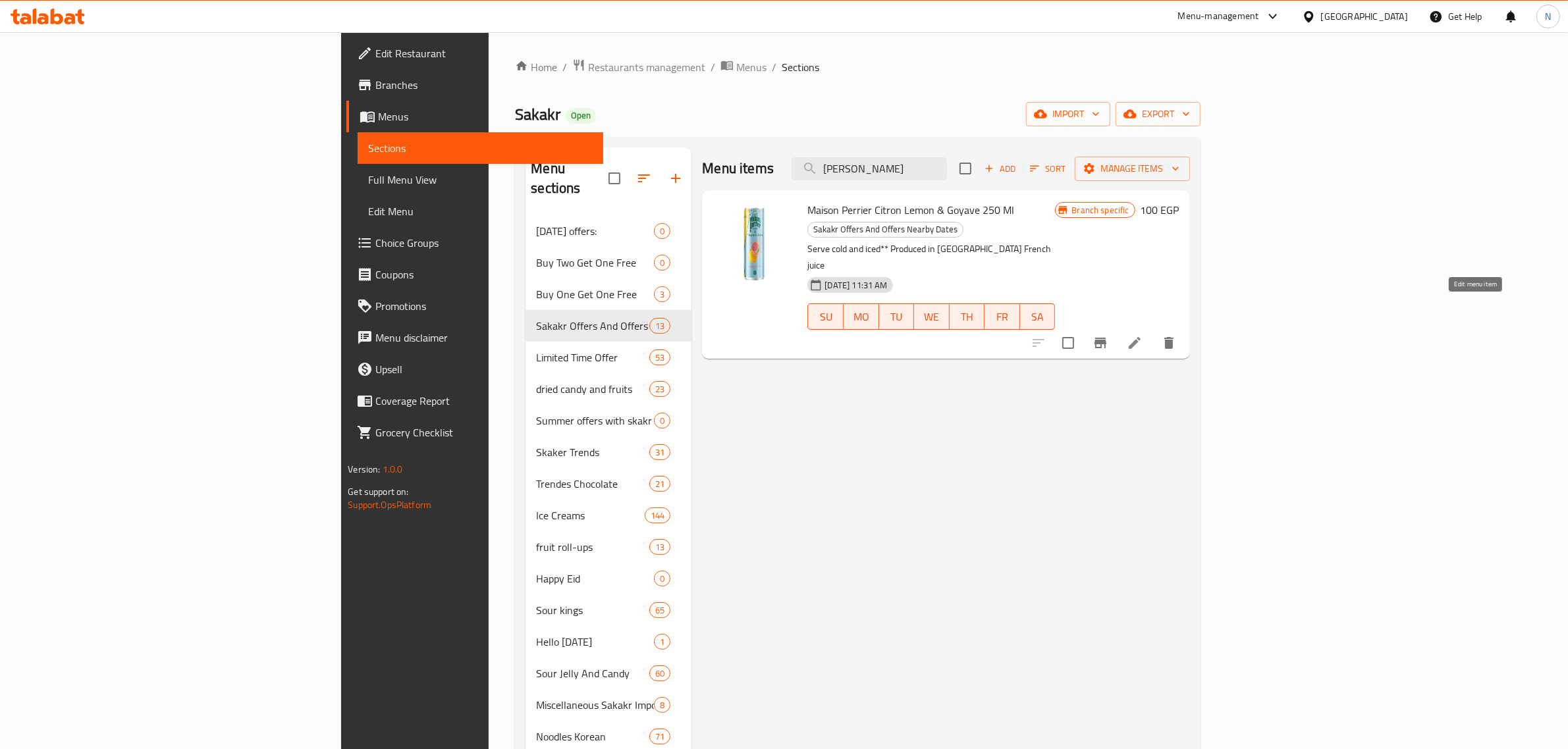
type input "ميزون بيرييه الليمون حامض"
click at [1108, 335] on icon "Branch-specific-item" at bounding box center [1100, 343] width 16 height 16
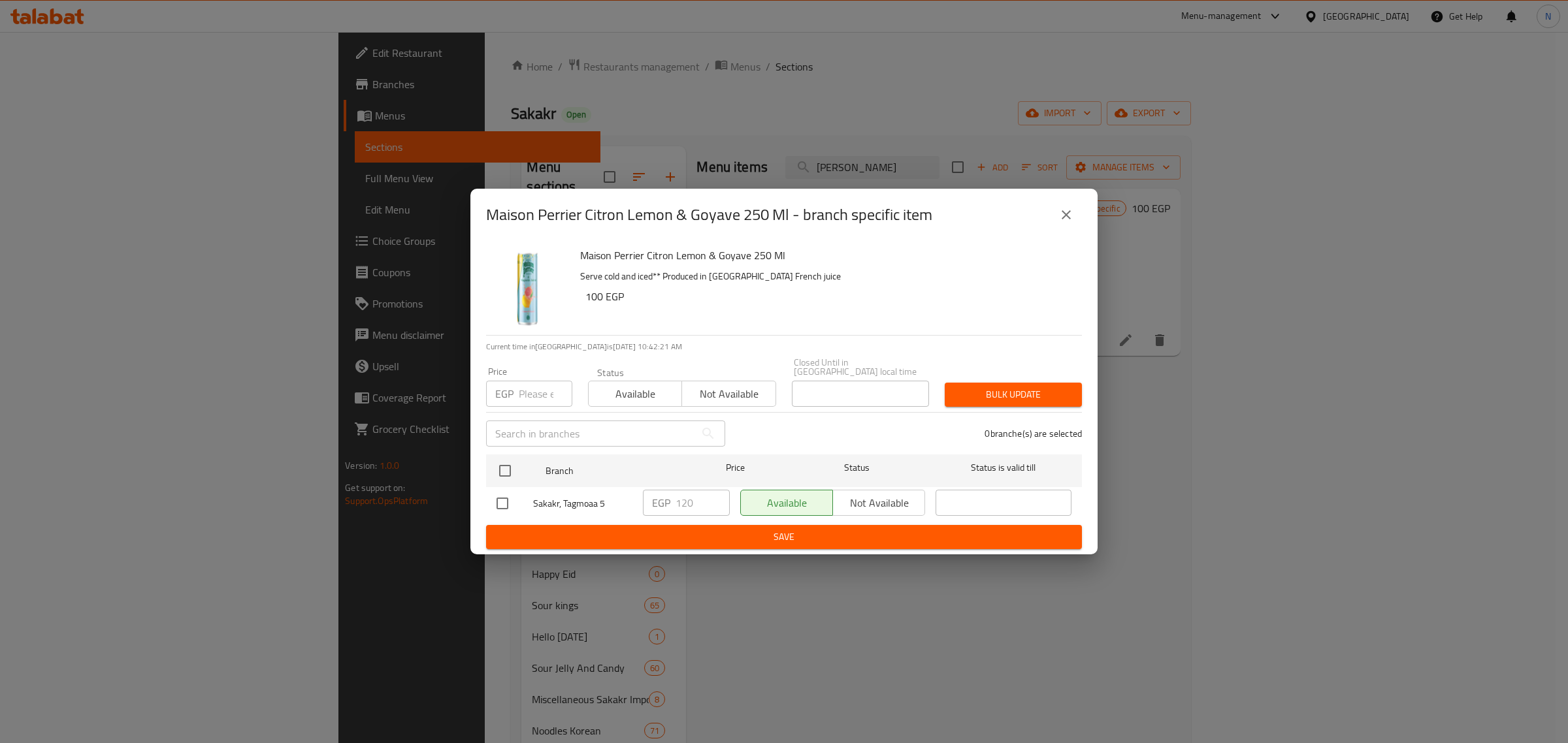
click at [1069, 219] on icon "close" at bounding box center [1067, 215] width 16 height 16
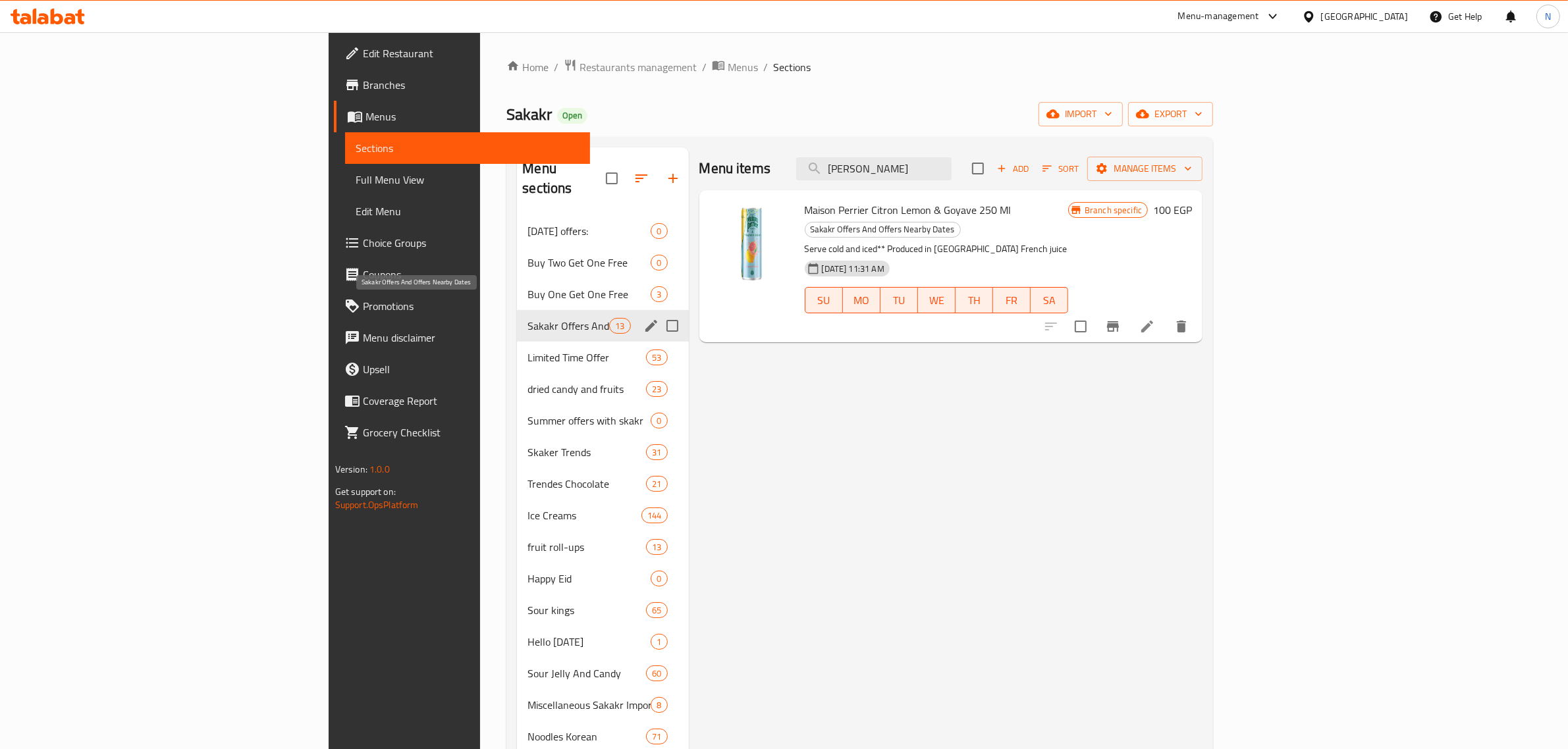
click at [527, 318] on span "Sakakr Offers And Offers Nearby Dates" at bounding box center [568, 326] width 82 height 16
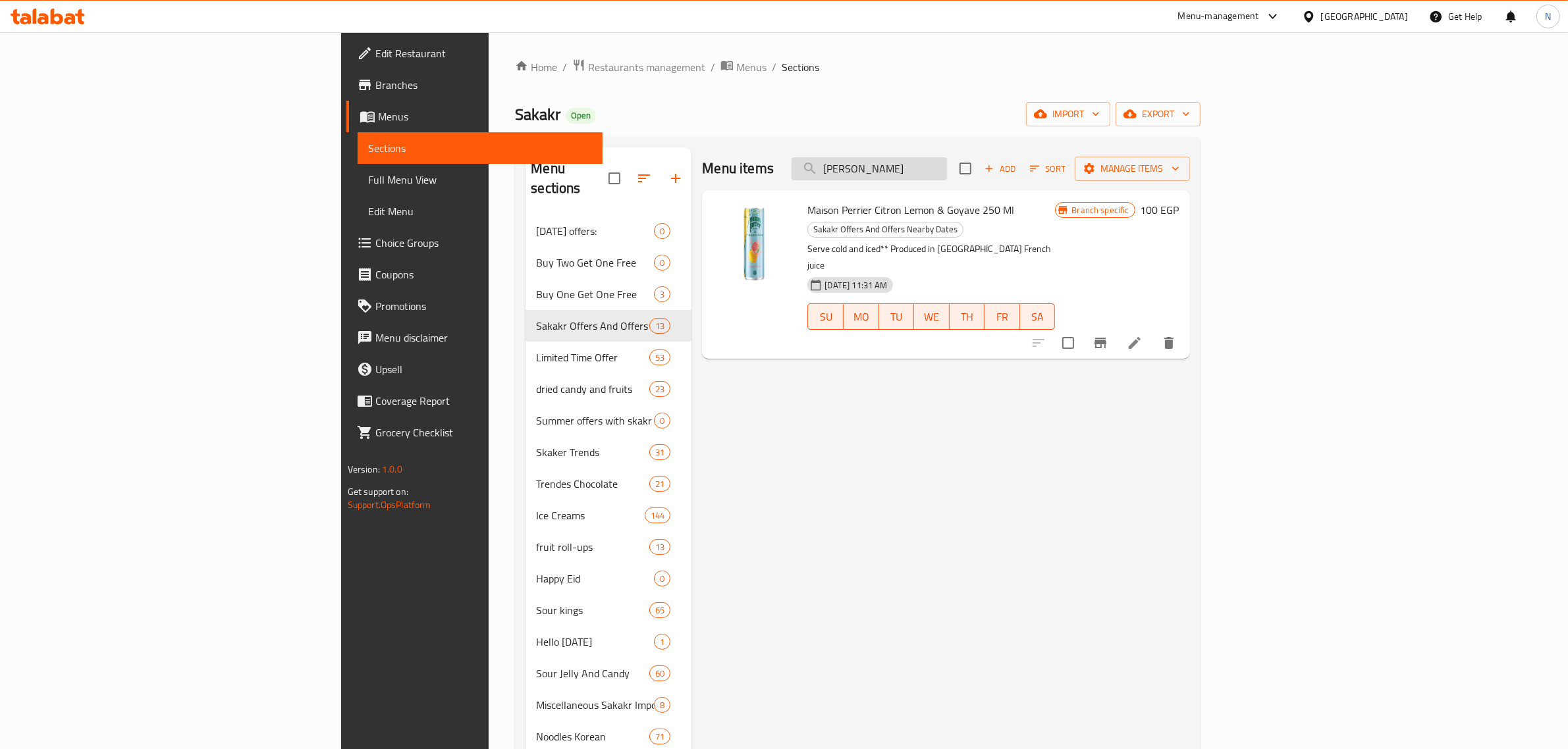
click at [947, 167] on input "ميزون بيرييه الليمون حامض" at bounding box center [869, 169] width 155 height 23
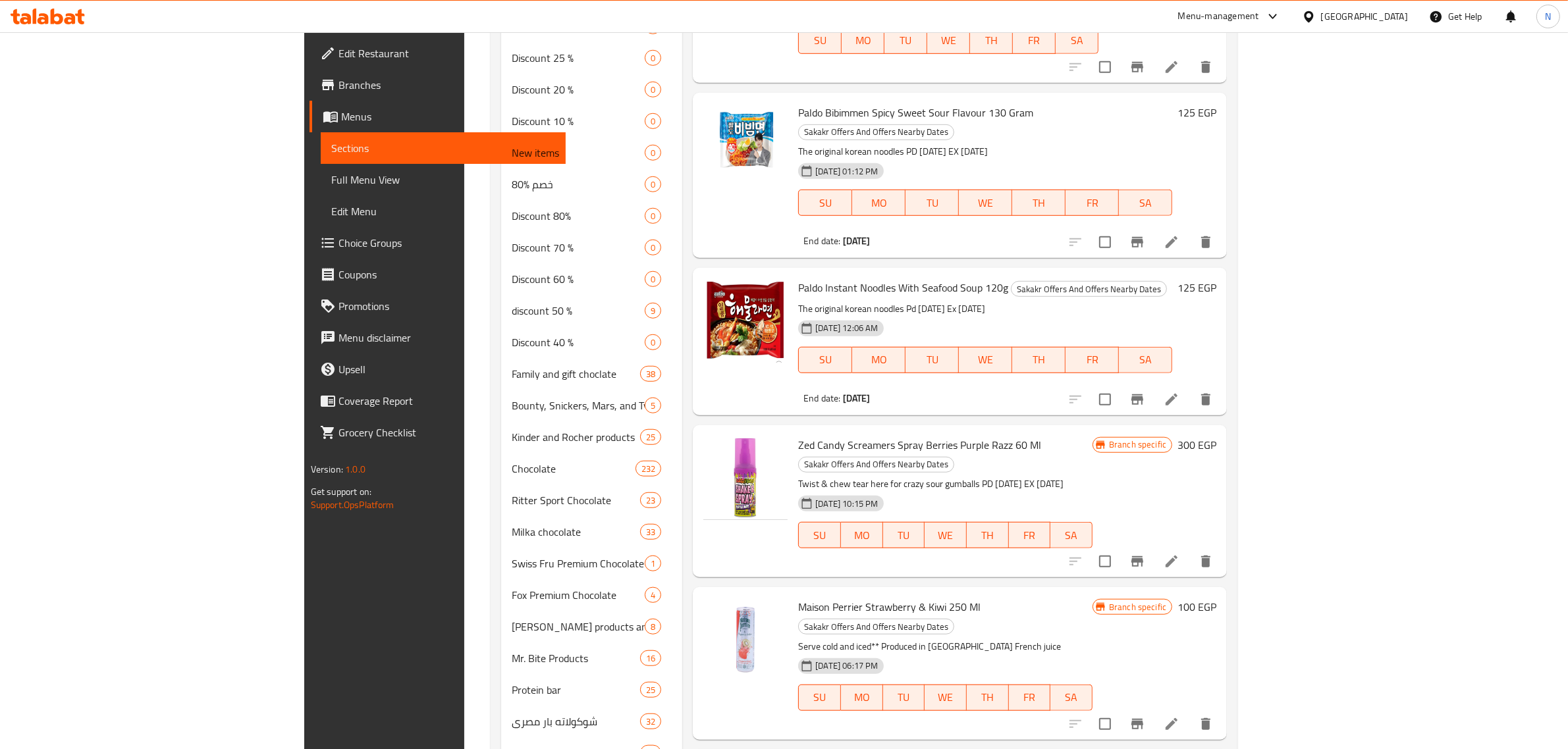
scroll to position [1235, 0]
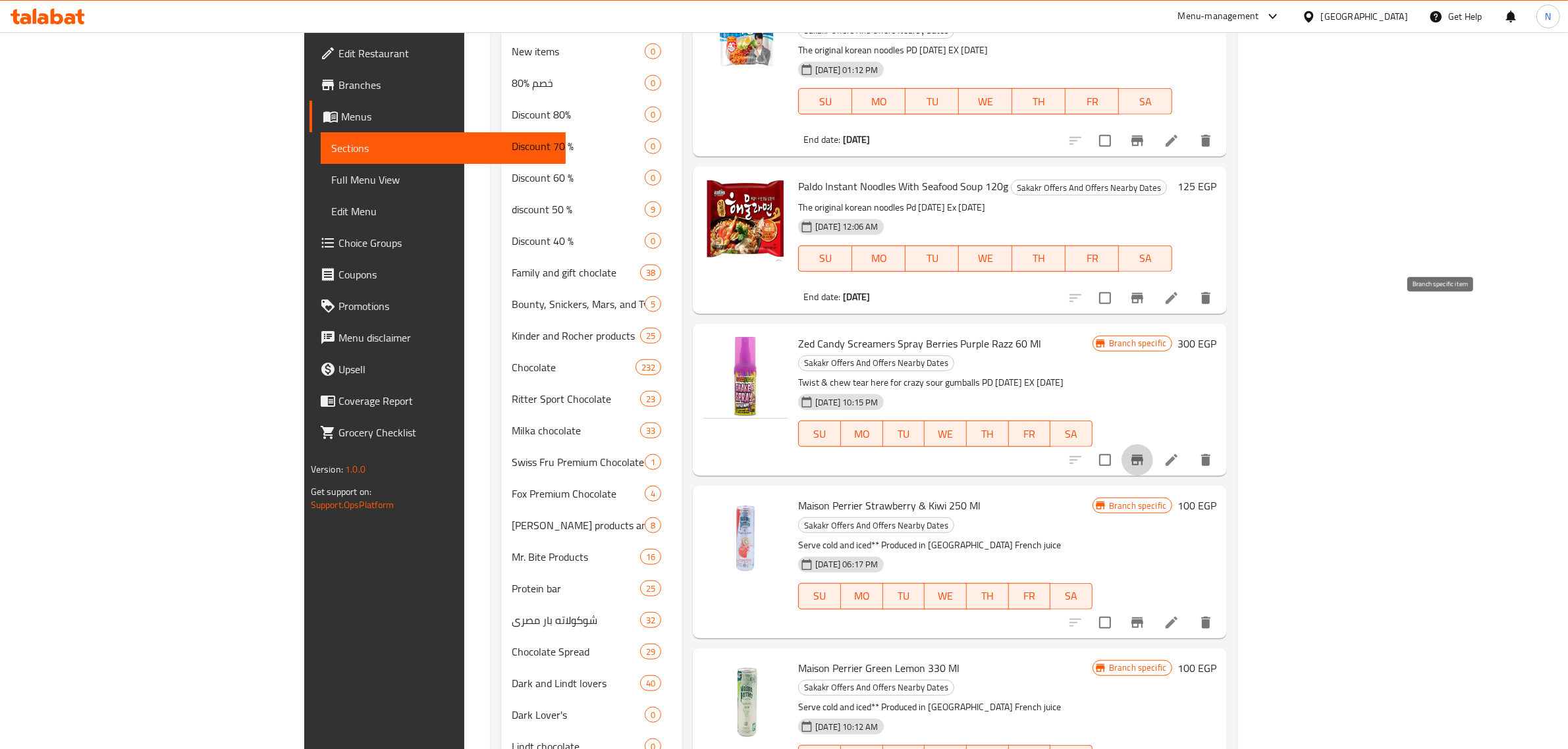
click at [1143, 455] on icon "Branch-specific-item" at bounding box center [1137, 460] width 12 height 11
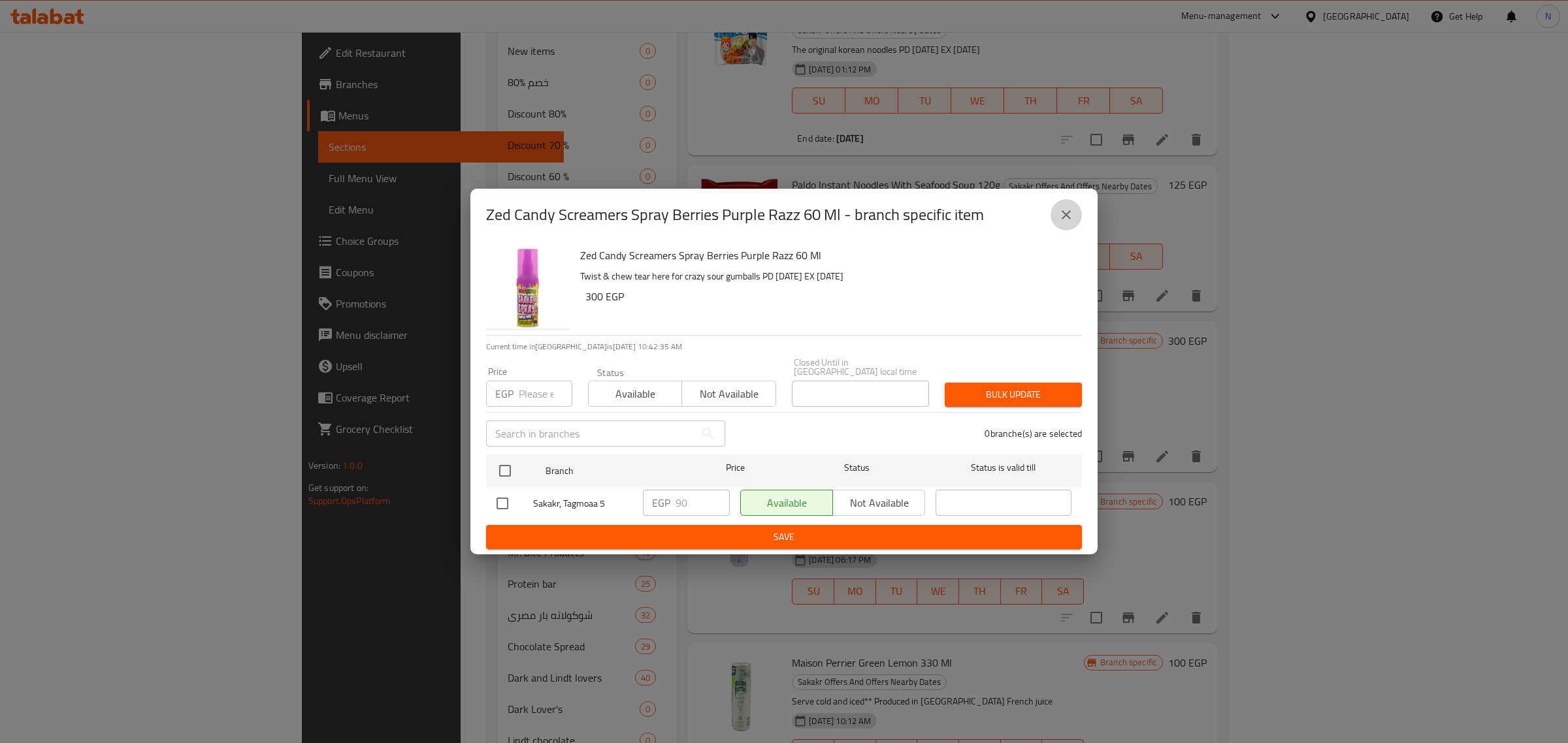
click at [1069, 217] on icon "close" at bounding box center [1067, 215] width 9 height 9
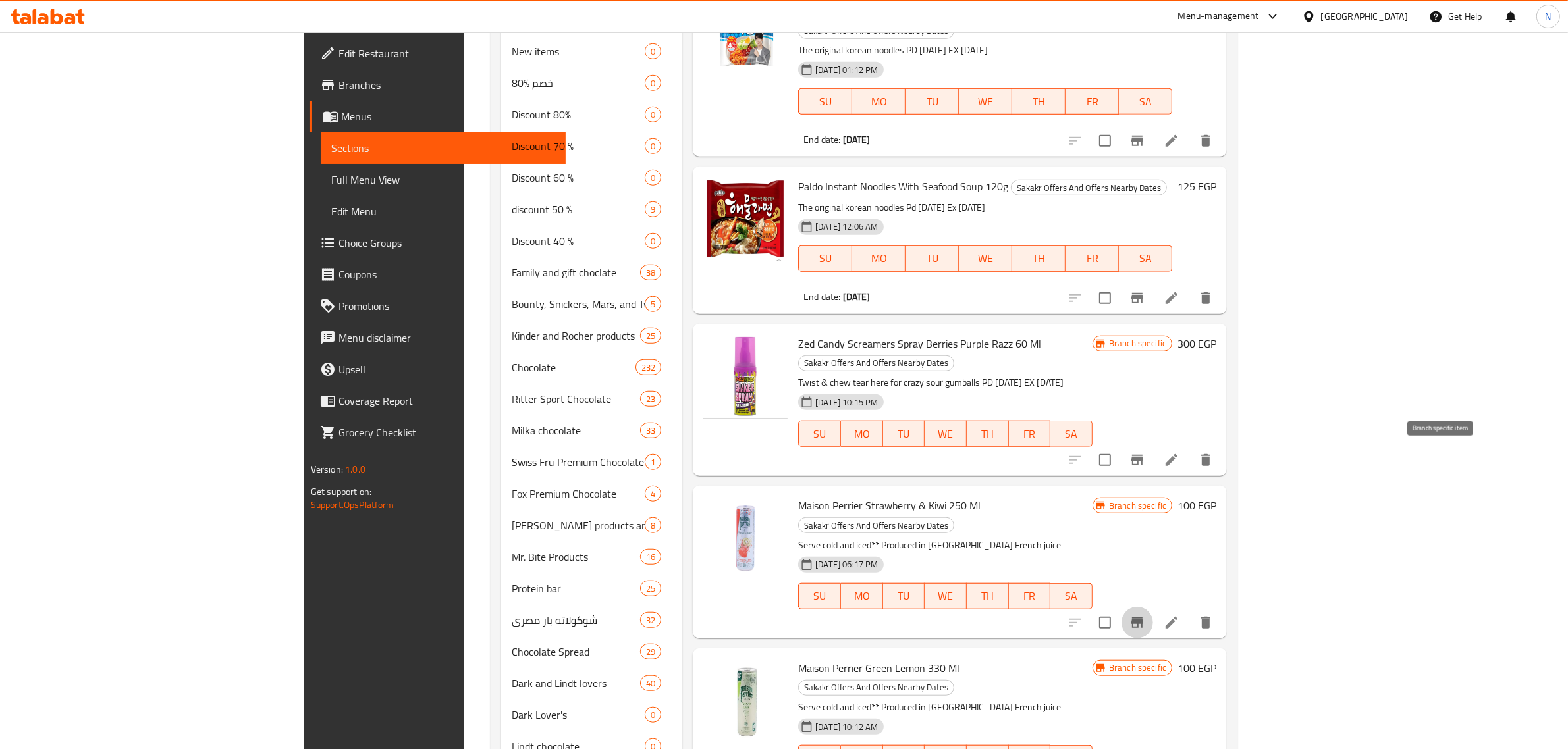
click at [1143, 618] on icon "Branch-specific-item" at bounding box center [1137, 623] width 12 height 11
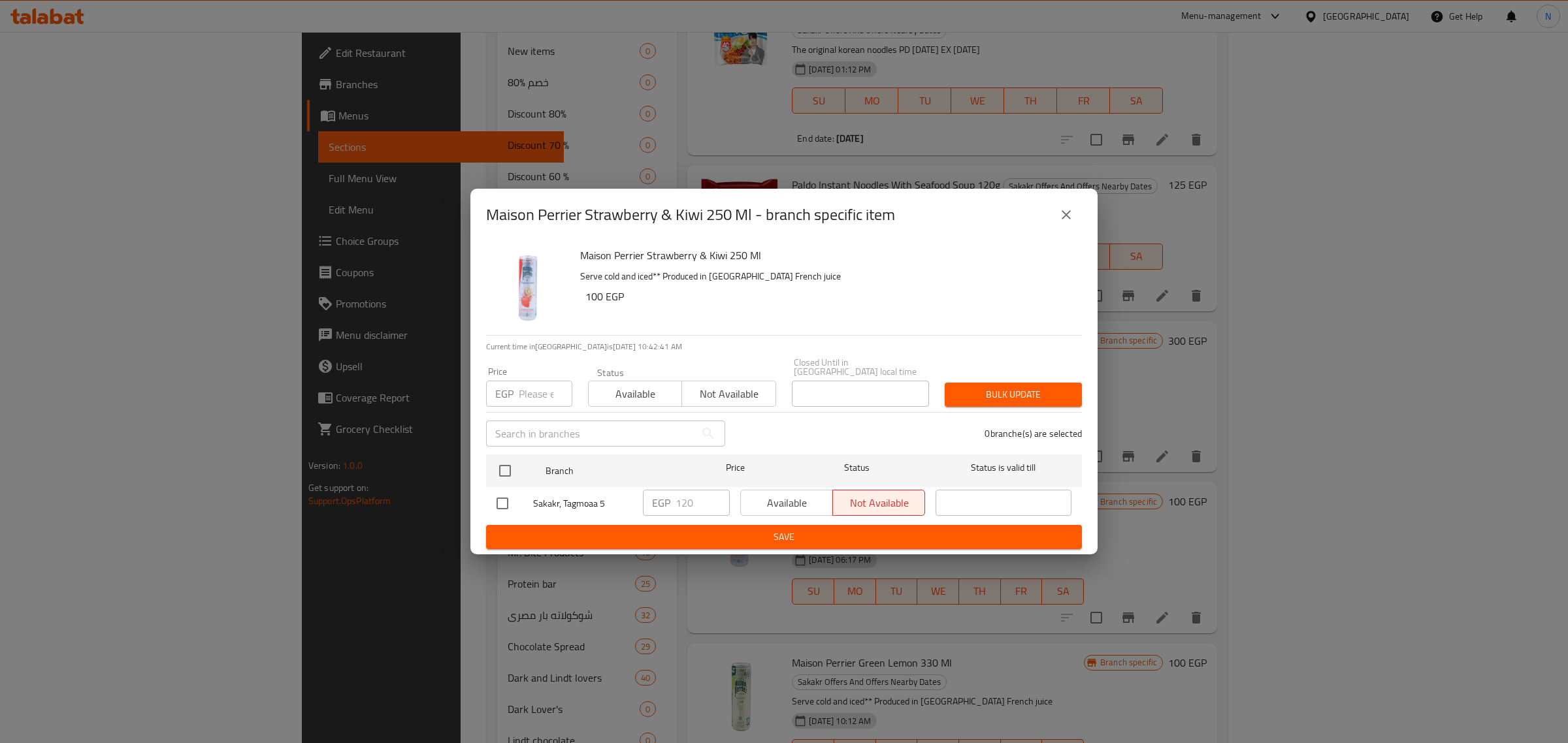
click at [509, 498] on input "checkbox" at bounding box center [502, 503] width 27 height 27
checkbox input "true"
click at [789, 494] on span "Available" at bounding box center [787, 503] width 82 height 19
click at [842, 534] on span "Save" at bounding box center [784, 537] width 575 height 17
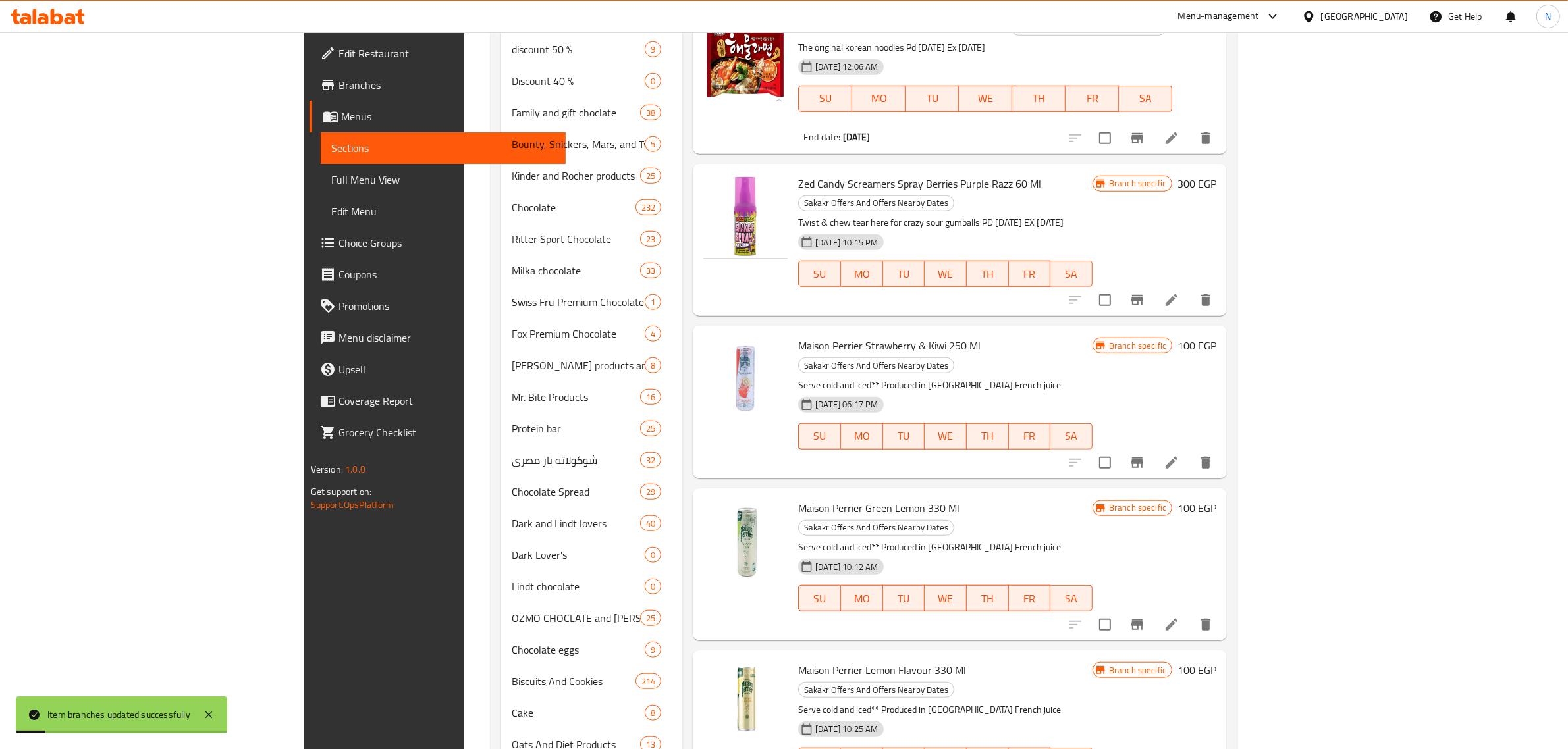
scroll to position [1399, 0]
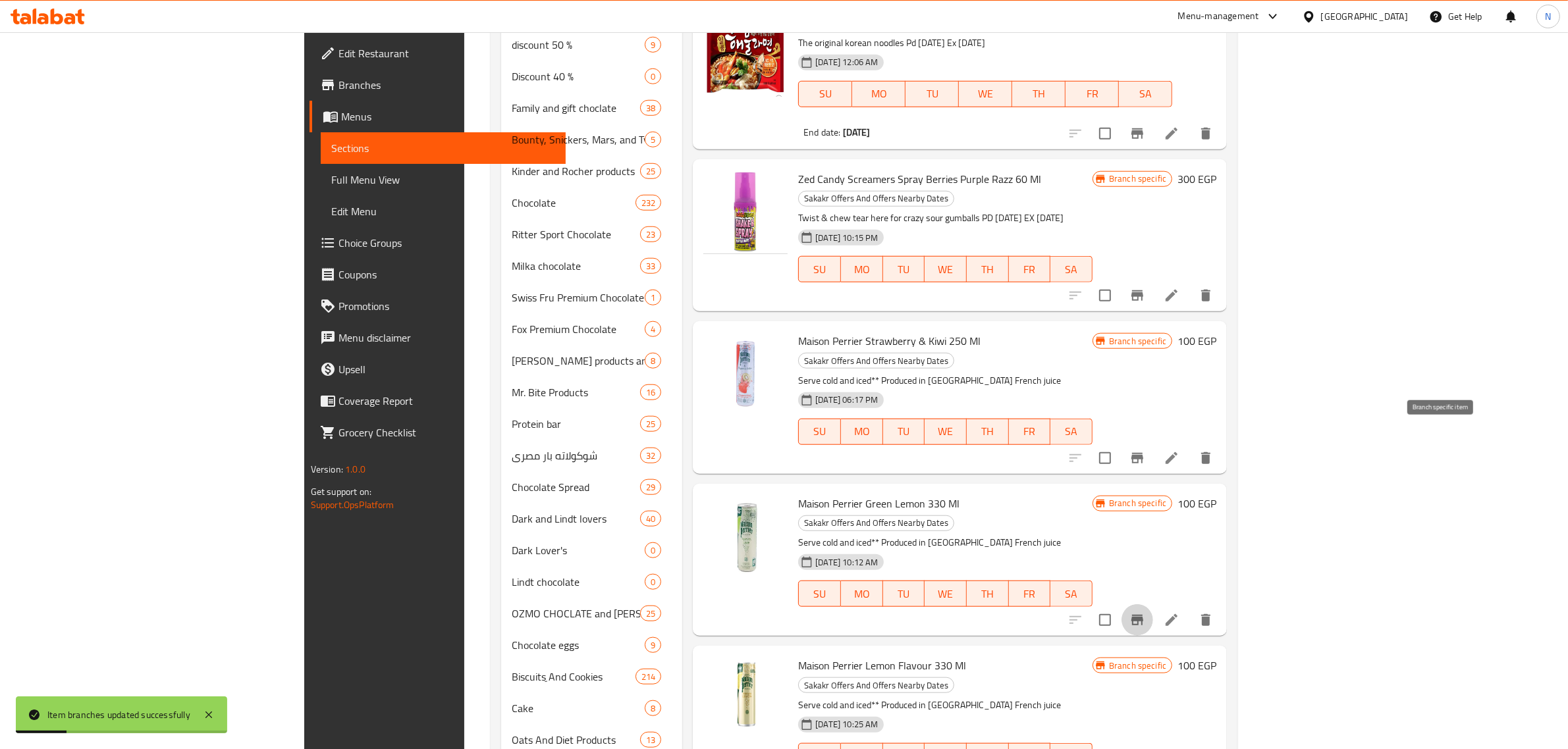
click at [1145, 612] on icon "Branch-specific-item" at bounding box center [1137, 620] width 16 height 16
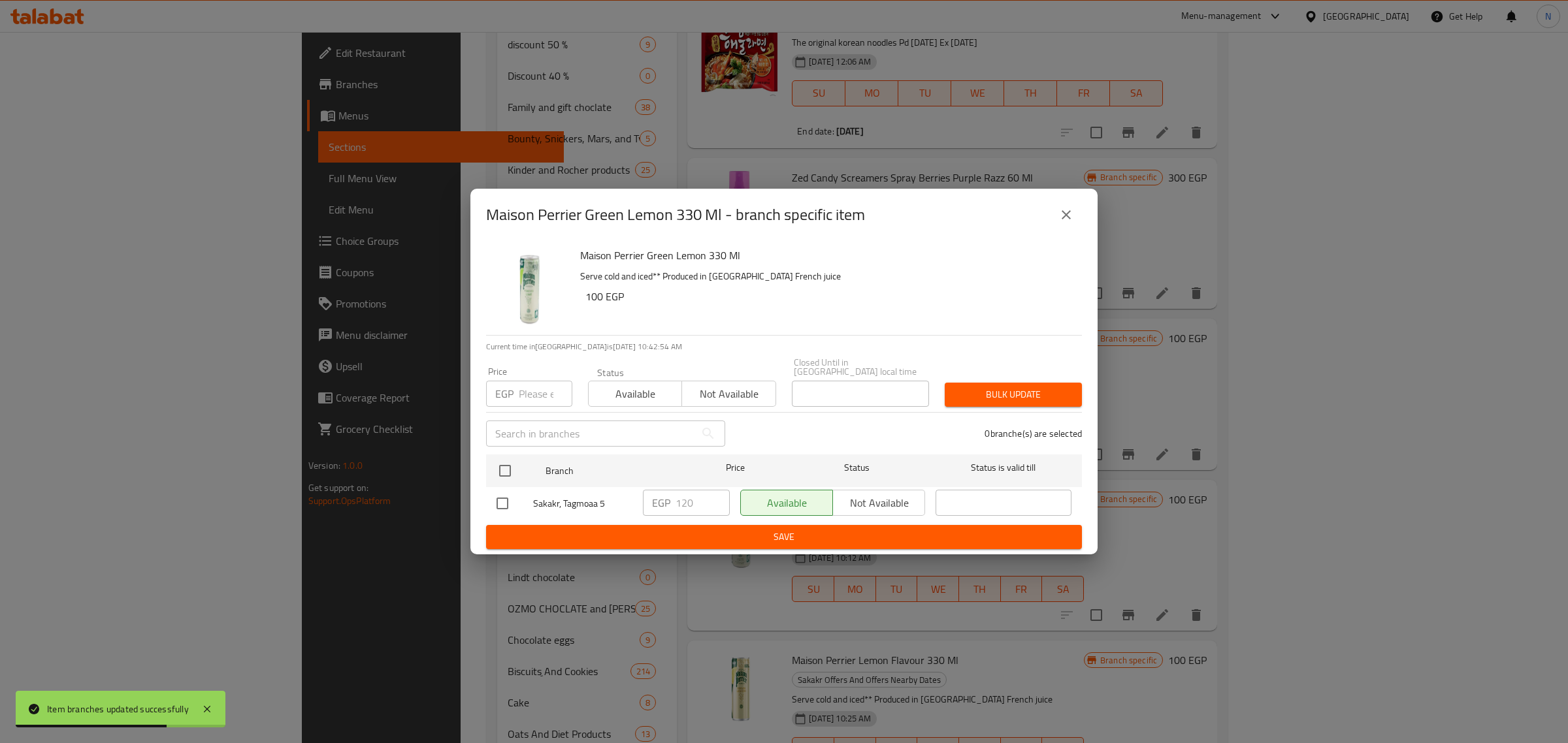
click at [1070, 219] on icon "close" at bounding box center [1067, 215] width 16 height 16
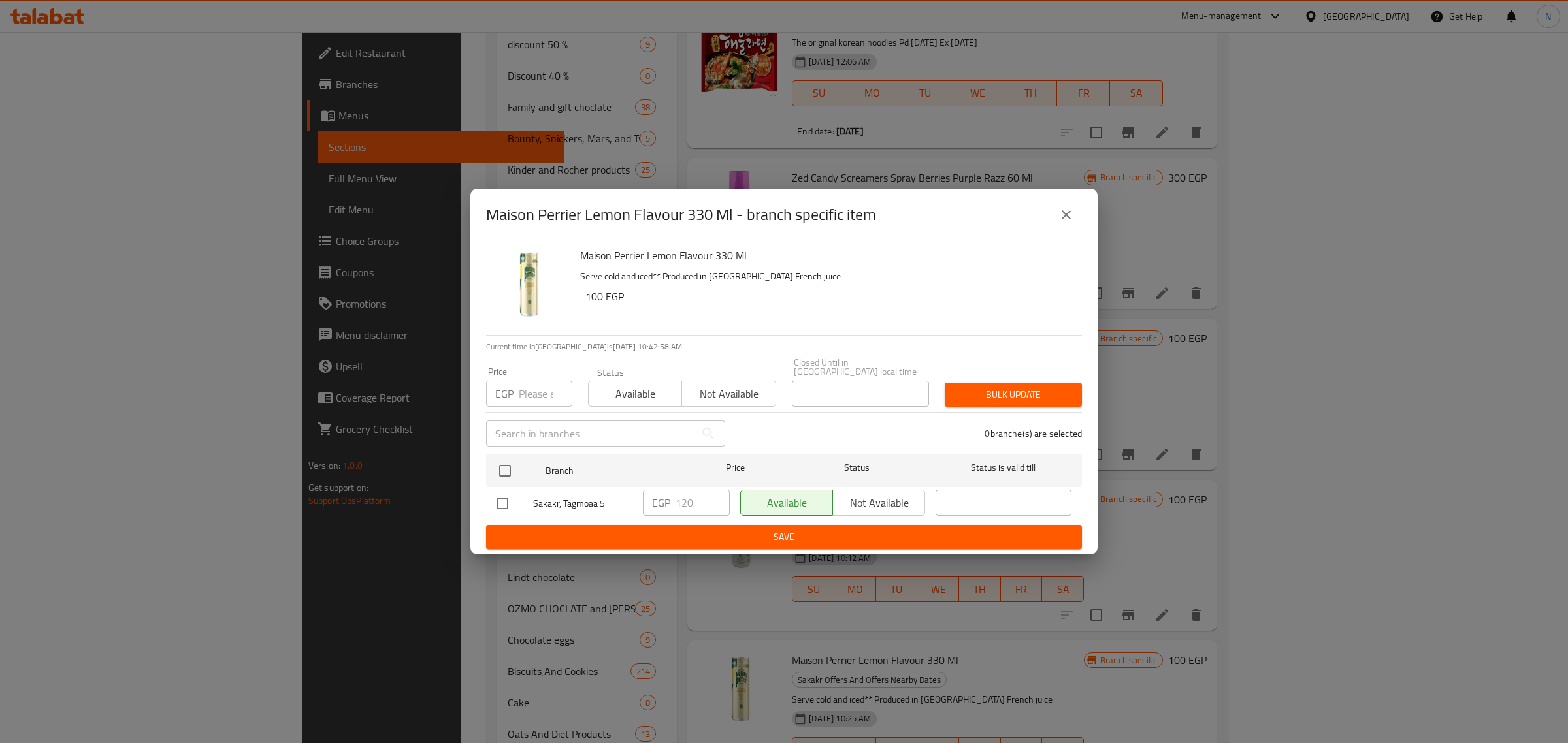
click at [1070, 219] on icon "close" at bounding box center [1067, 215] width 9 height 9
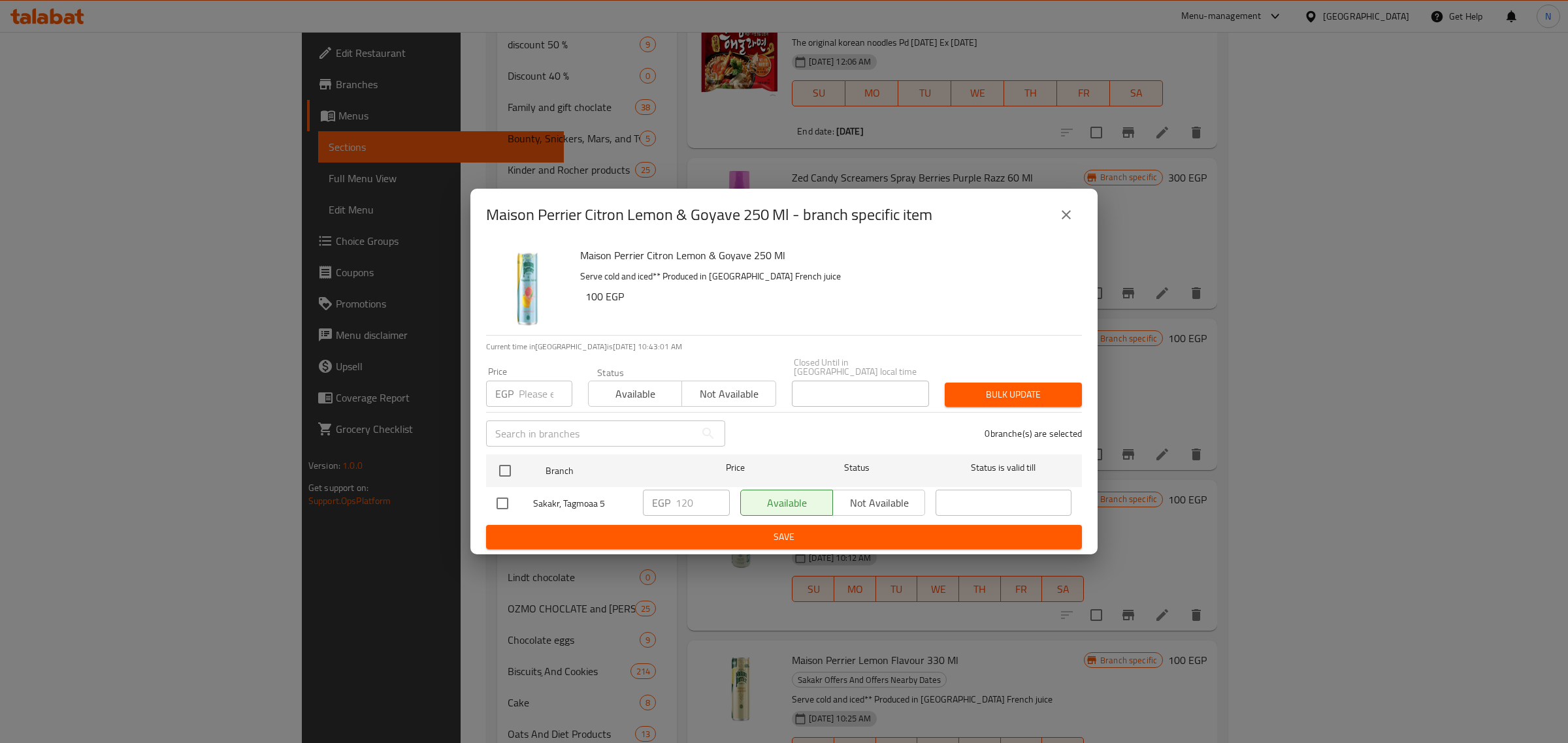
click at [1076, 219] on button "close" at bounding box center [1066, 215] width 31 height 31
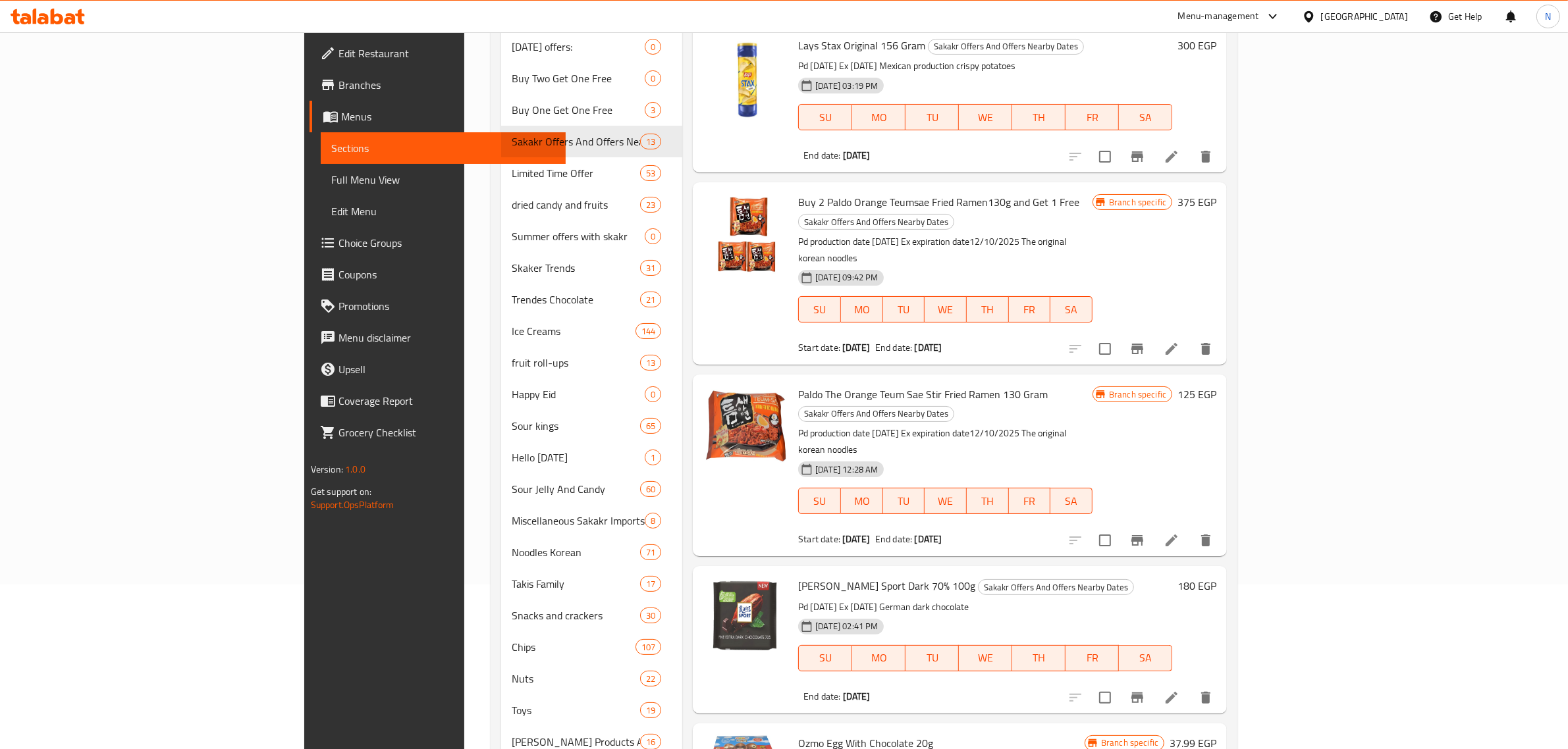
scroll to position [0, 0]
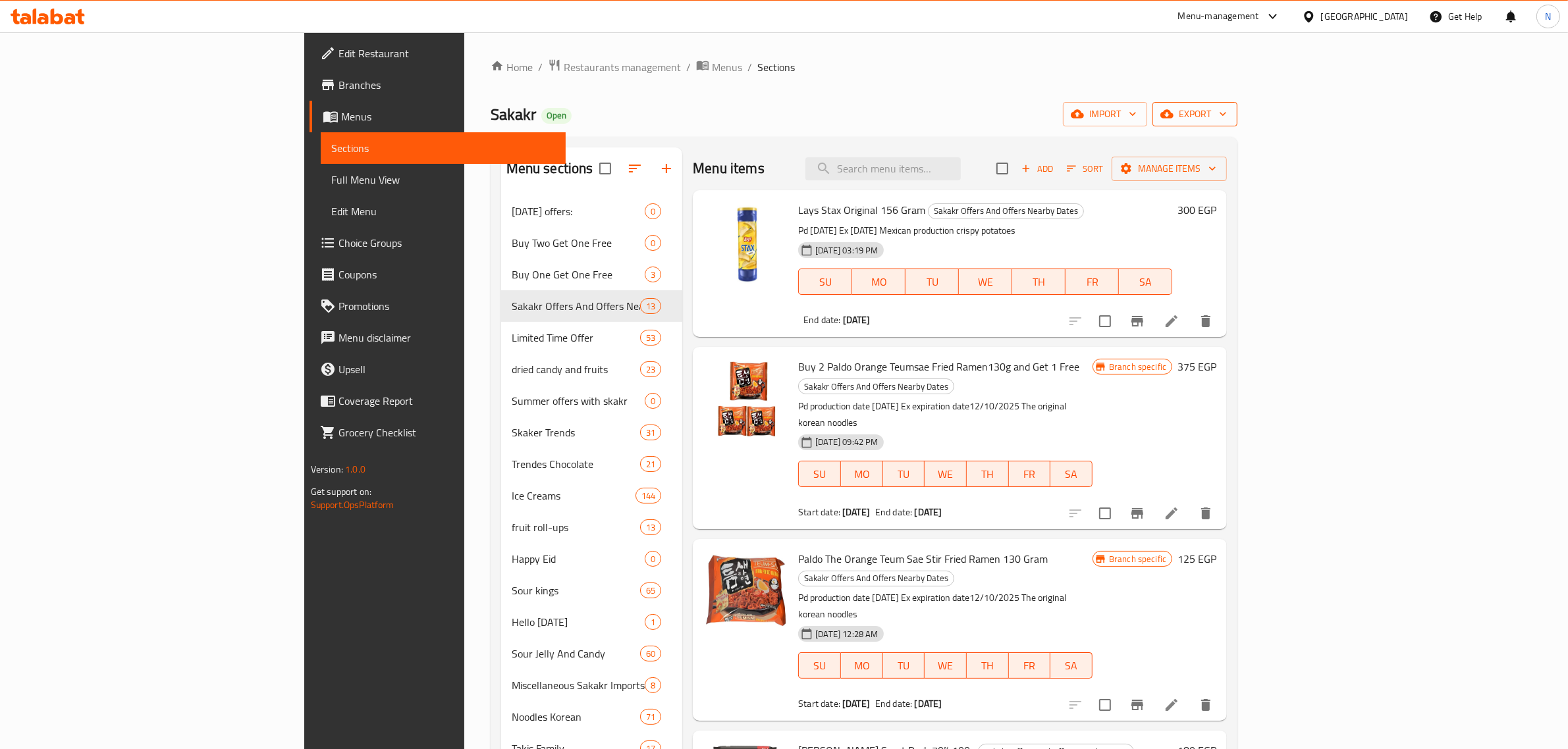
click at [1227, 121] on span "export" at bounding box center [1194, 114] width 64 height 17
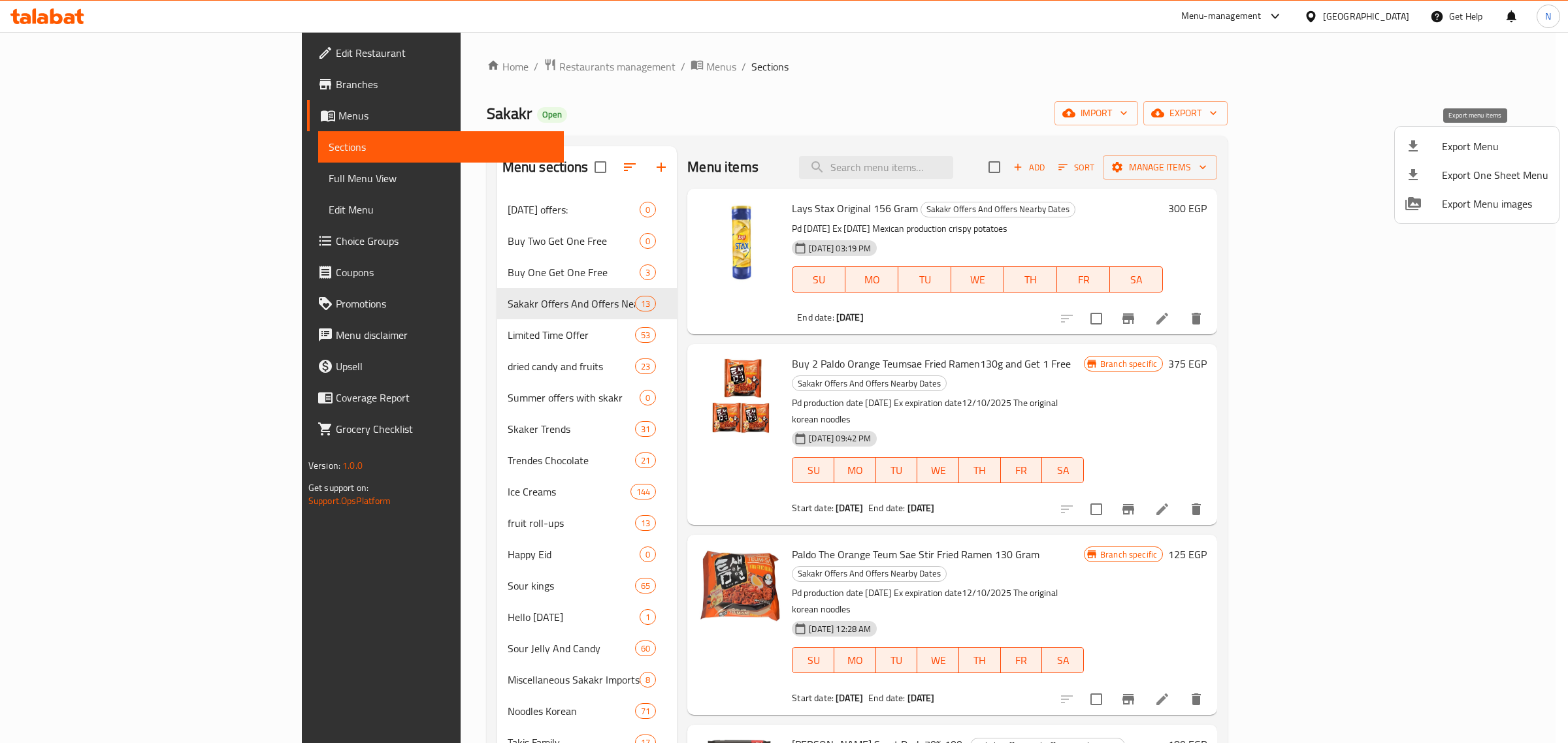
click at [1486, 151] on span "Export Menu" at bounding box center [1496, 146] width 106 height 16
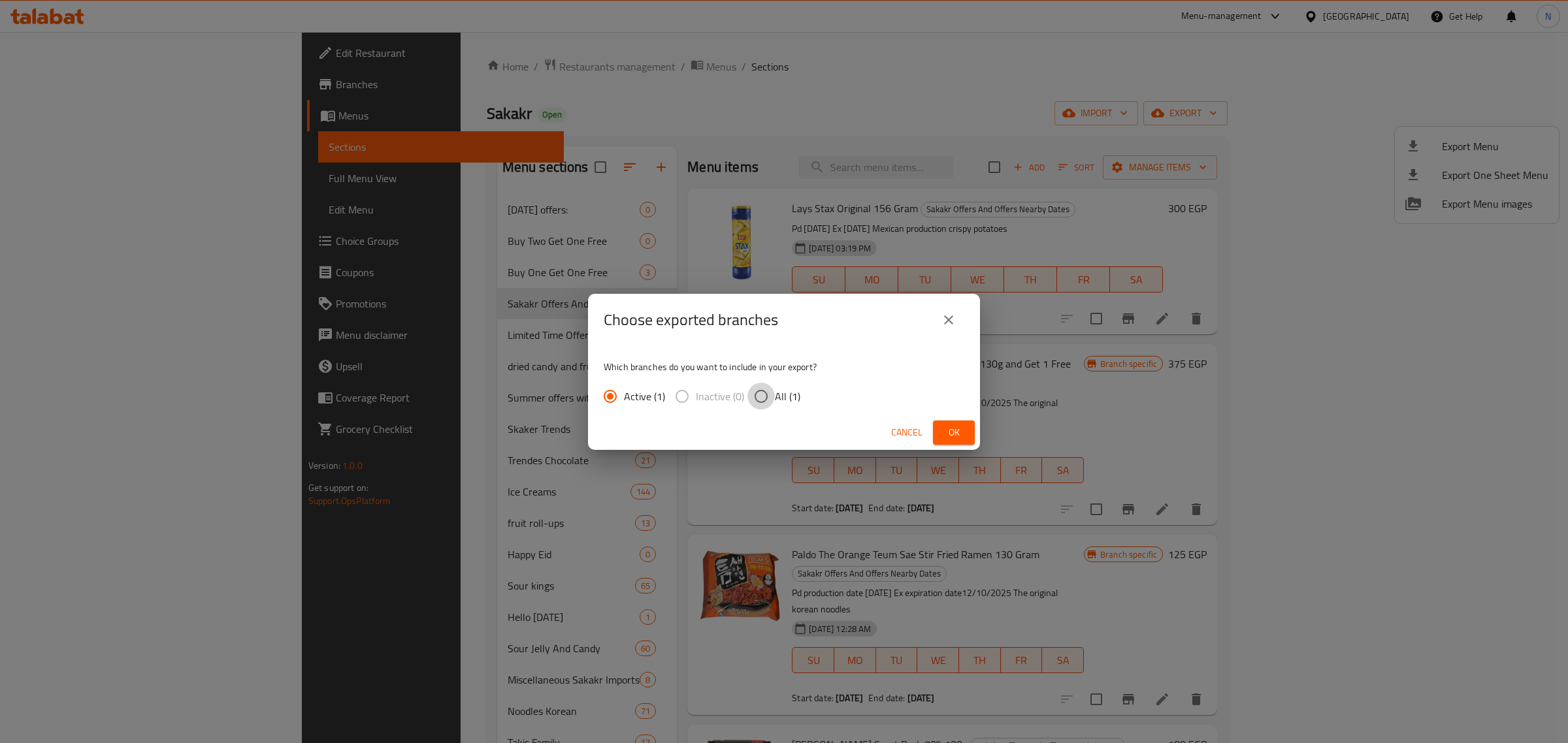
click at [770, 389] on input "All (1)" at bounding box center [761, 396] width 27 height 27
radio input "true"
click at [964, 433] on button "Ok" at bounding box center [954, 433] width 42 height 24
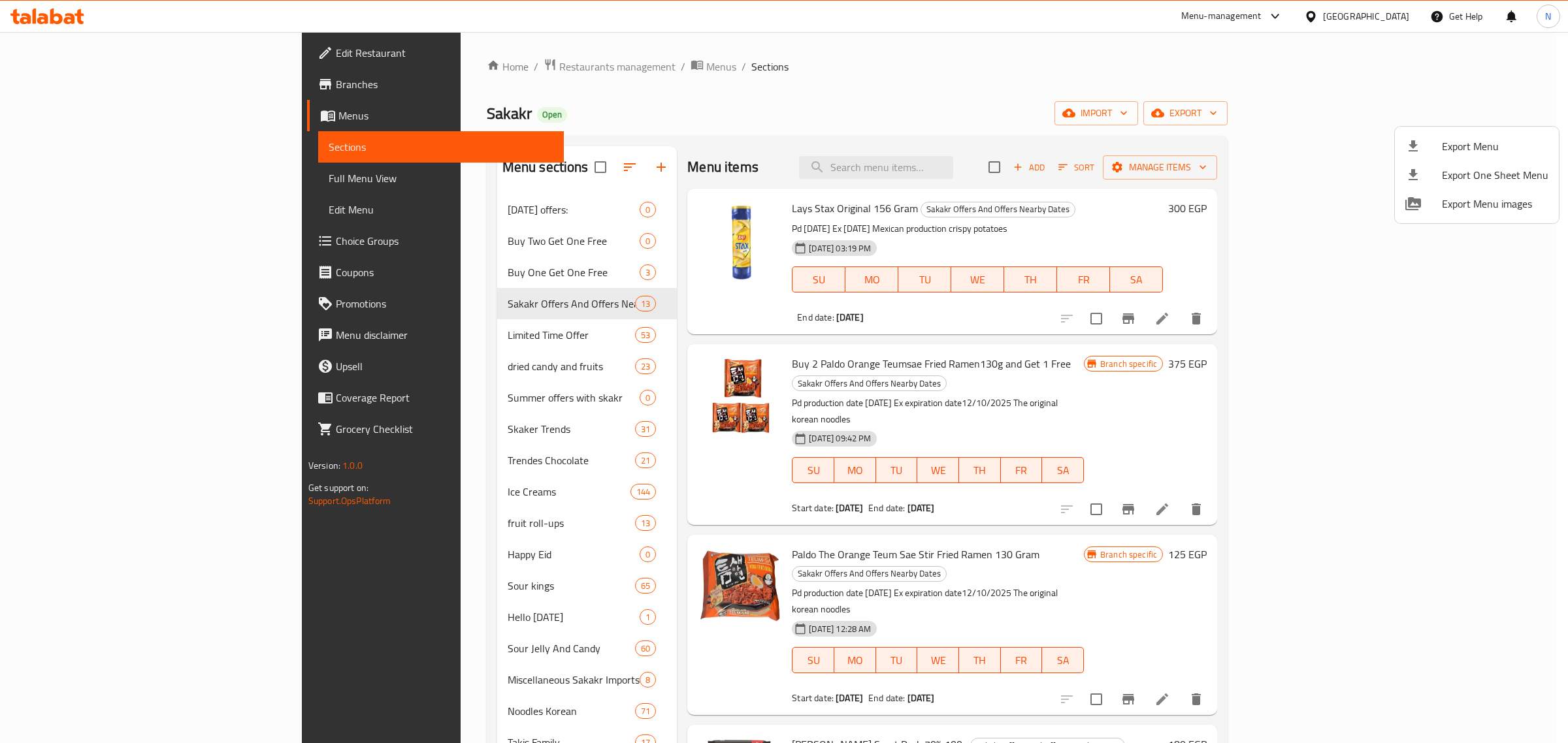
click at [104, 51] on div at bounding box center [784, 372] width 1568 height 743
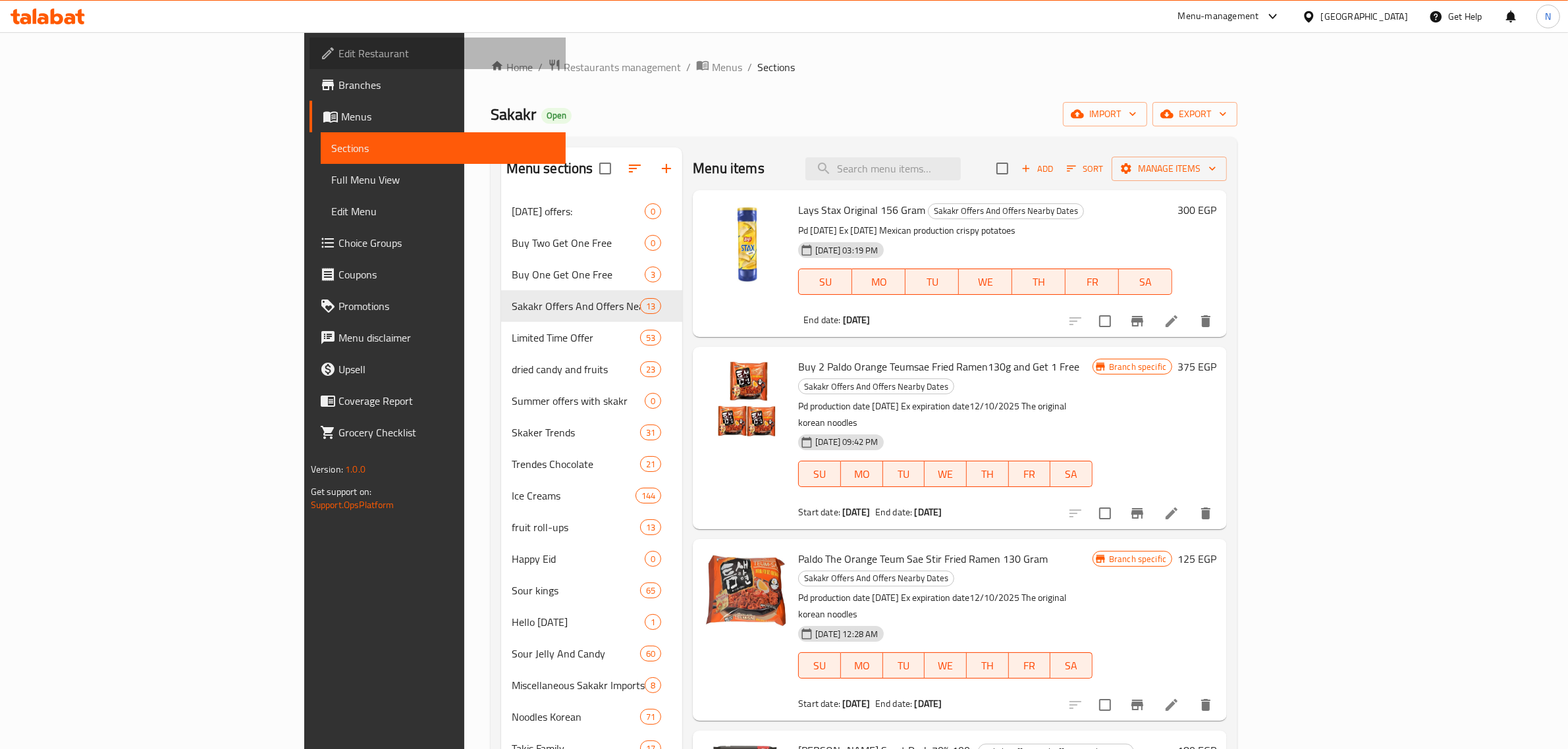
click at [338, 54] on span "Edit Restaurant" at bounding box center [447, 54] width 217 height 16
